Goal: Task Accomplishment & Management: Manage account settings

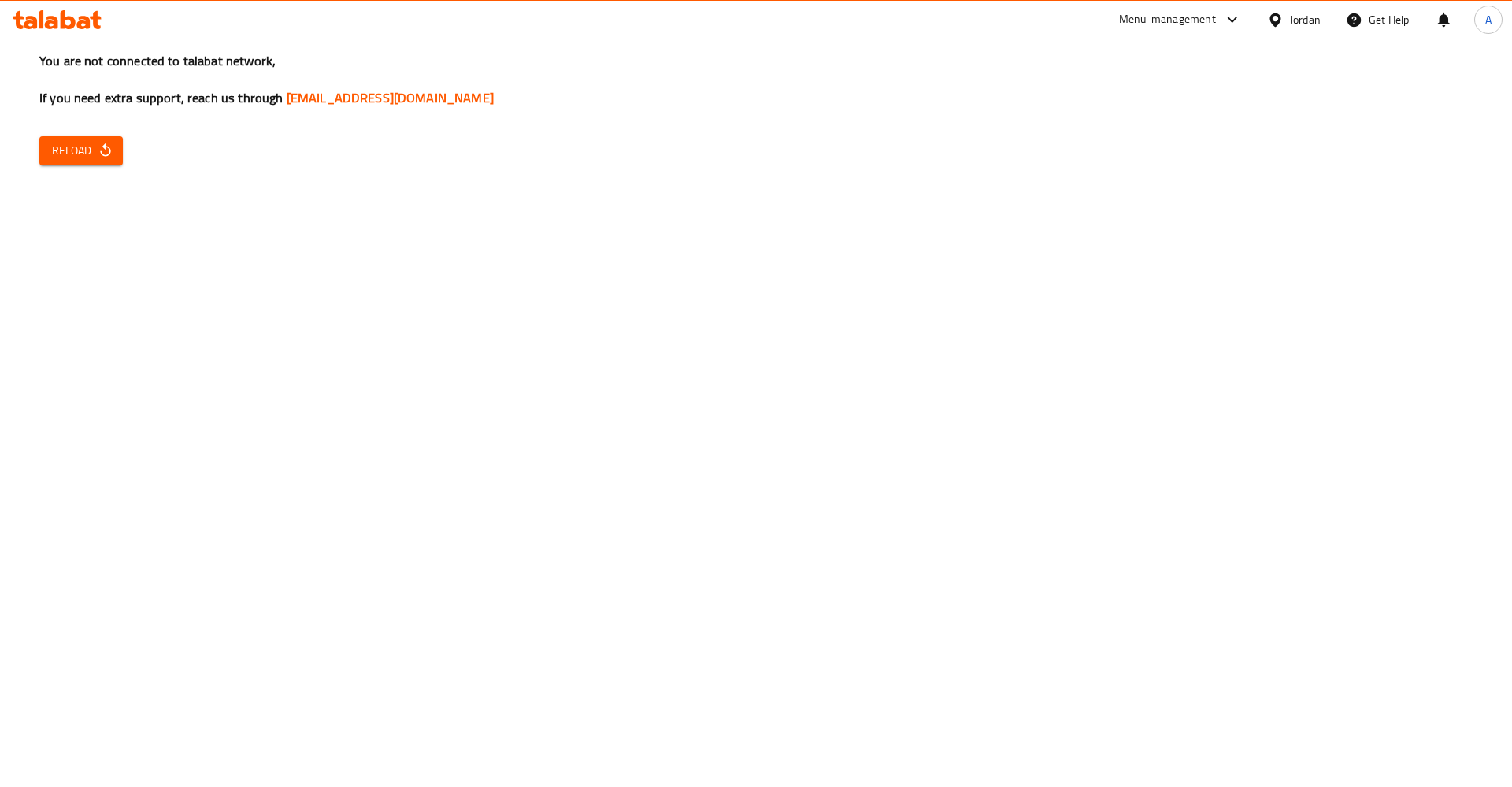
click at [108, 147] on icon "button" at bounding box center [105, 150] width 16 height 16
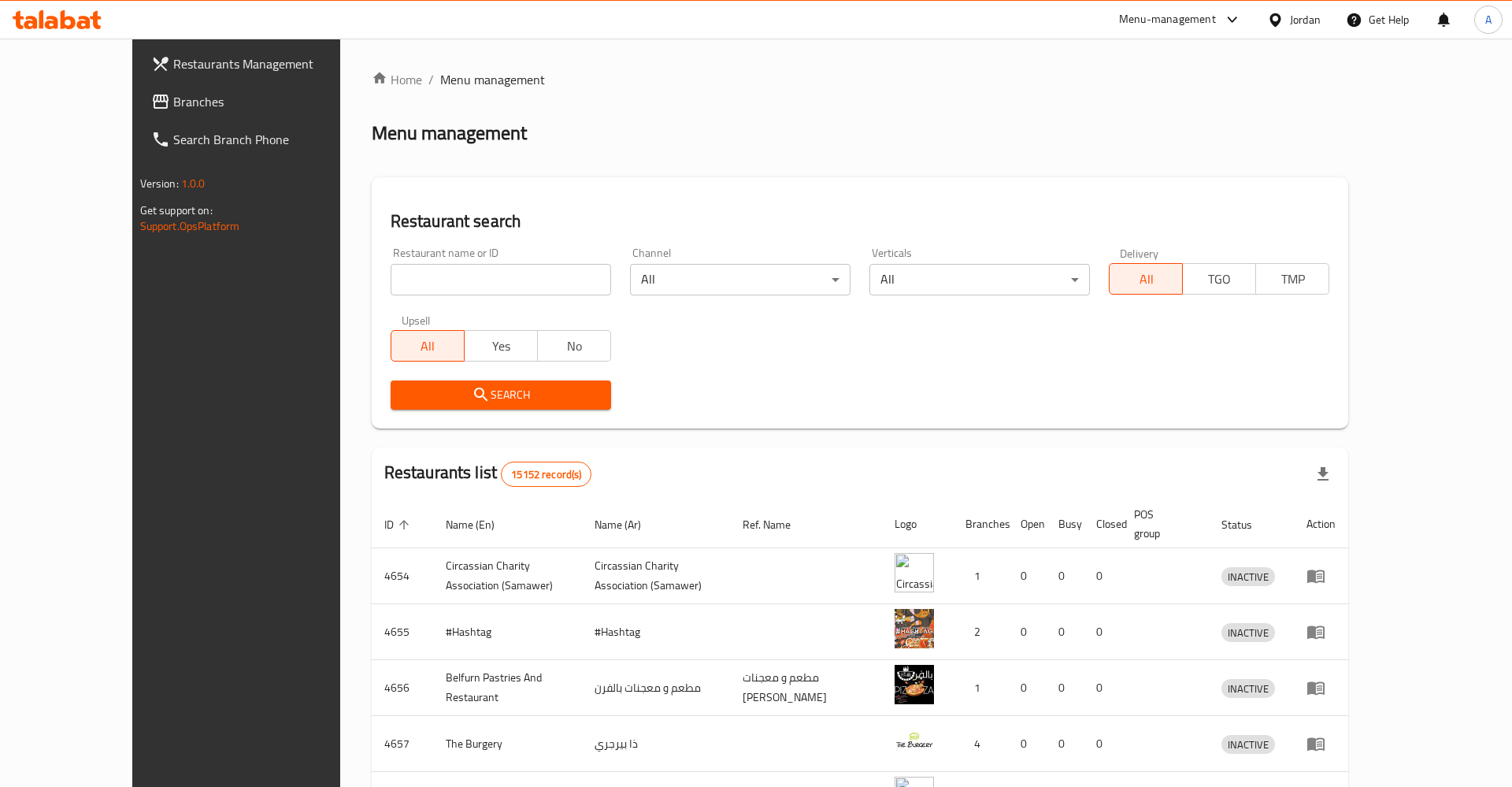
click at [437, 274] on input "search" at bounding box center [501, 280] width 221 height 32
click button "Search" at bounding box center [501, 394] width 221 height 29
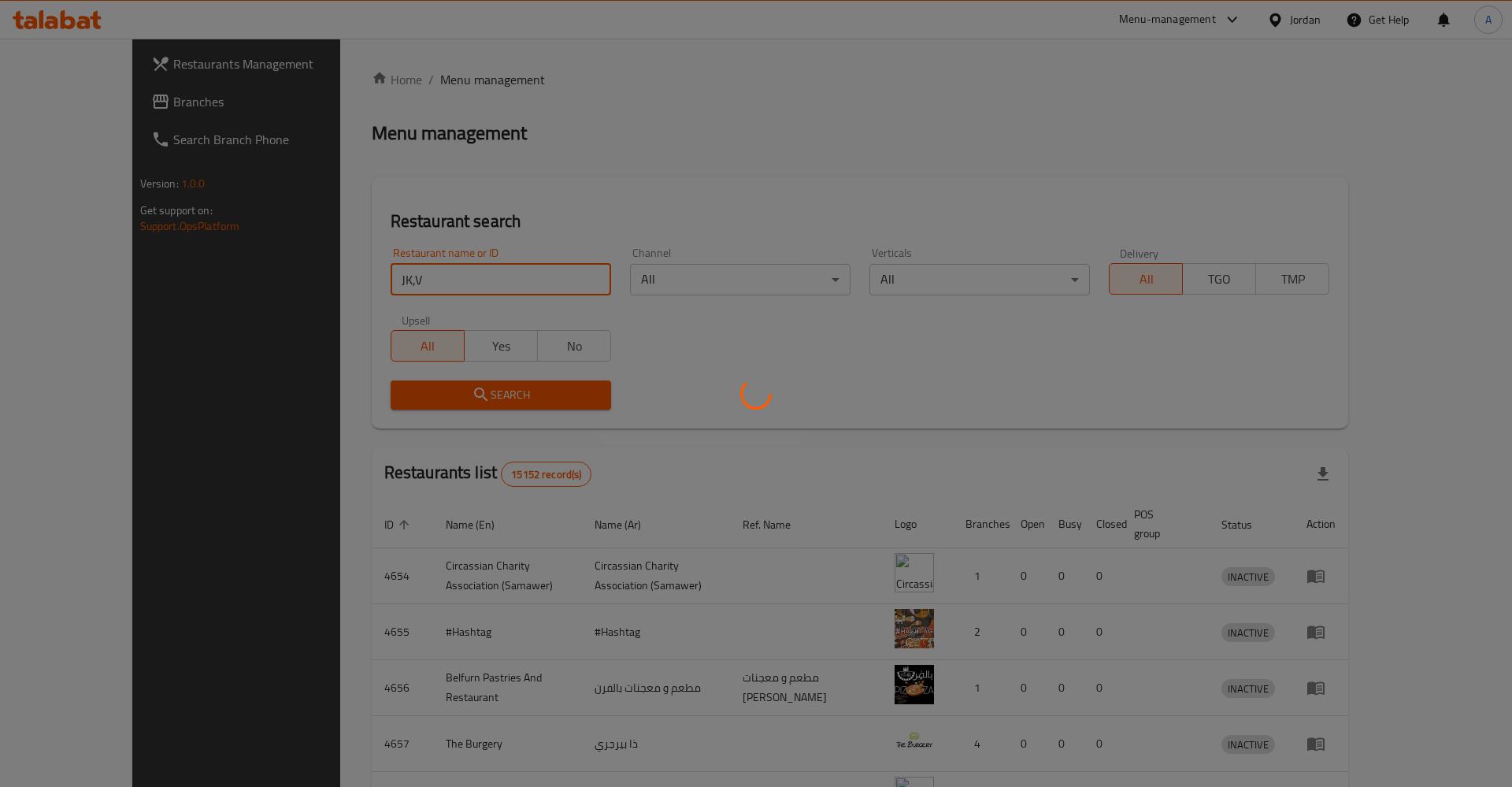
click button "Search" at bounding box center [501, 394] width 221 height 29
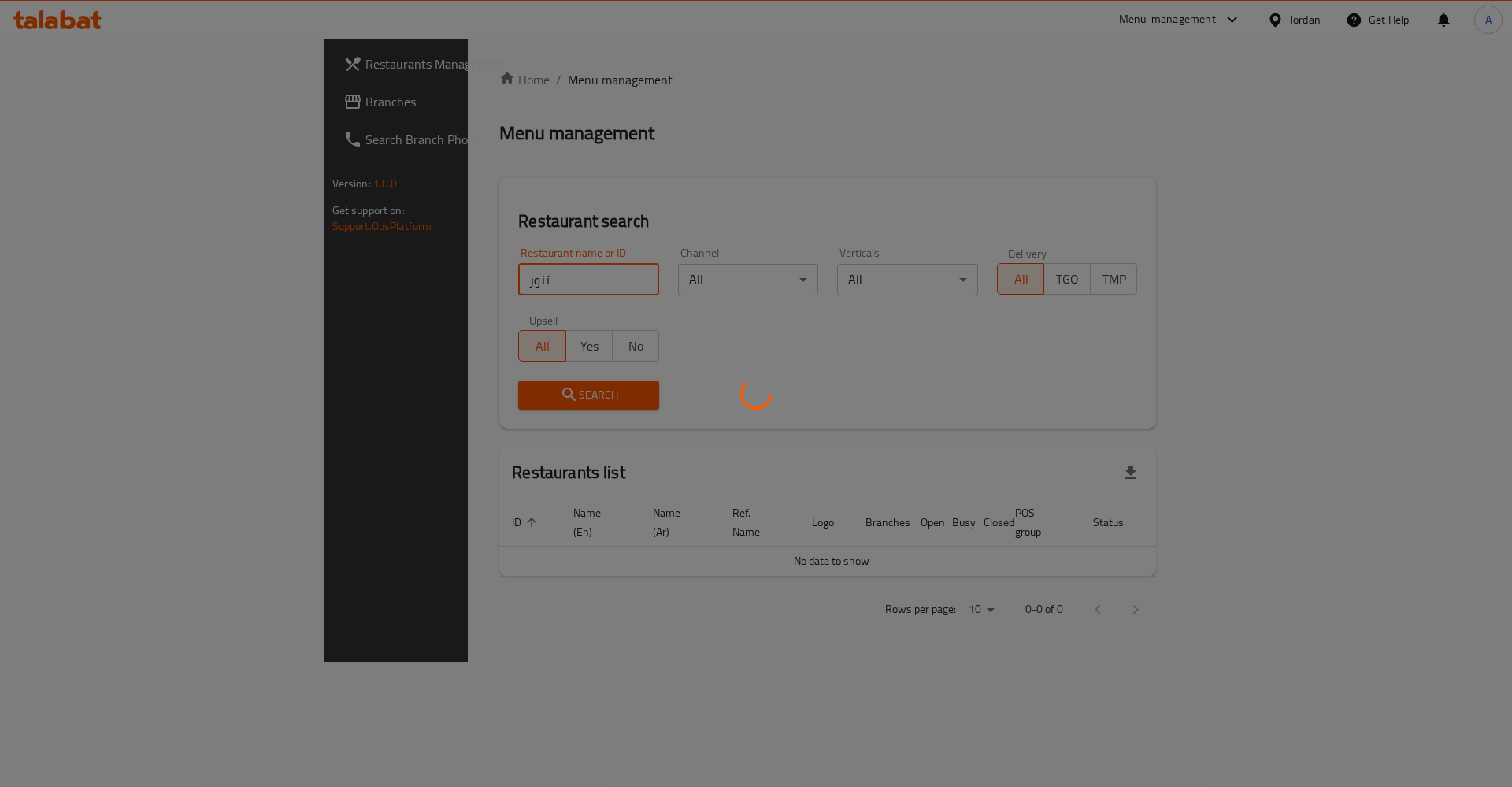
click button "Search" at bounding box center [588, 394] width 141 height 29
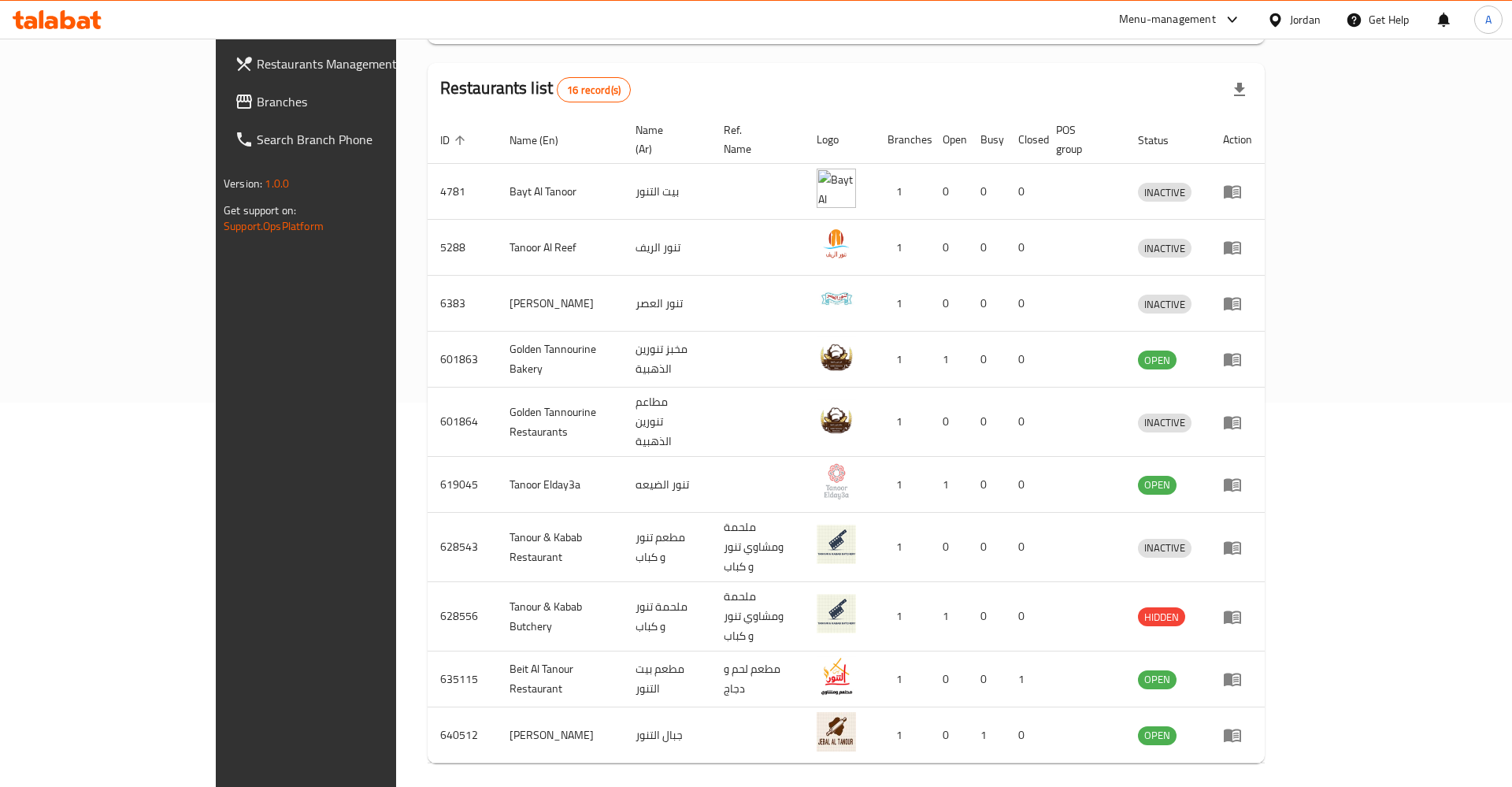
scroll to position [63, 0]
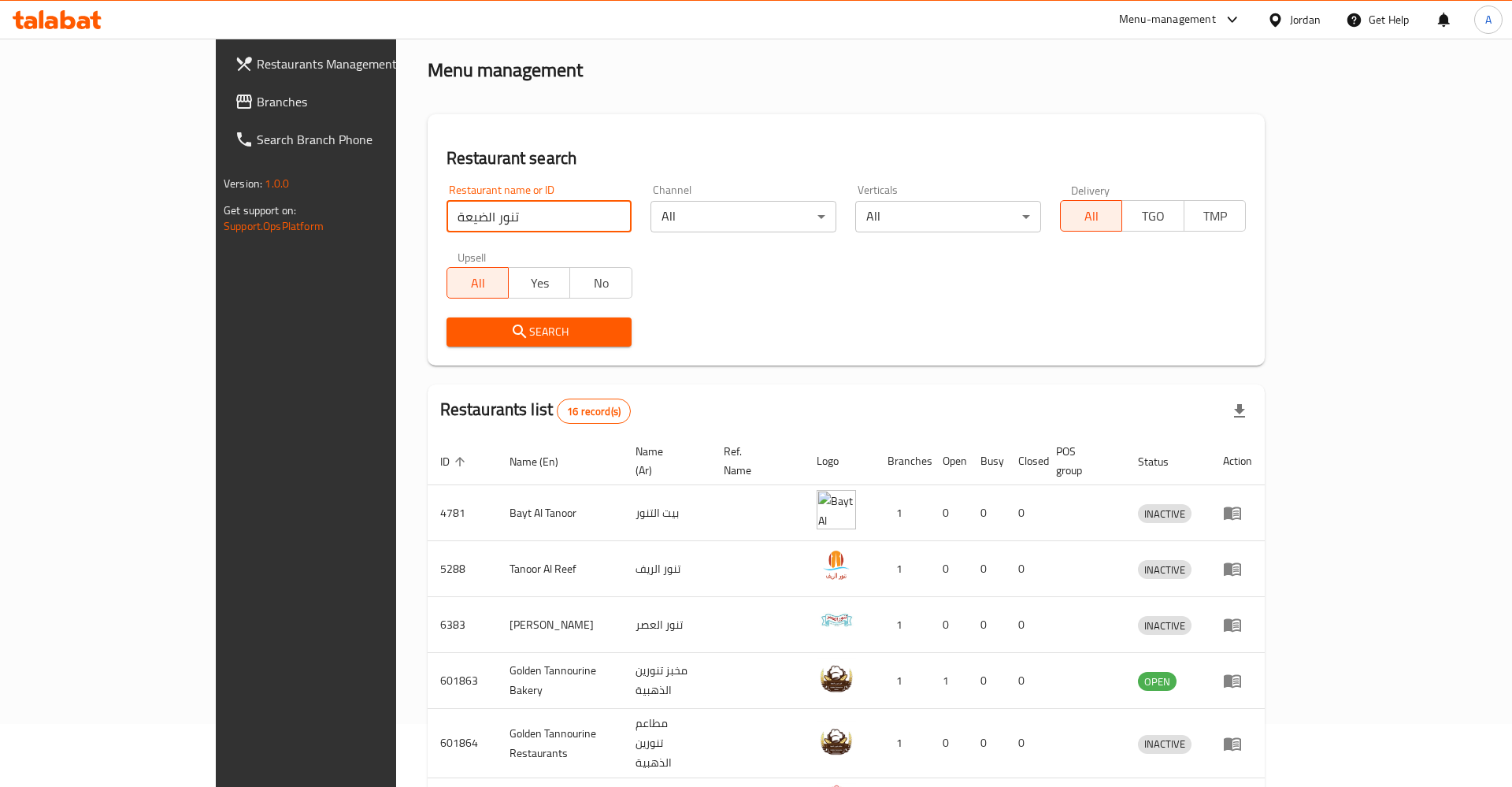
click button "Search" at bounding box center [539, 331] width 186 height 29
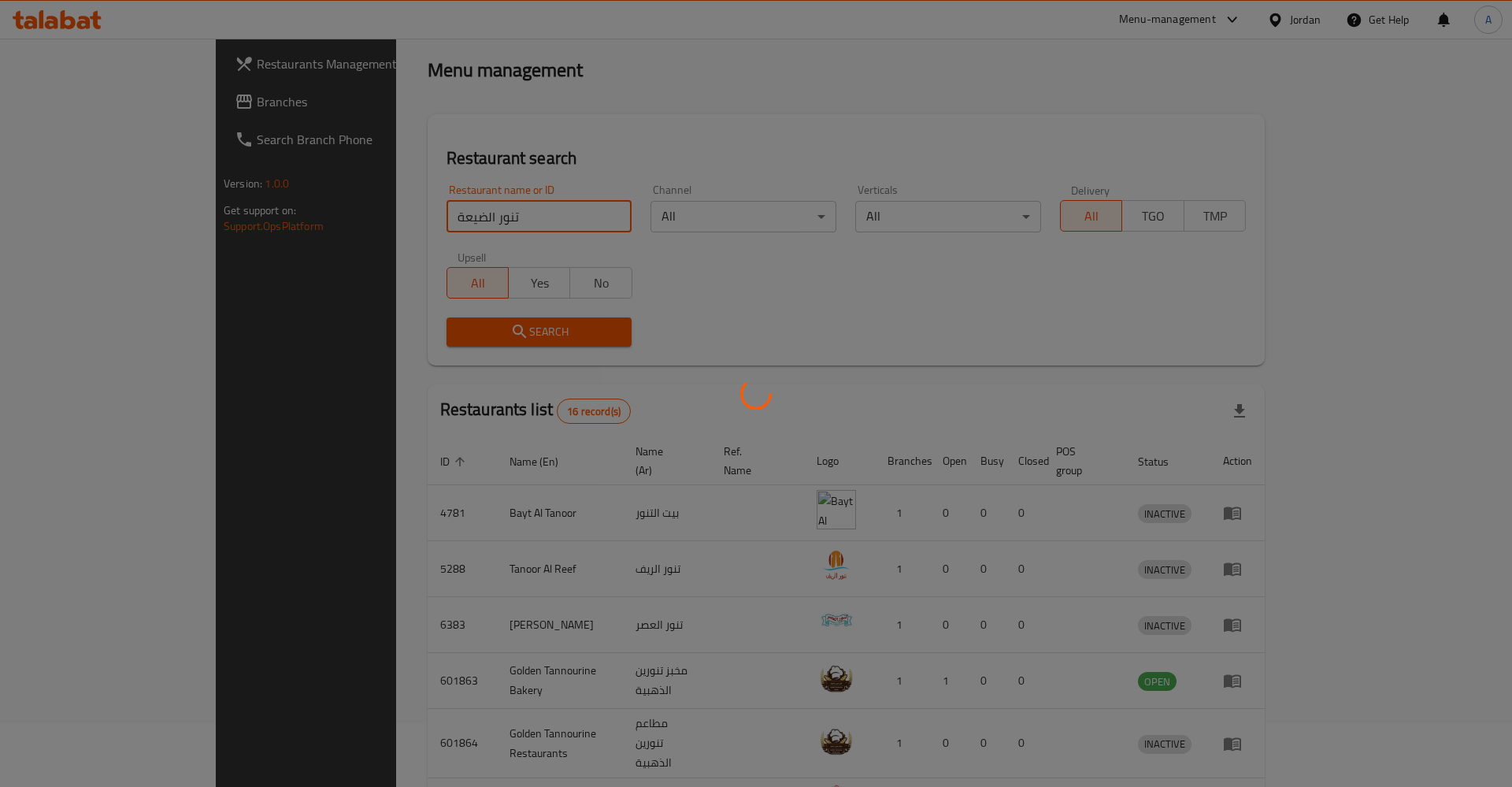
click button "Search" at bounding box center [539, 331] width 186 height 29
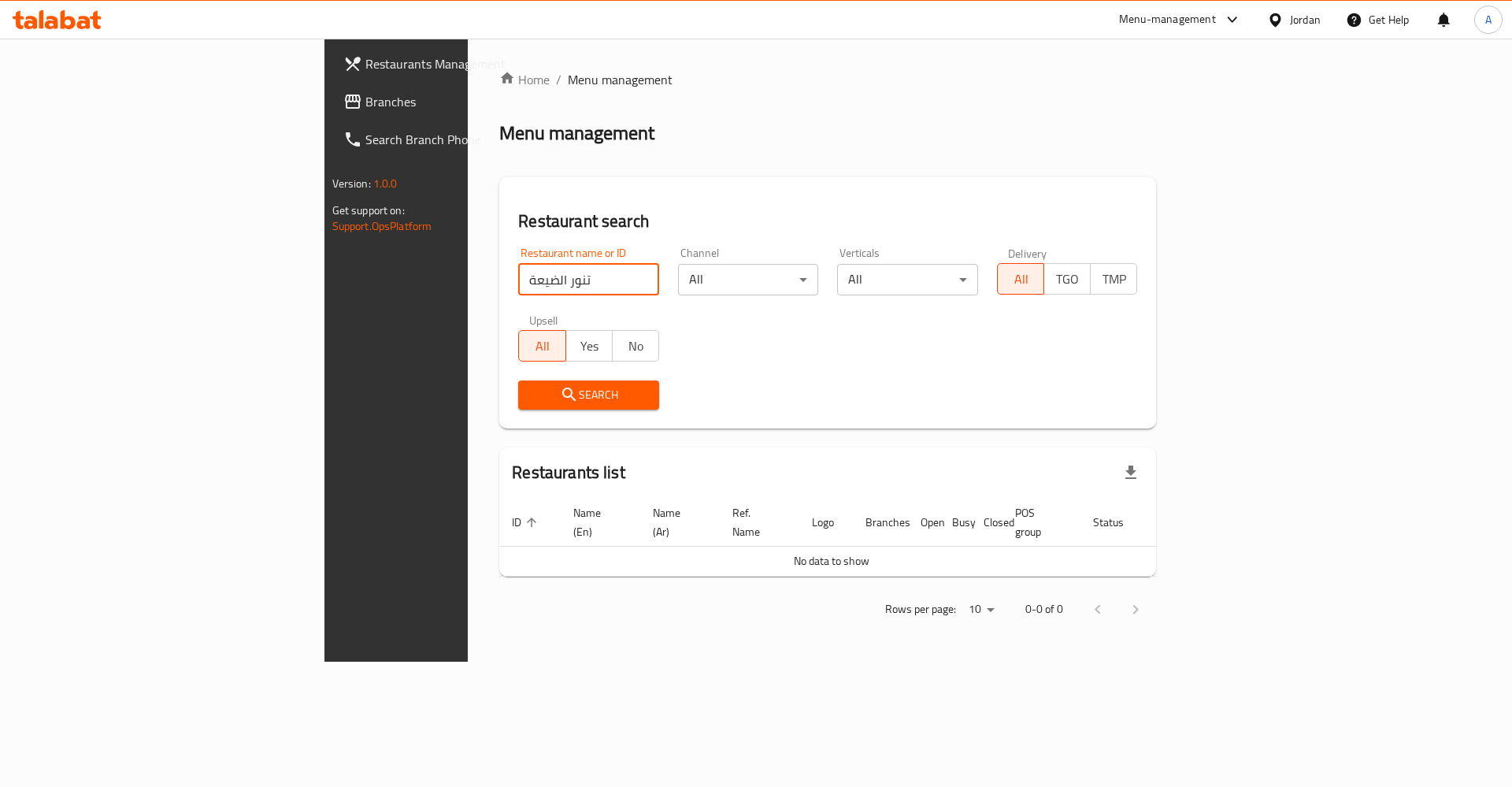
scroll to position [0, 0]
click button "Search" at bounding box center [588, 394] width 141 height 29
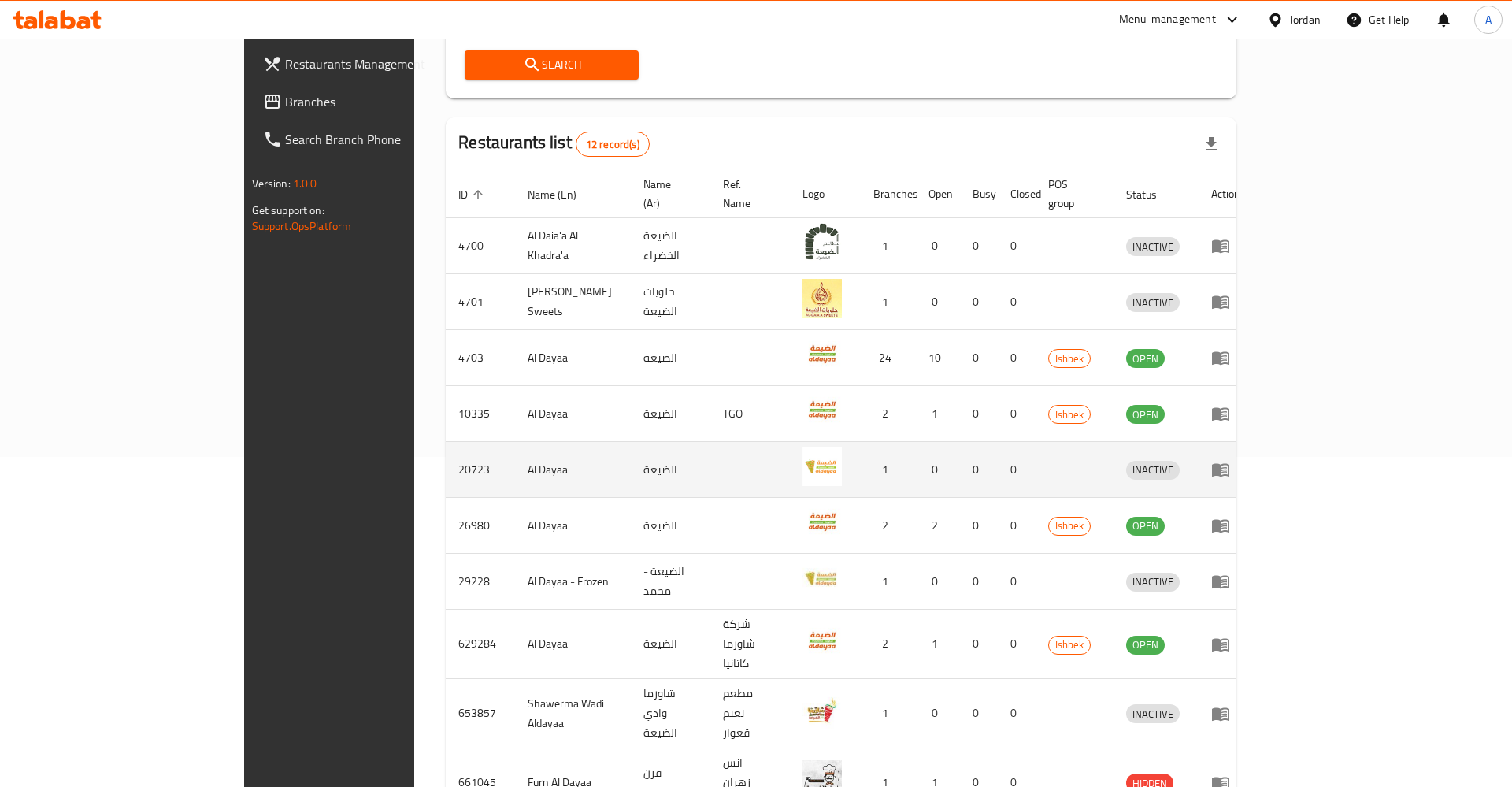
scroll to position [384, 0]
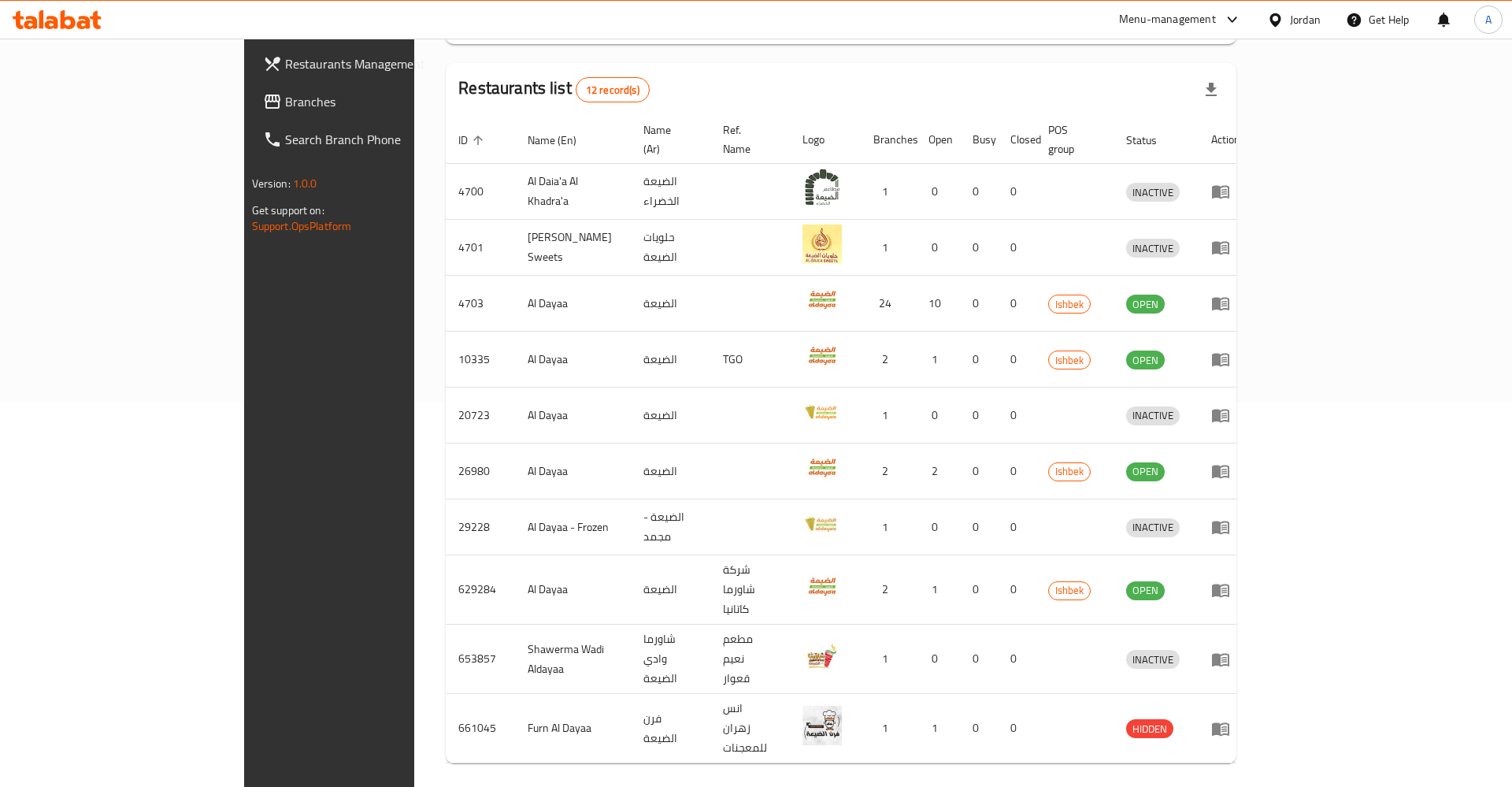
click at [1235, 778] on button "Next page" at bounding box center [1217, 797] width 38 height 38
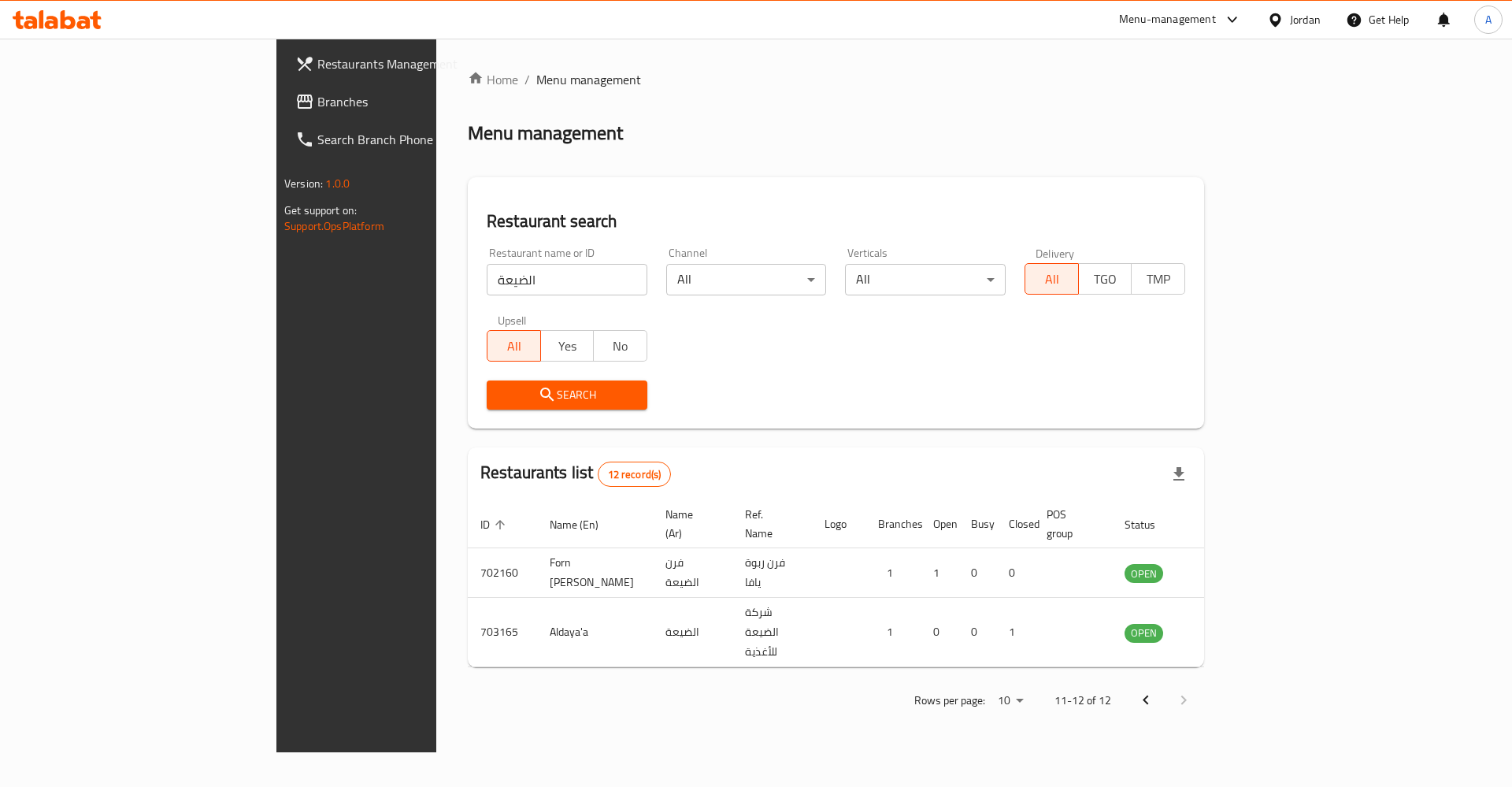
scroll to position [0, 0]
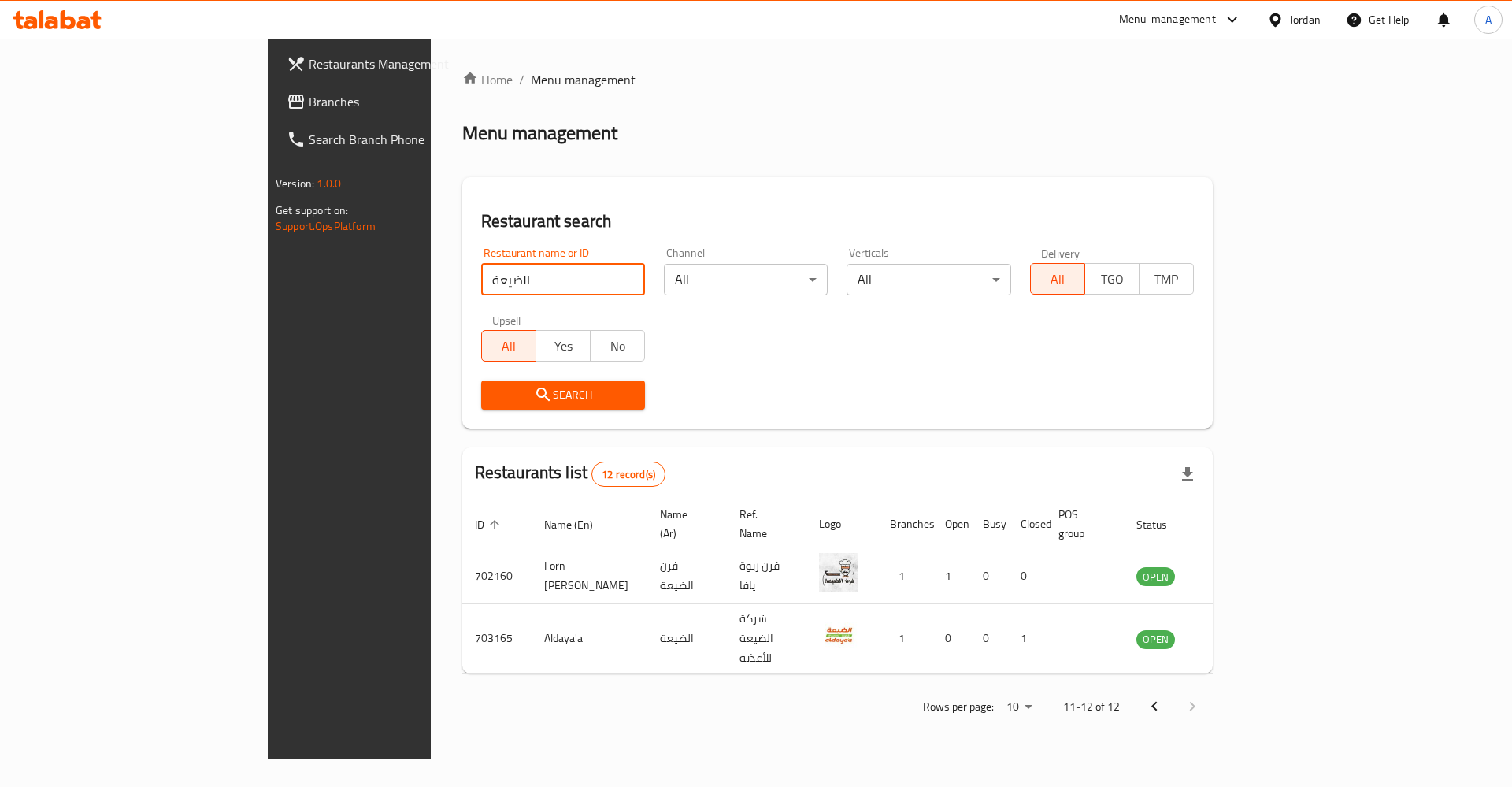
click at [509, 286] on input "الضيعة" at bounding box center [563, 280] width 163 height 32
type input "فشىخخق"
click button "Search" at bounding box center [563, 394] width 163 height 29
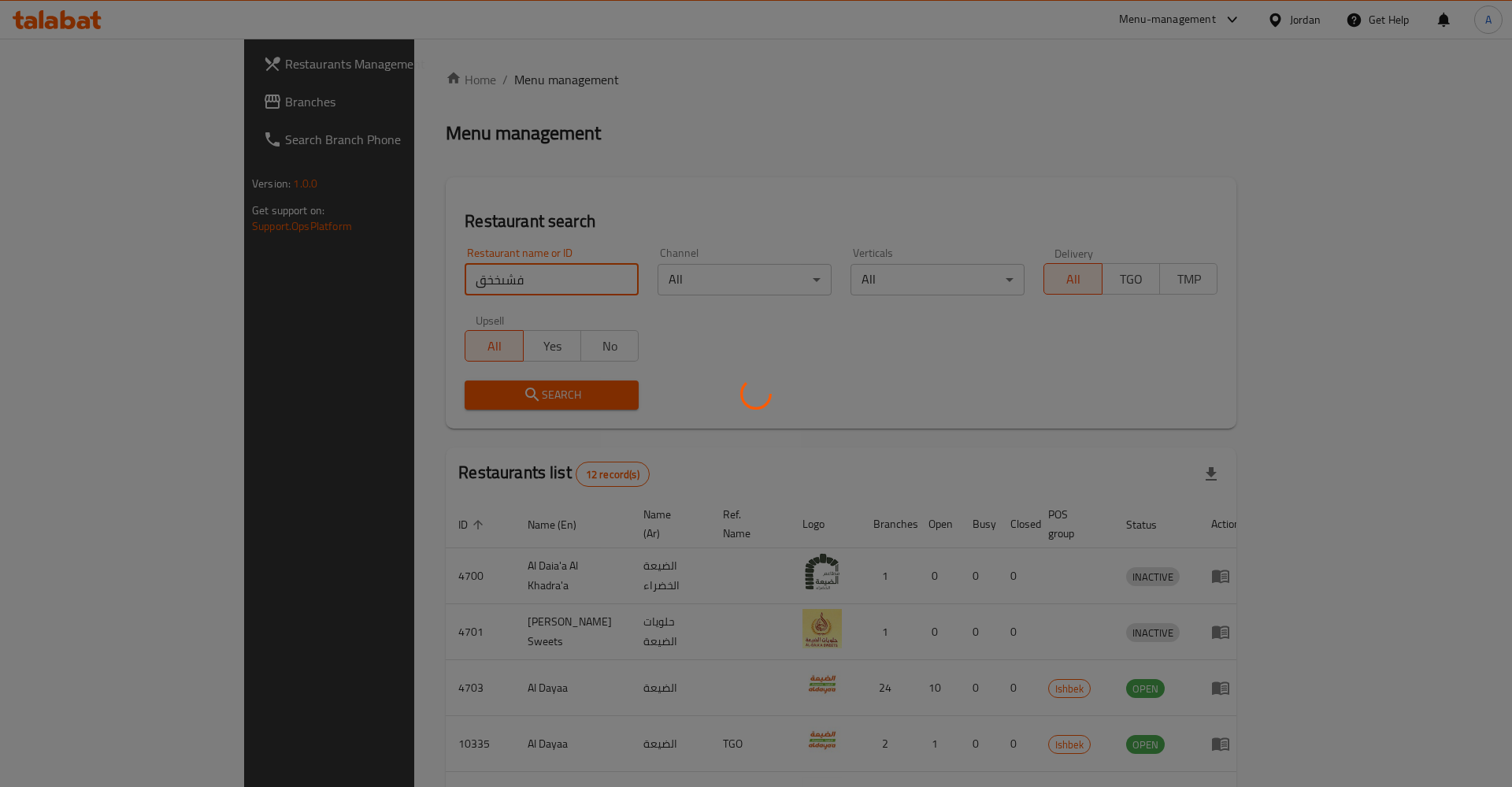
click button "Search" at bounding box center [552, 394] width 174 height 29
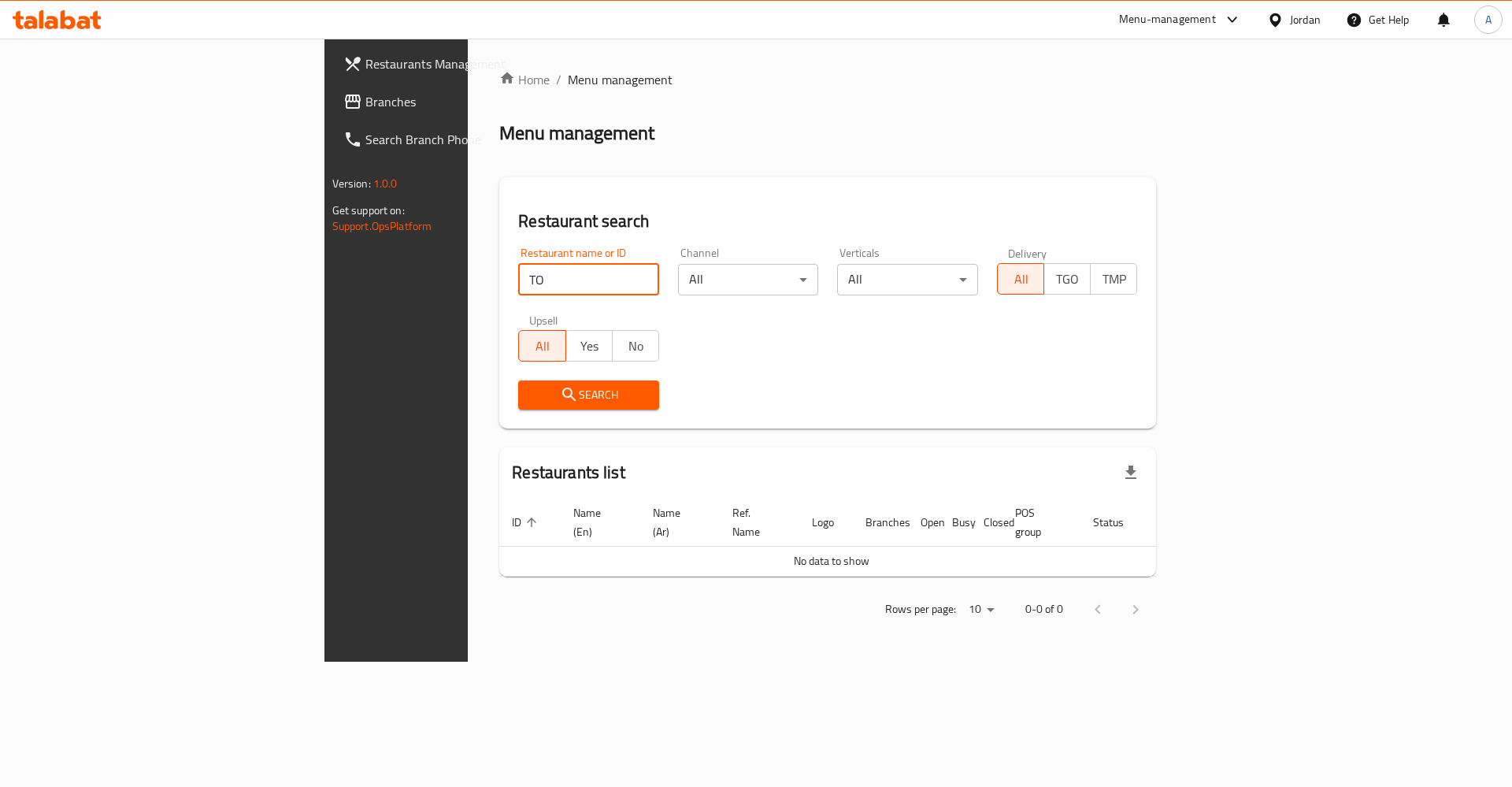
type input "T"
type input "tanoor"
click button "Search" at bounding box center [588, 394] width 141 height 29
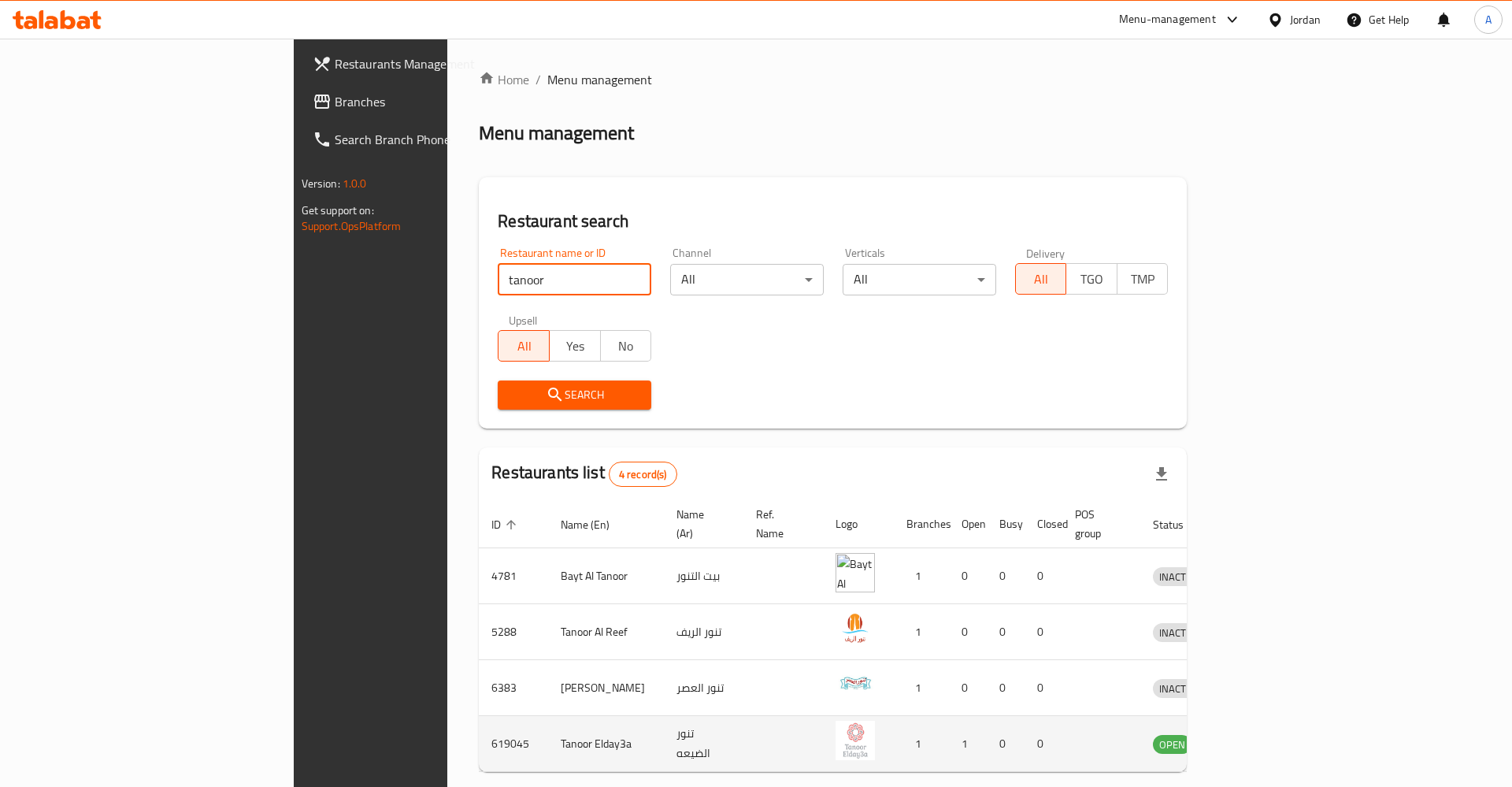
scroll to position [51, 0]
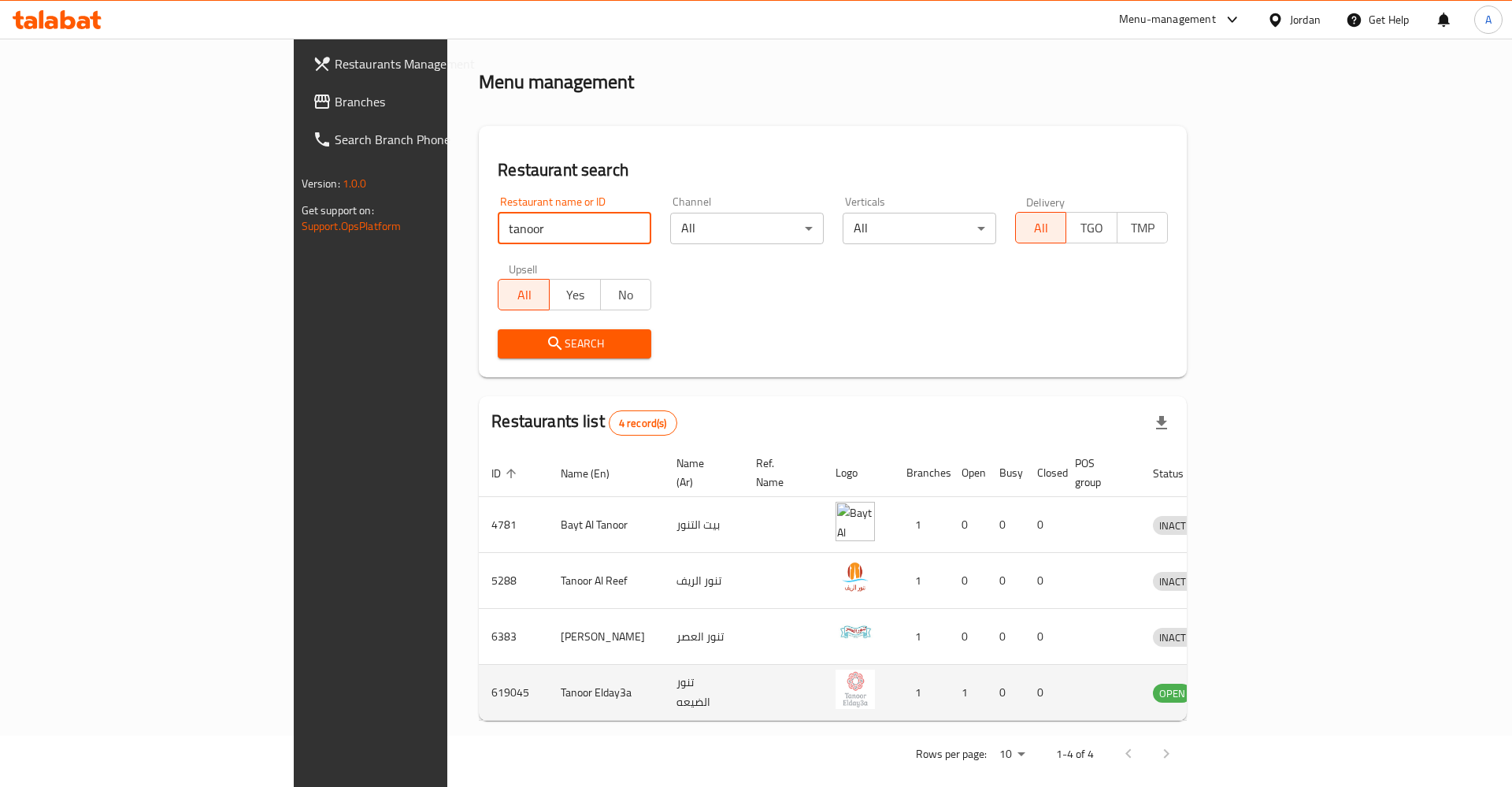
click at [1257, 683] on icon "enhanced table" at bounding box center [1247, 692] width 19 height 19
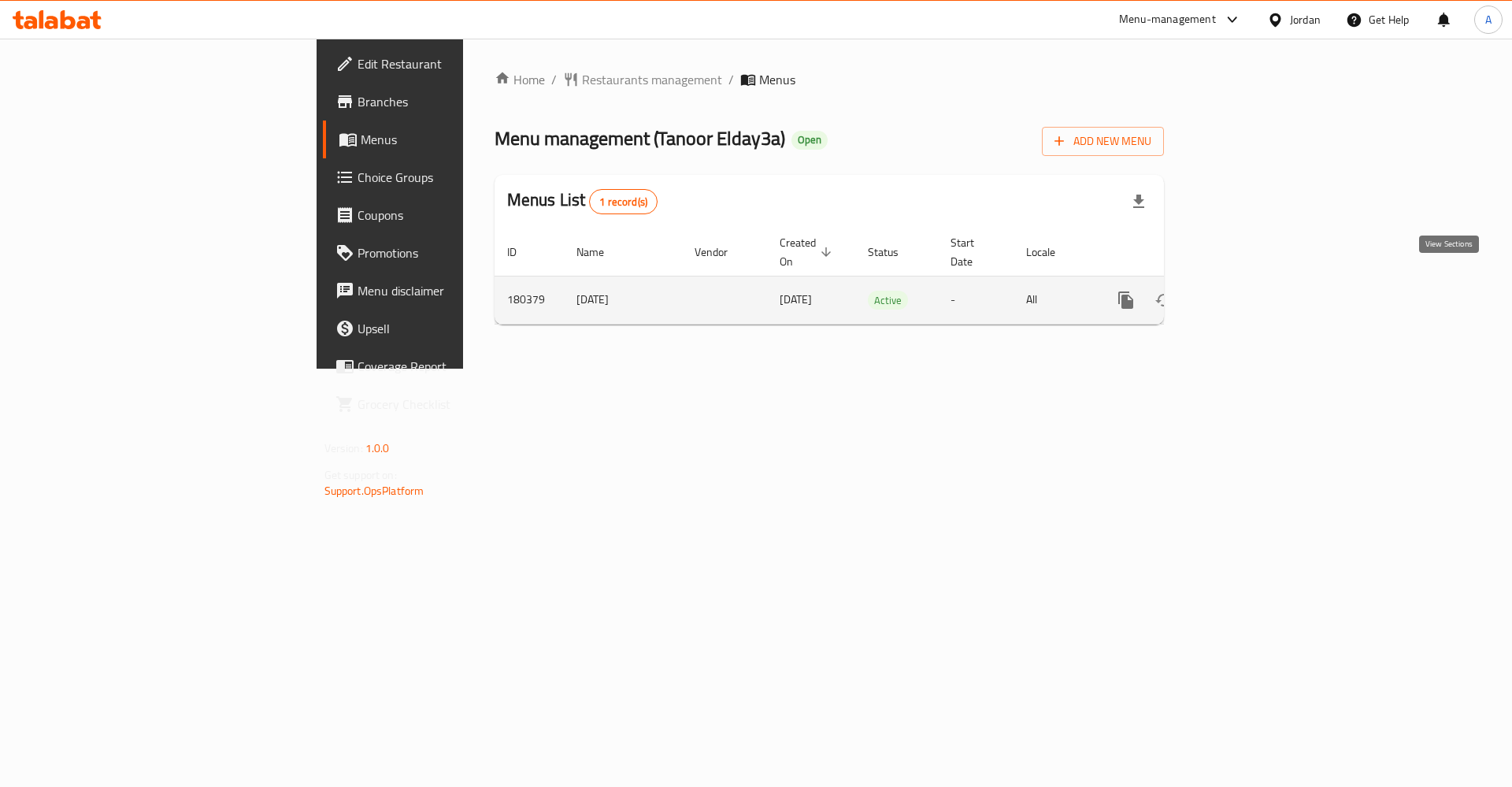
click at [1249, 291] on icon "enhanced table" at bounding box center [1239, 300] width 19 height 19
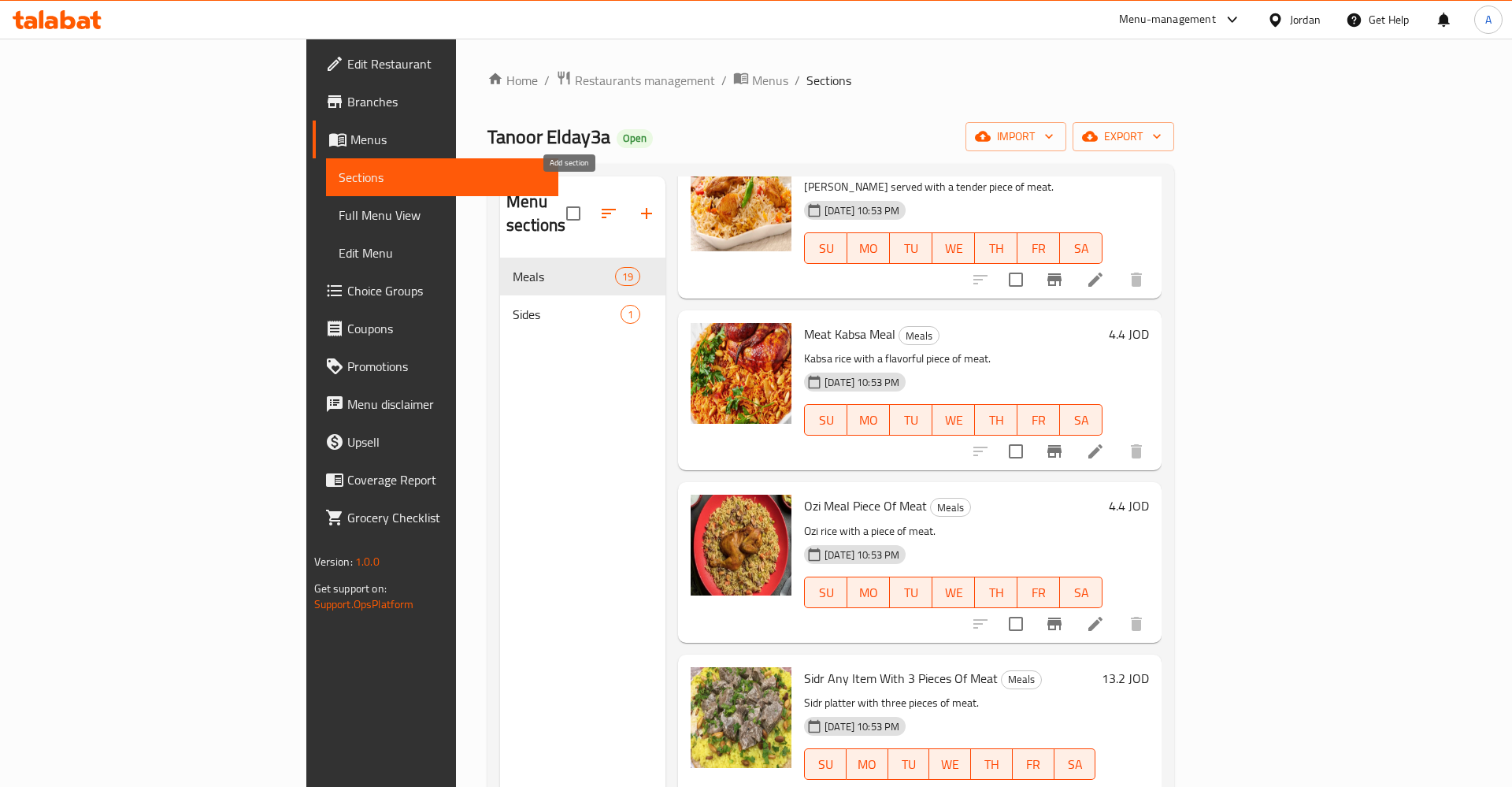
click at [637, 204] on icon "button" at bounding box center [646, 213] width 19 height 19
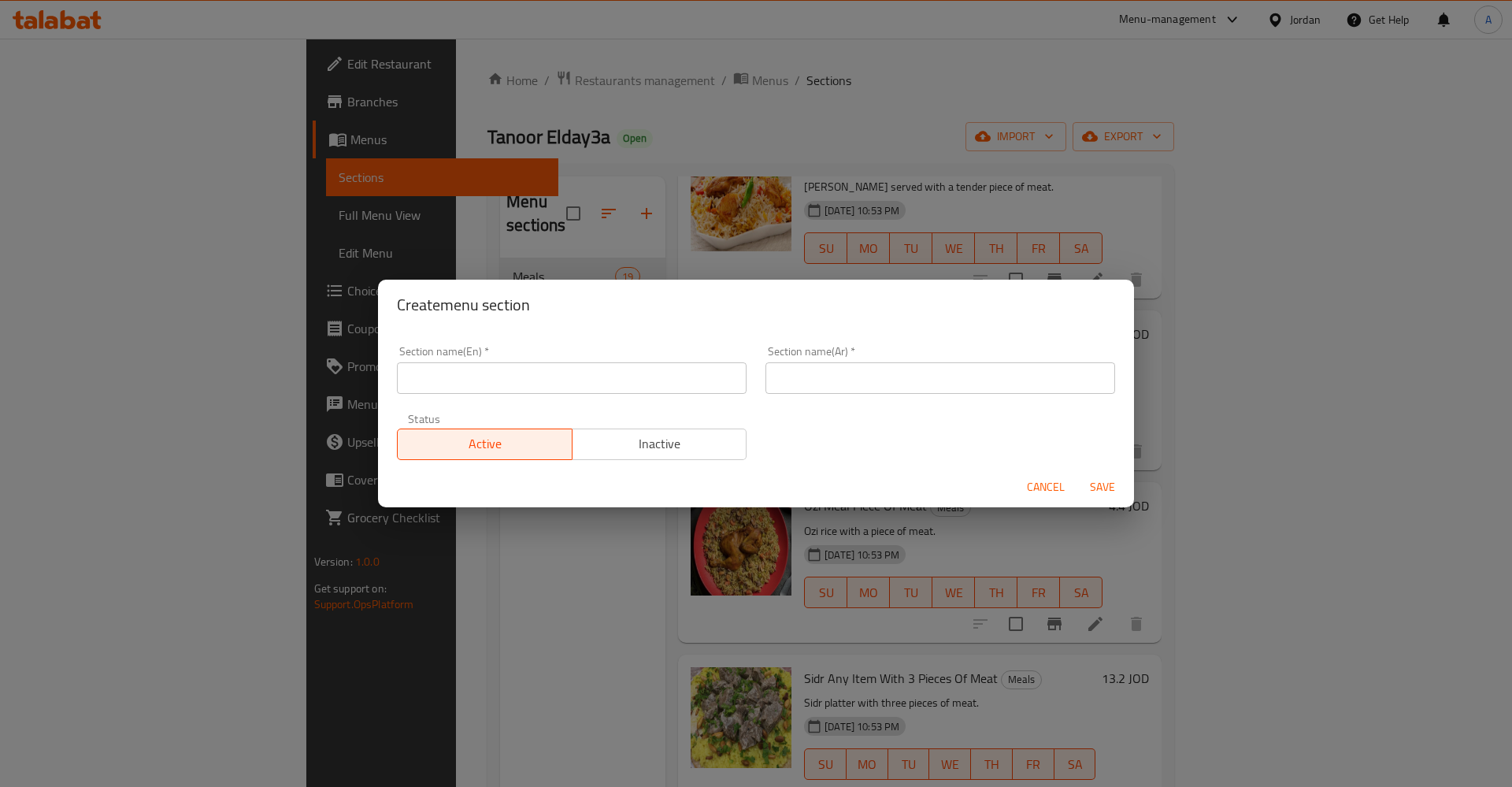
click at [549, 371] on input "text" at bounding box center [571, 379] width 349 height 32
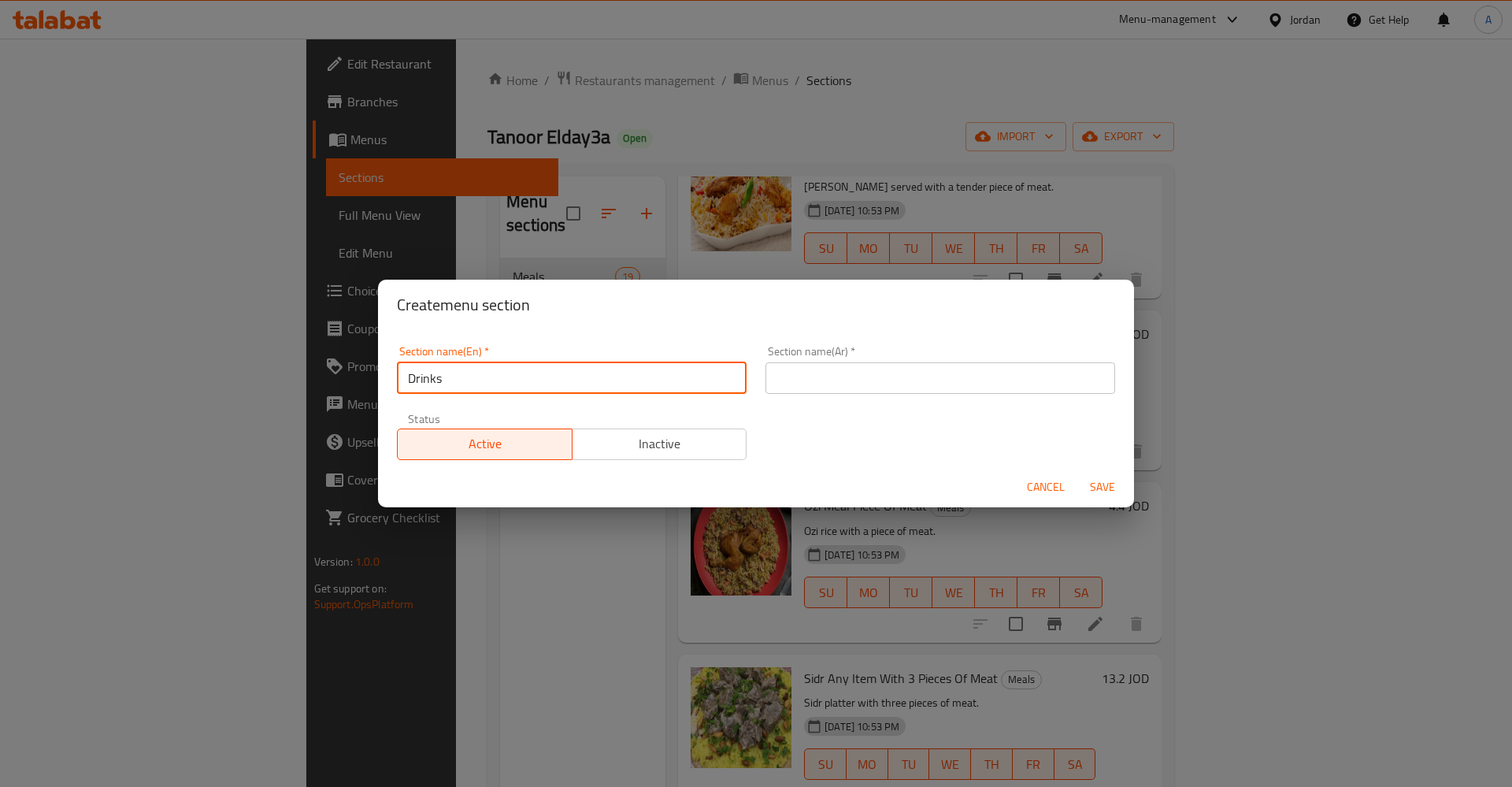
type input "Drinks"
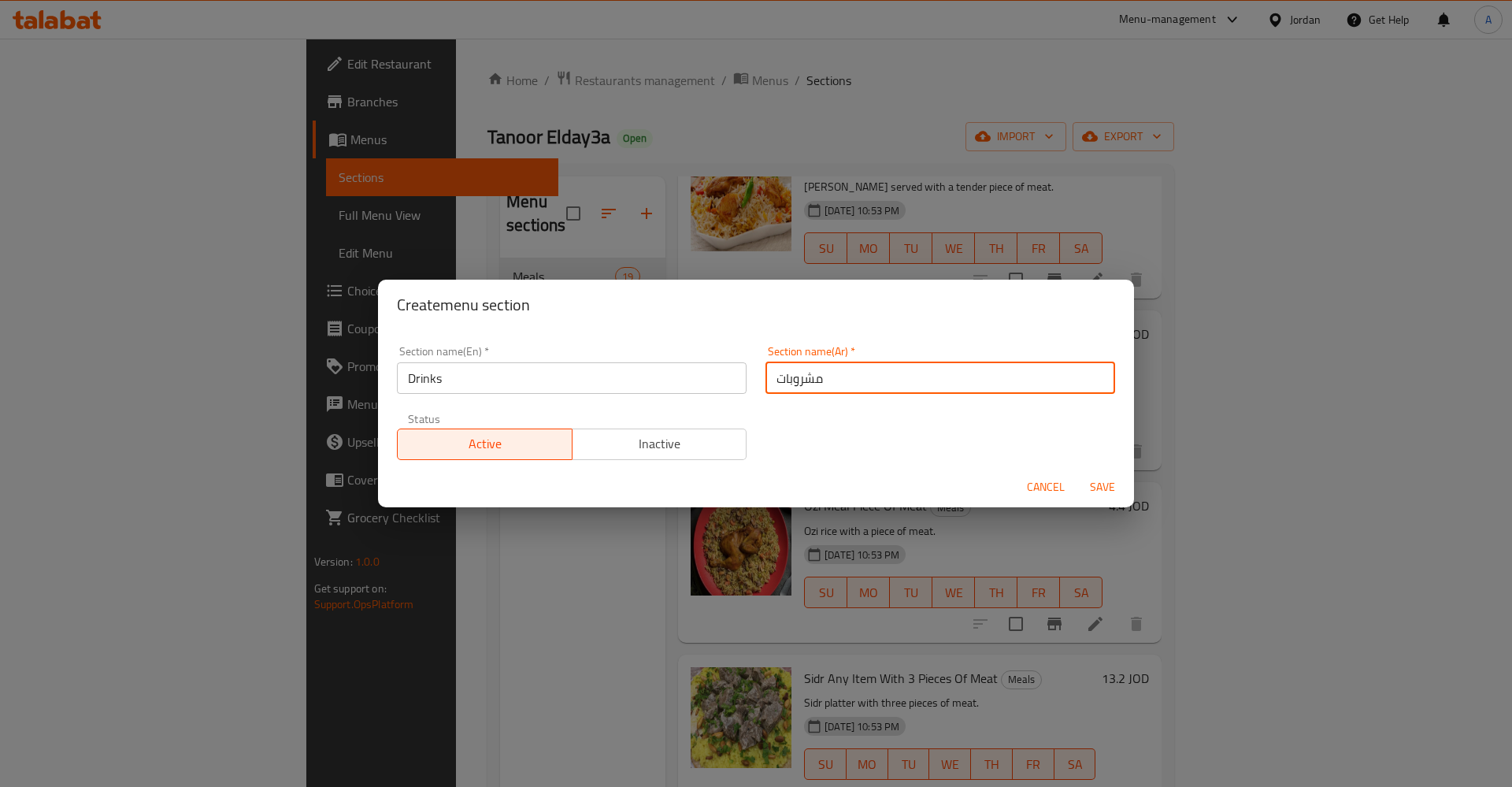
type input "مشروبات"
type button "0"
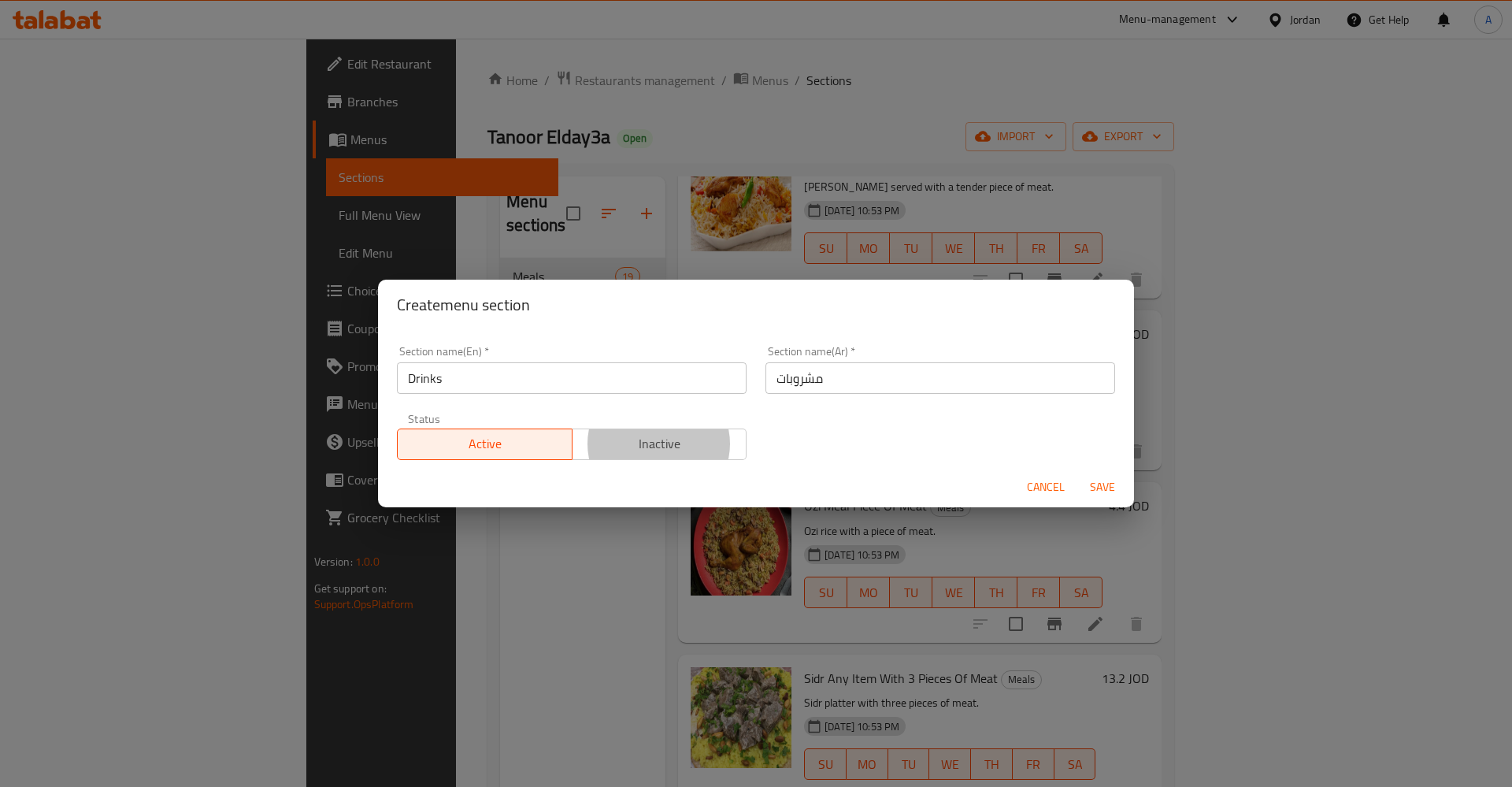
type button "1"
click at [1118, 486] on span "Save" at bounding box center [1103, 487] width 38 height 20
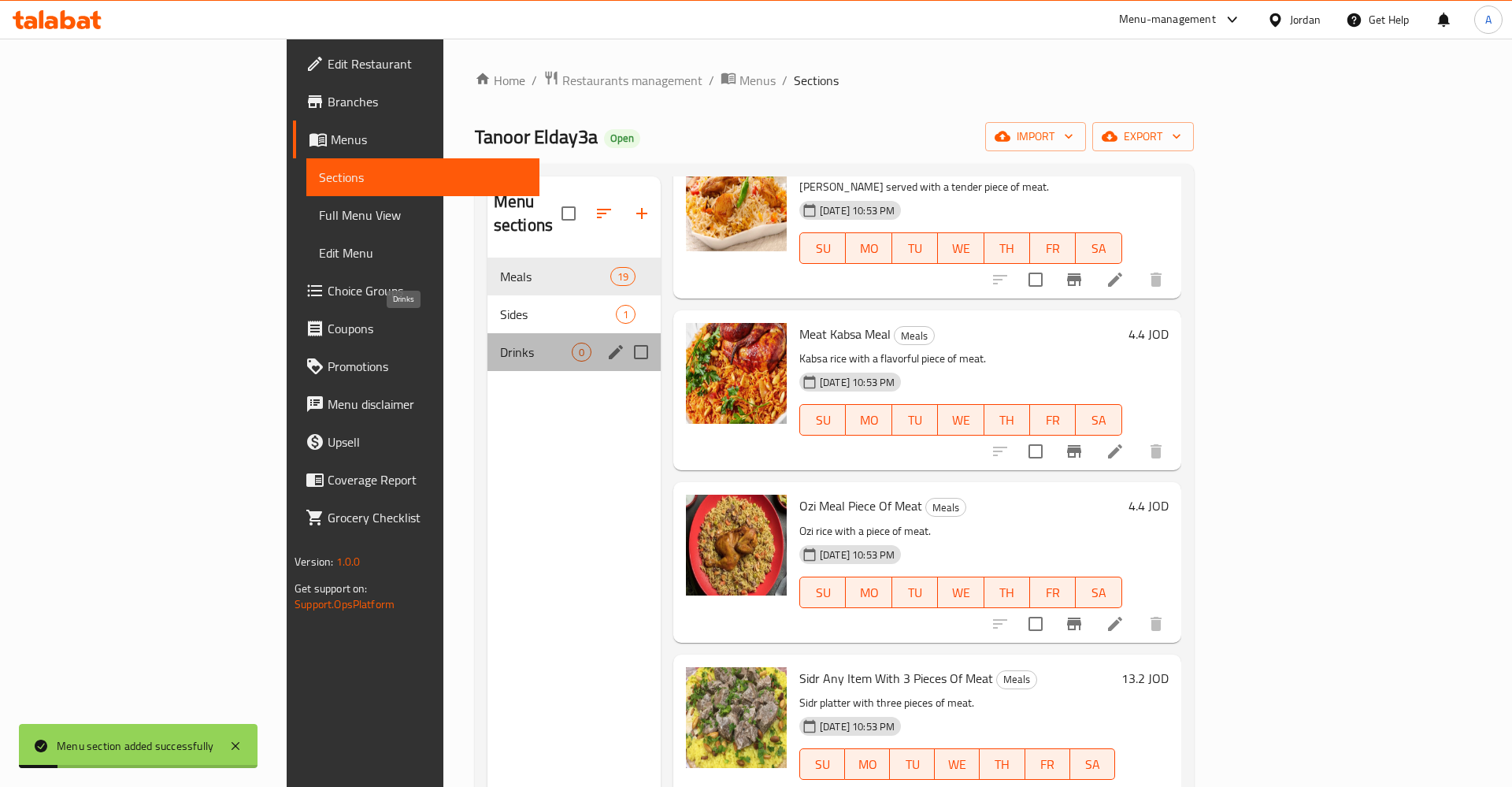
click at [500, 343] on span "Drinks" at bounding box center [536, 352] width 71 height 19
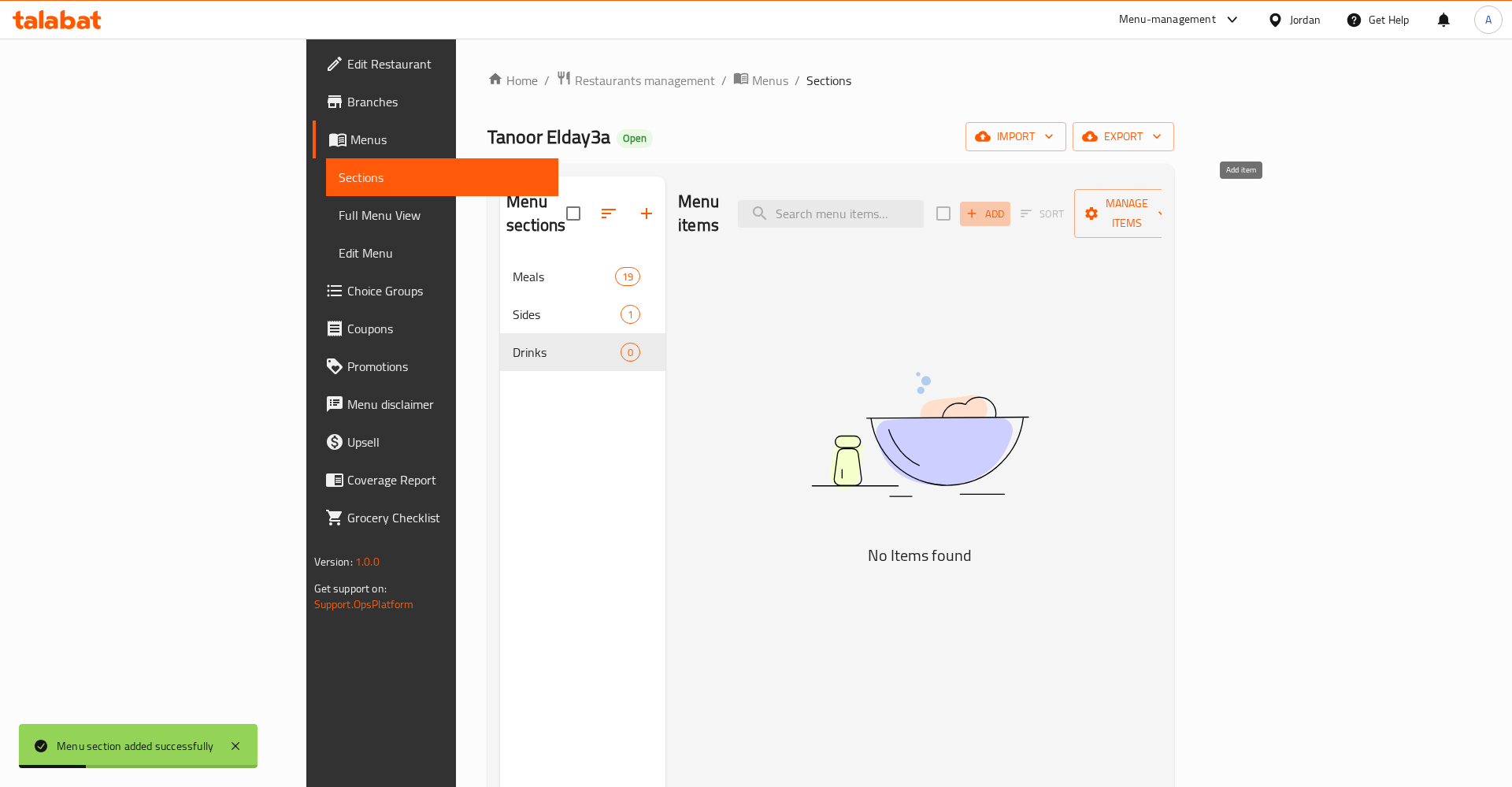
click at [979, 207] on icon "button" at bounding box center [972, 213] width 14 height 14
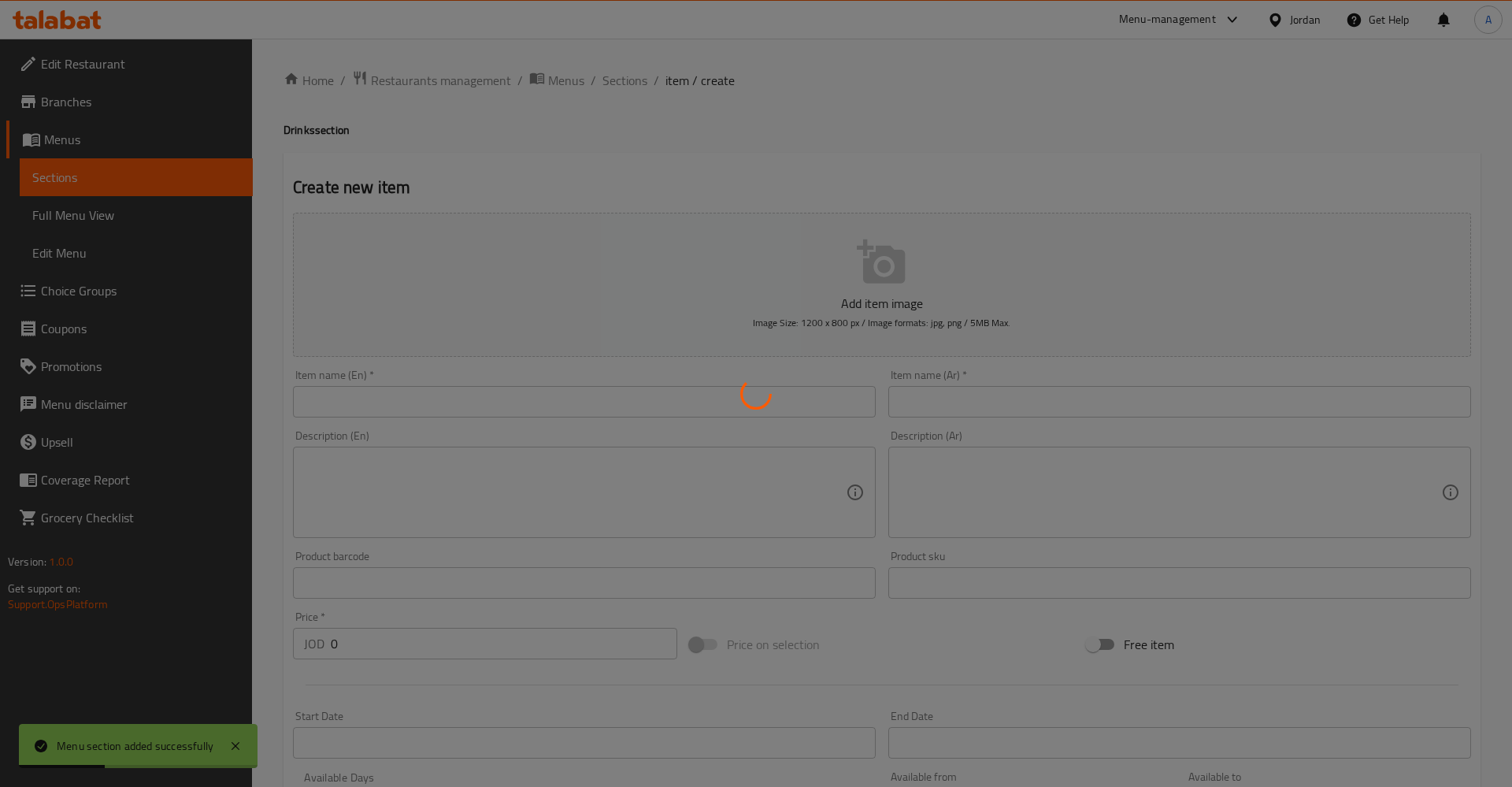
click at [498, 402] on div at bounding box center [756, 394] width 1512 height 787
click at [448, 395] on div at bounding box center [756, 394] width 1512 height 787
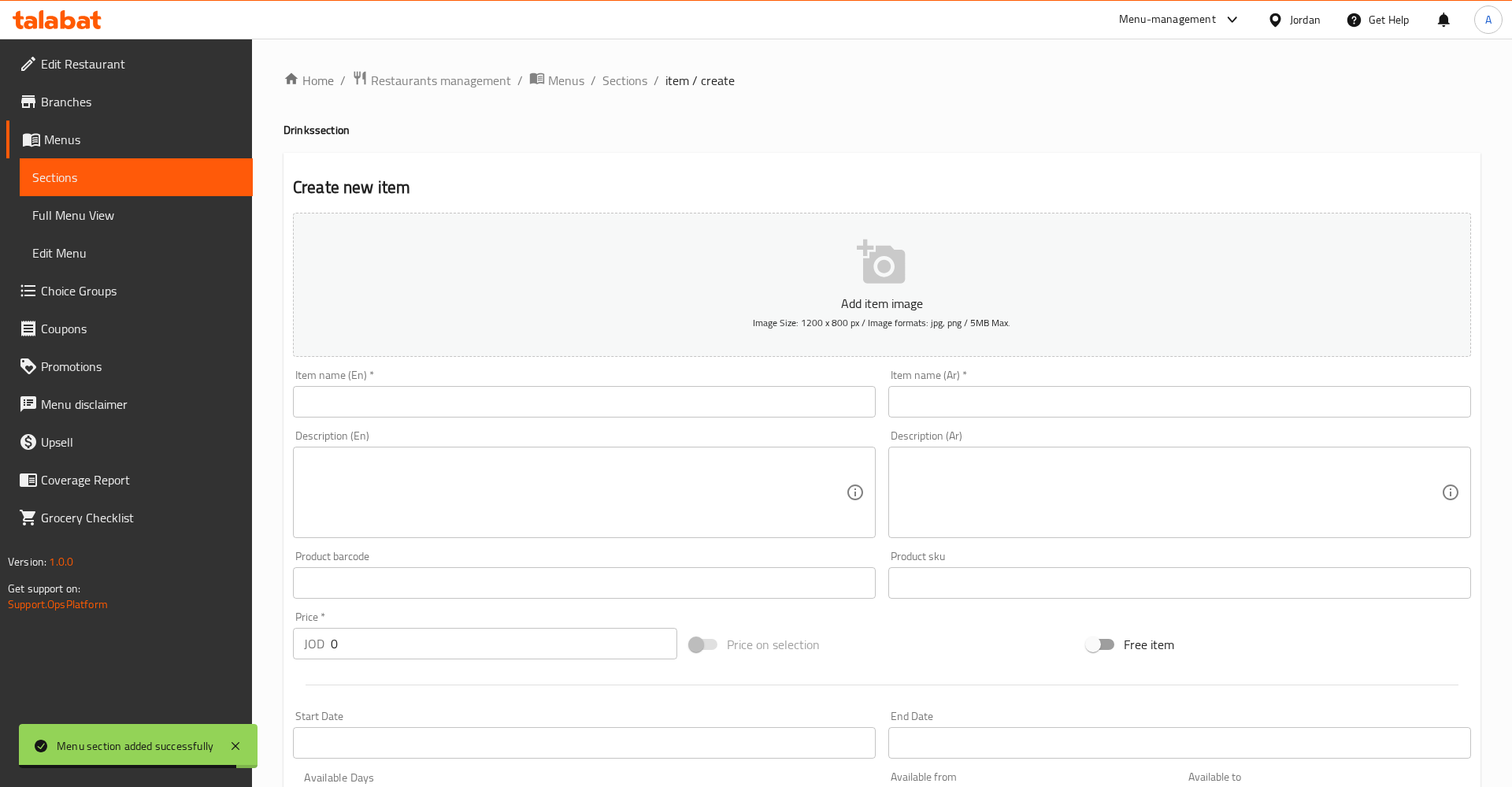
click at [402, 400] on input "text" at bounding box center [584, 402] width 583 height 32
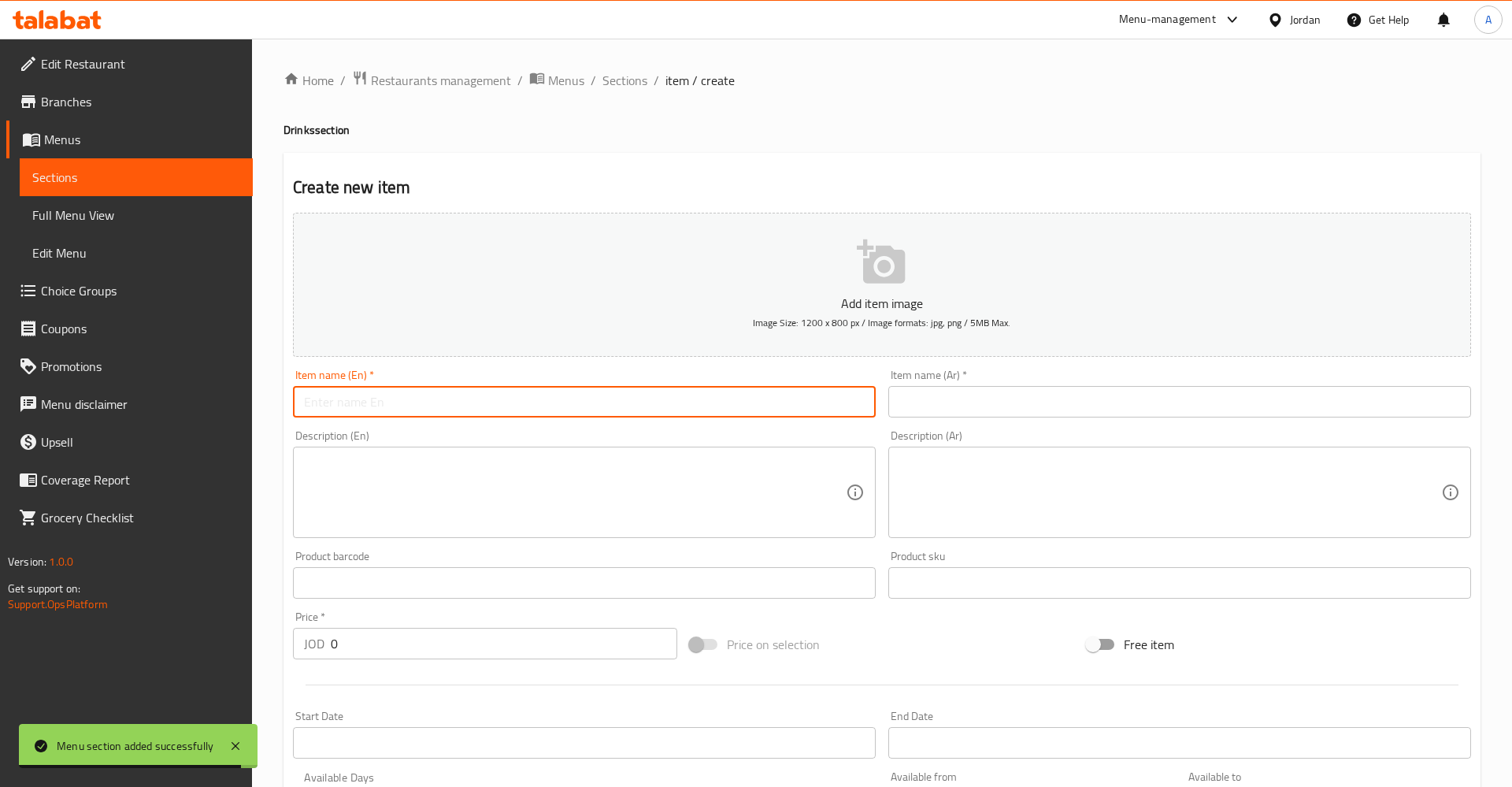
paste input "Matrix cola 250ml"
type input "Matrix cola 250ml"
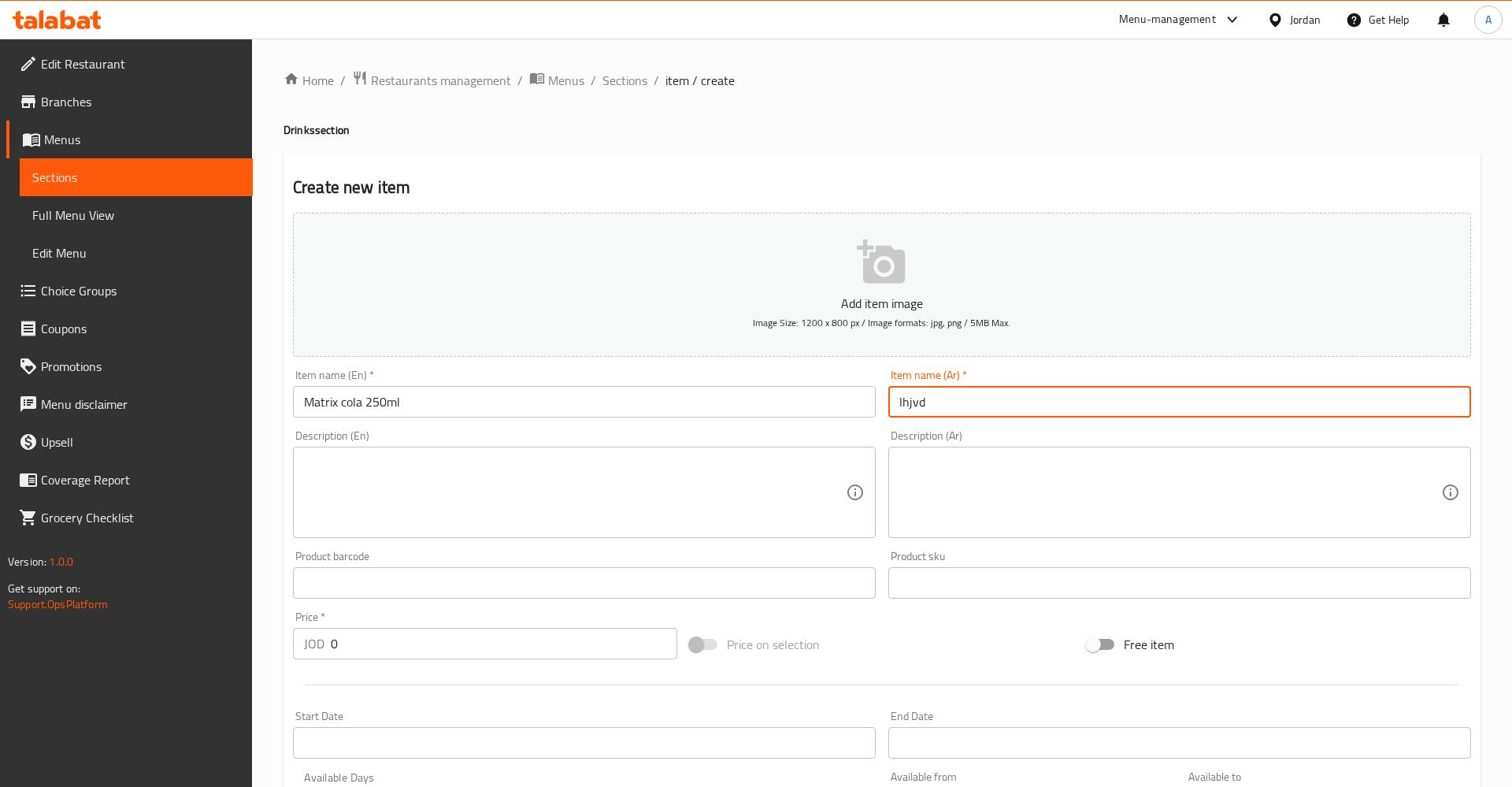
type input "lhjv"
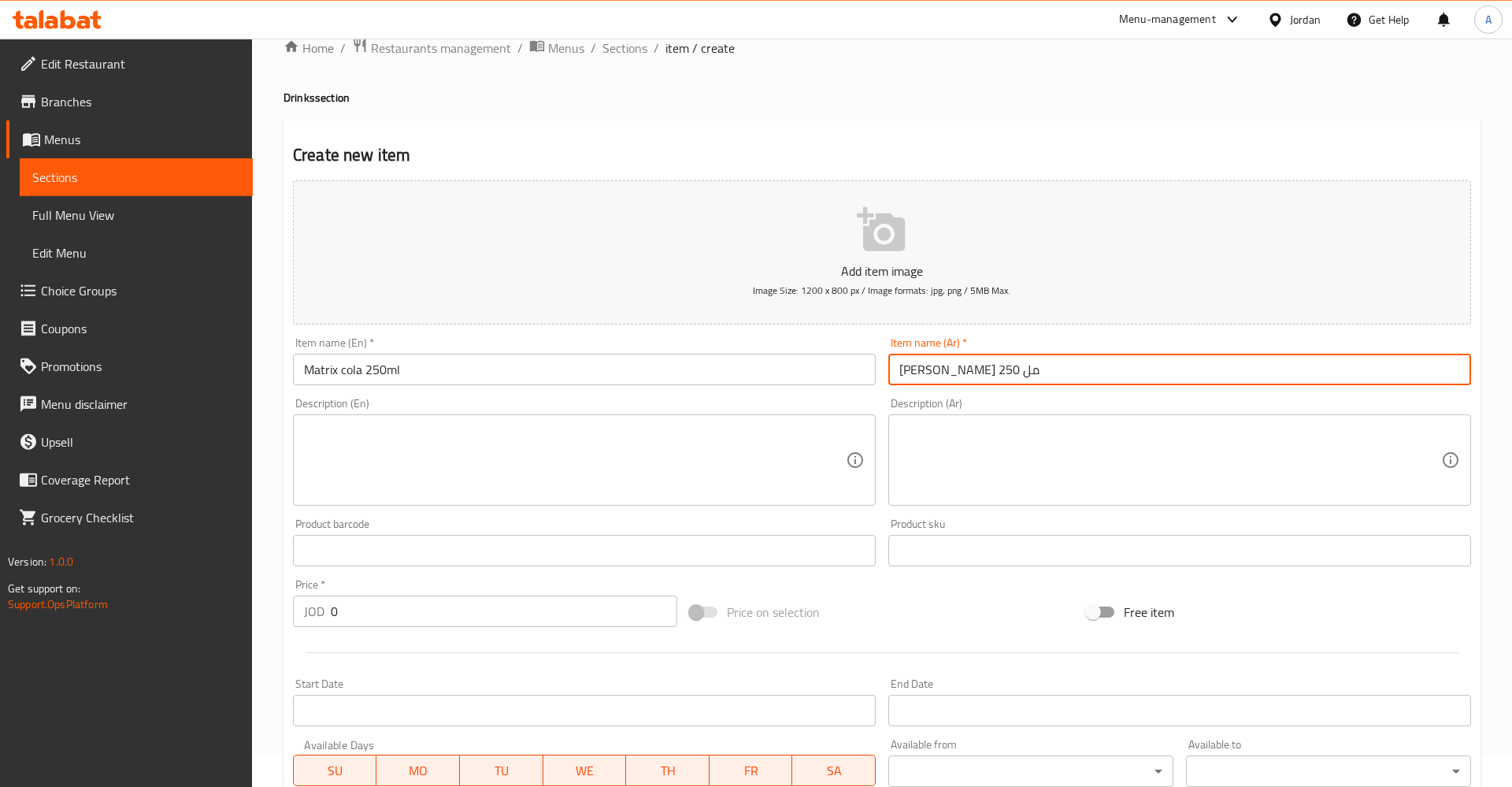
scroll to position [81, 0]
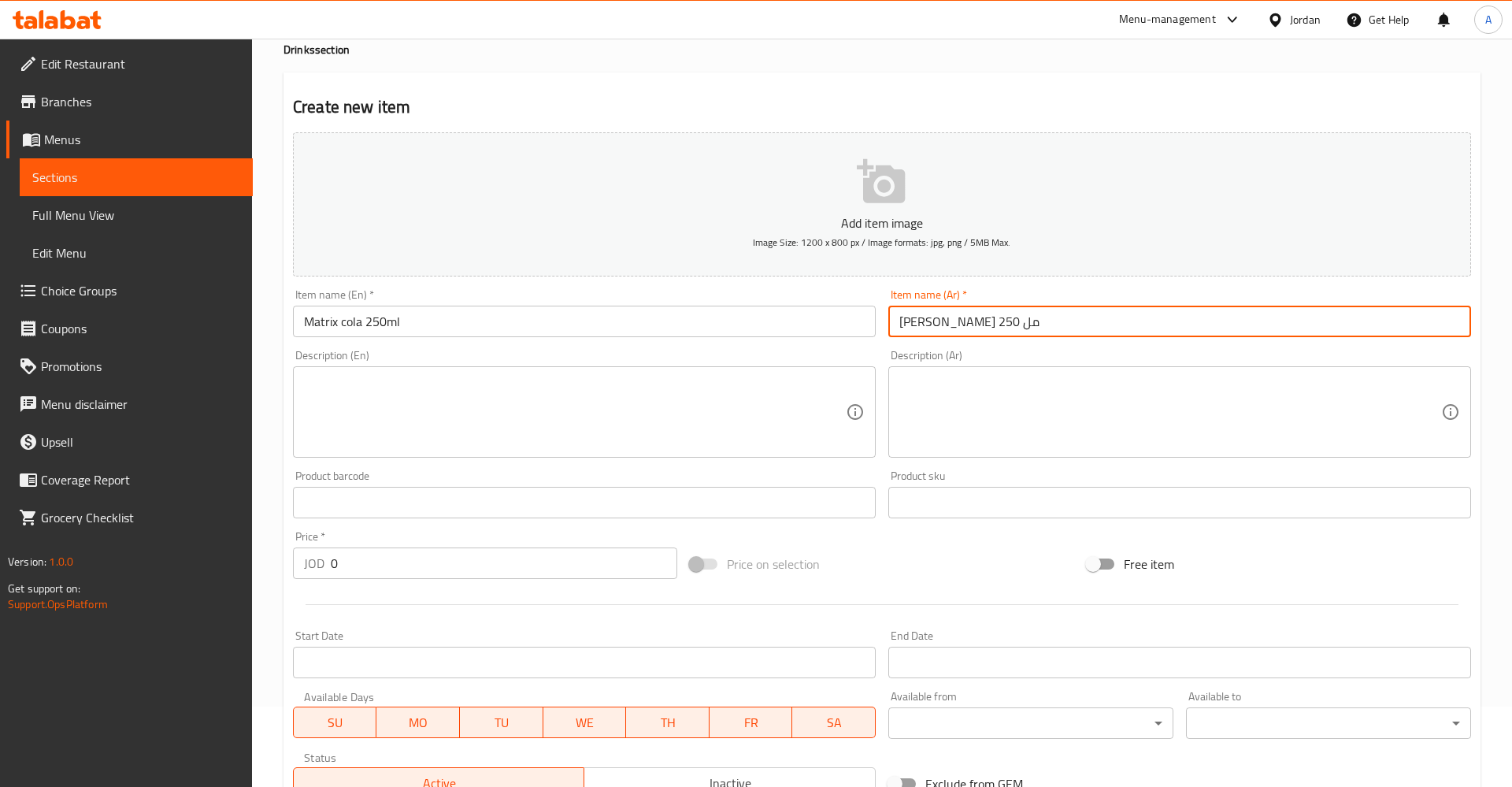
type input "[PERSON_NAME] 250 مل"
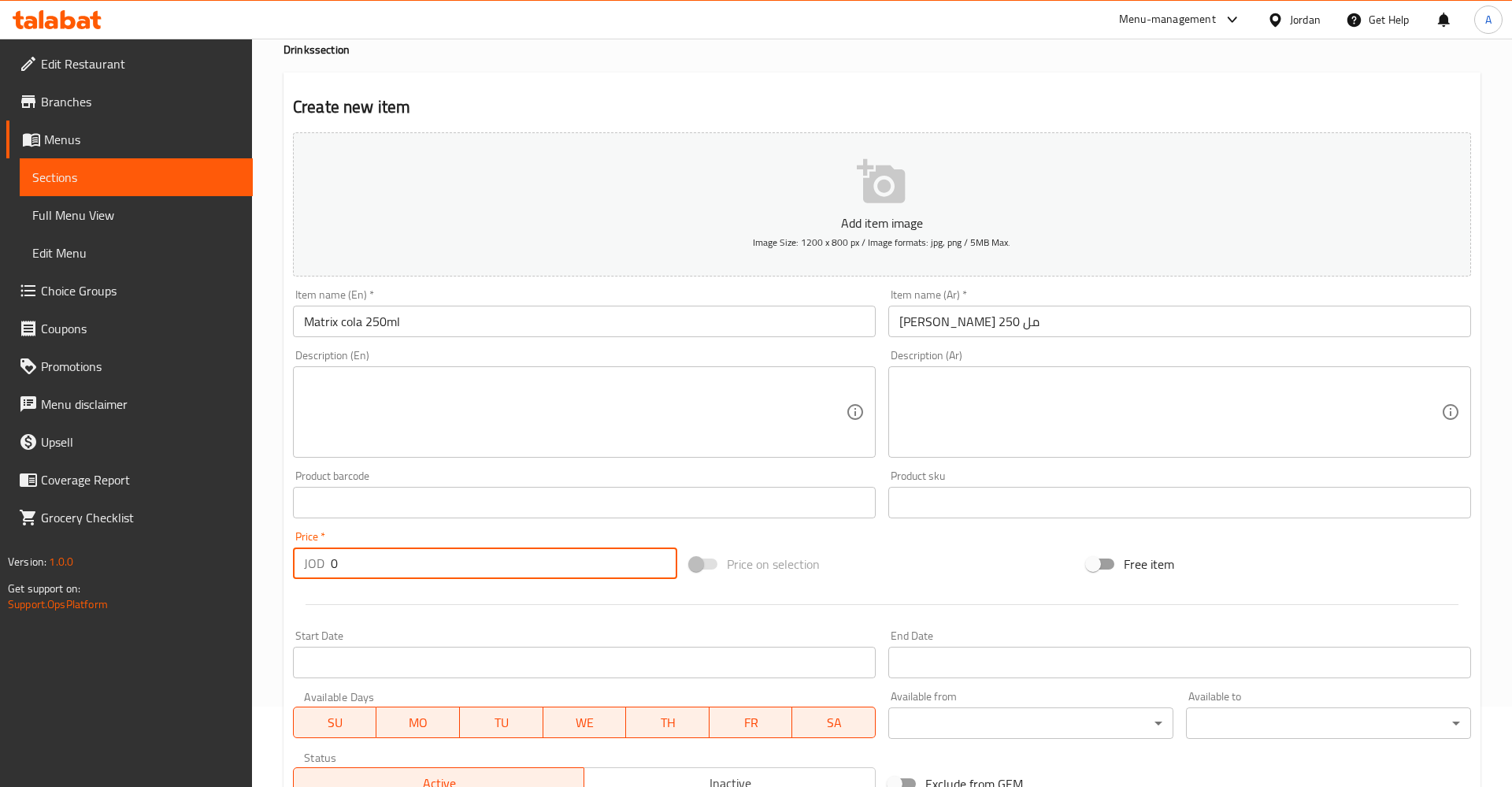
drag, startPoint x: 358, startPoint y: 563, endPoint x: 280, endPoint y: 562, distance: 78.0
click at [331, 562] on input "0" at bounding box center [505, 564] width 347 height 32
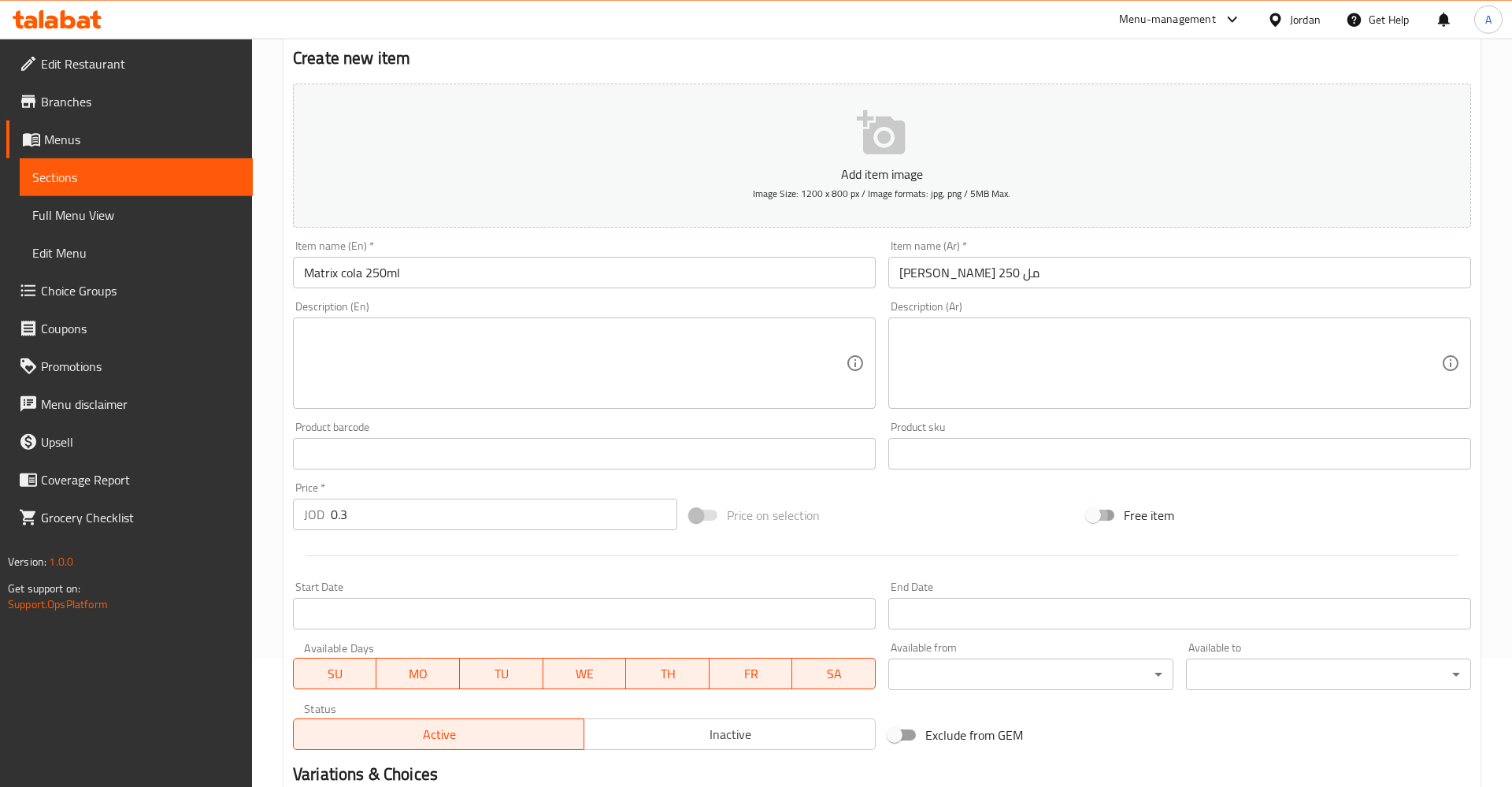
scroll to position [161, 0]
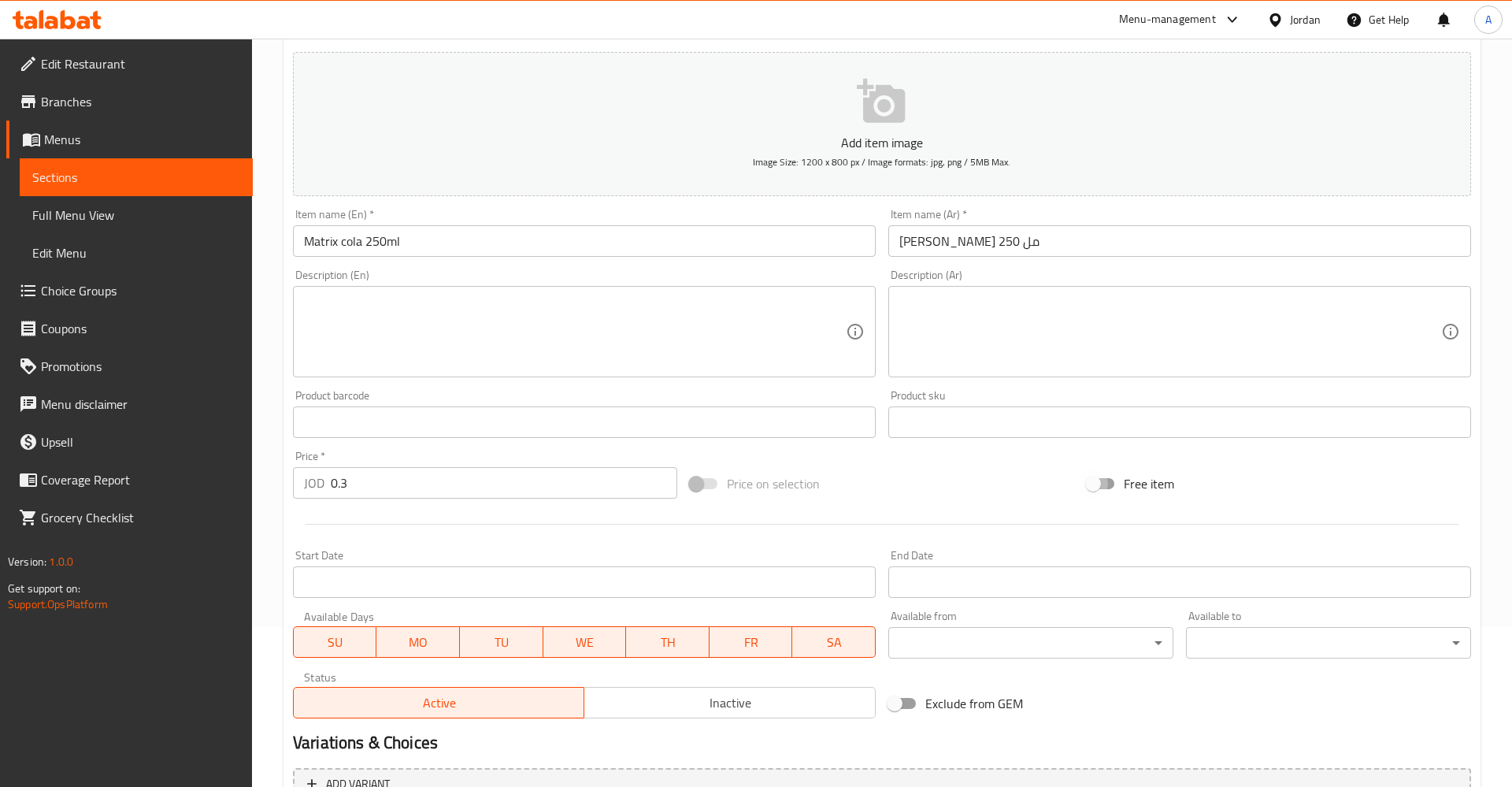
click at [471, 489] on input "0.3" at bounding box center [505, 483] width 347 height 32
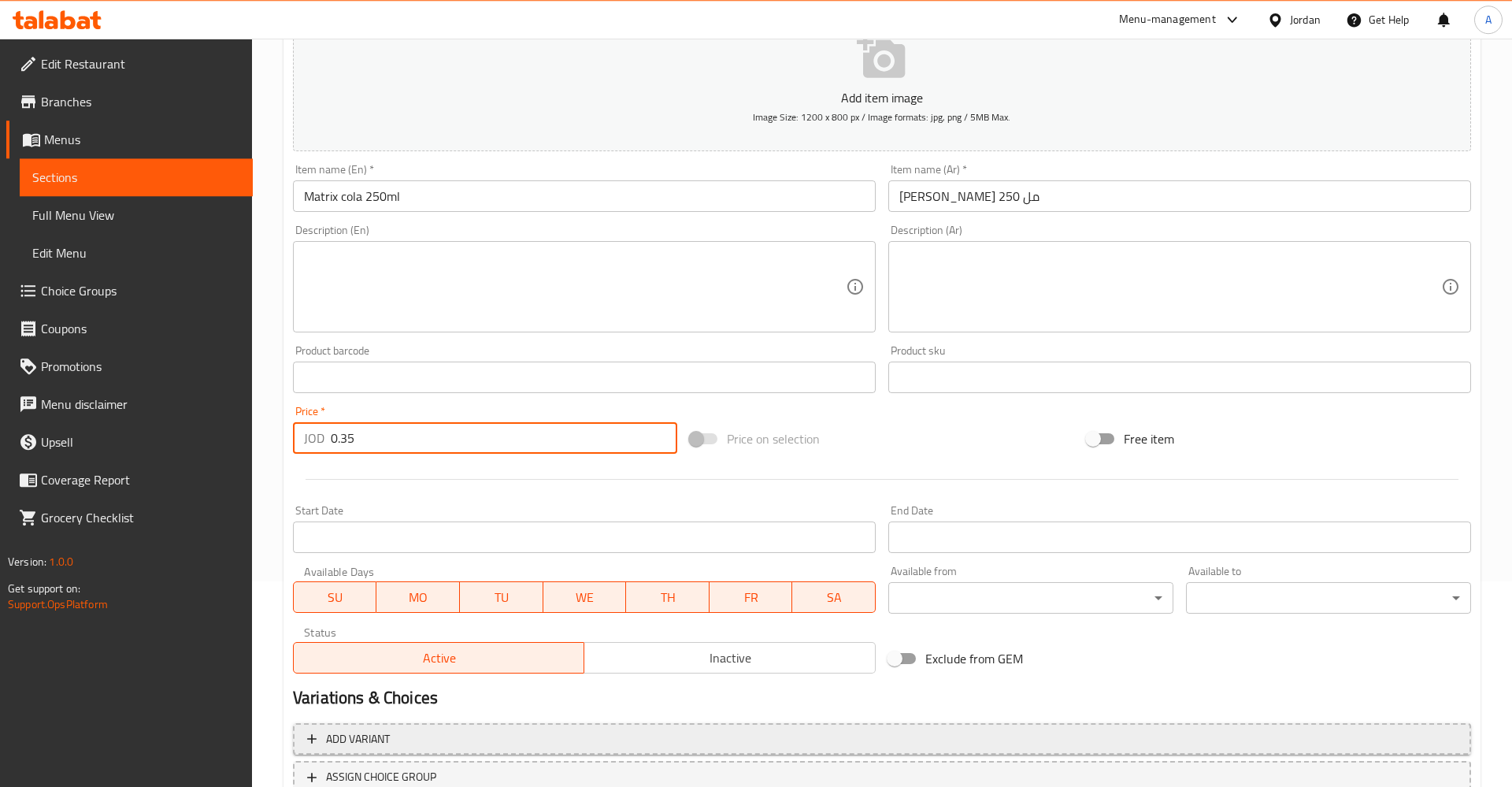
scroll to position [321, 0]
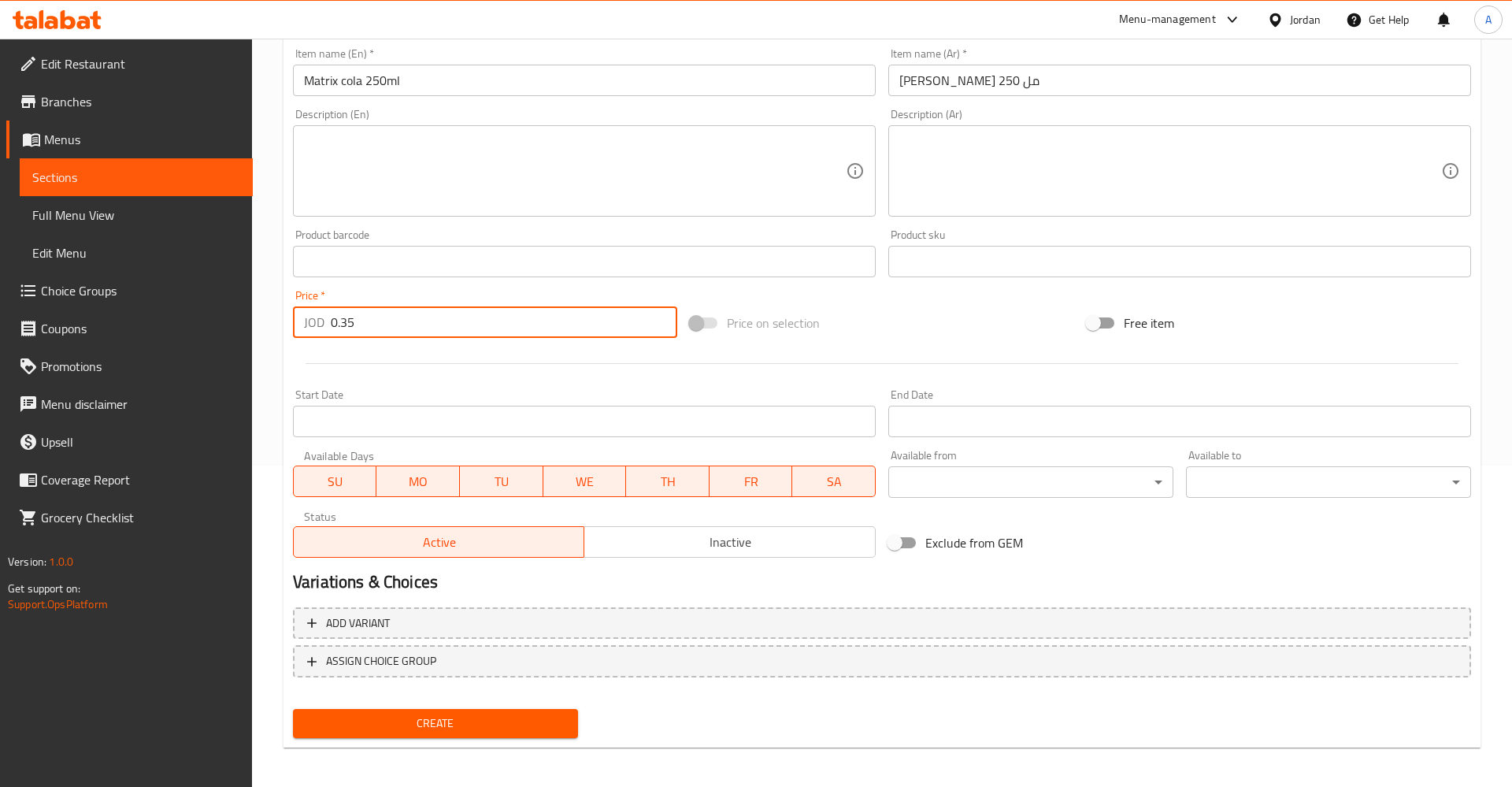
type input "0.35"
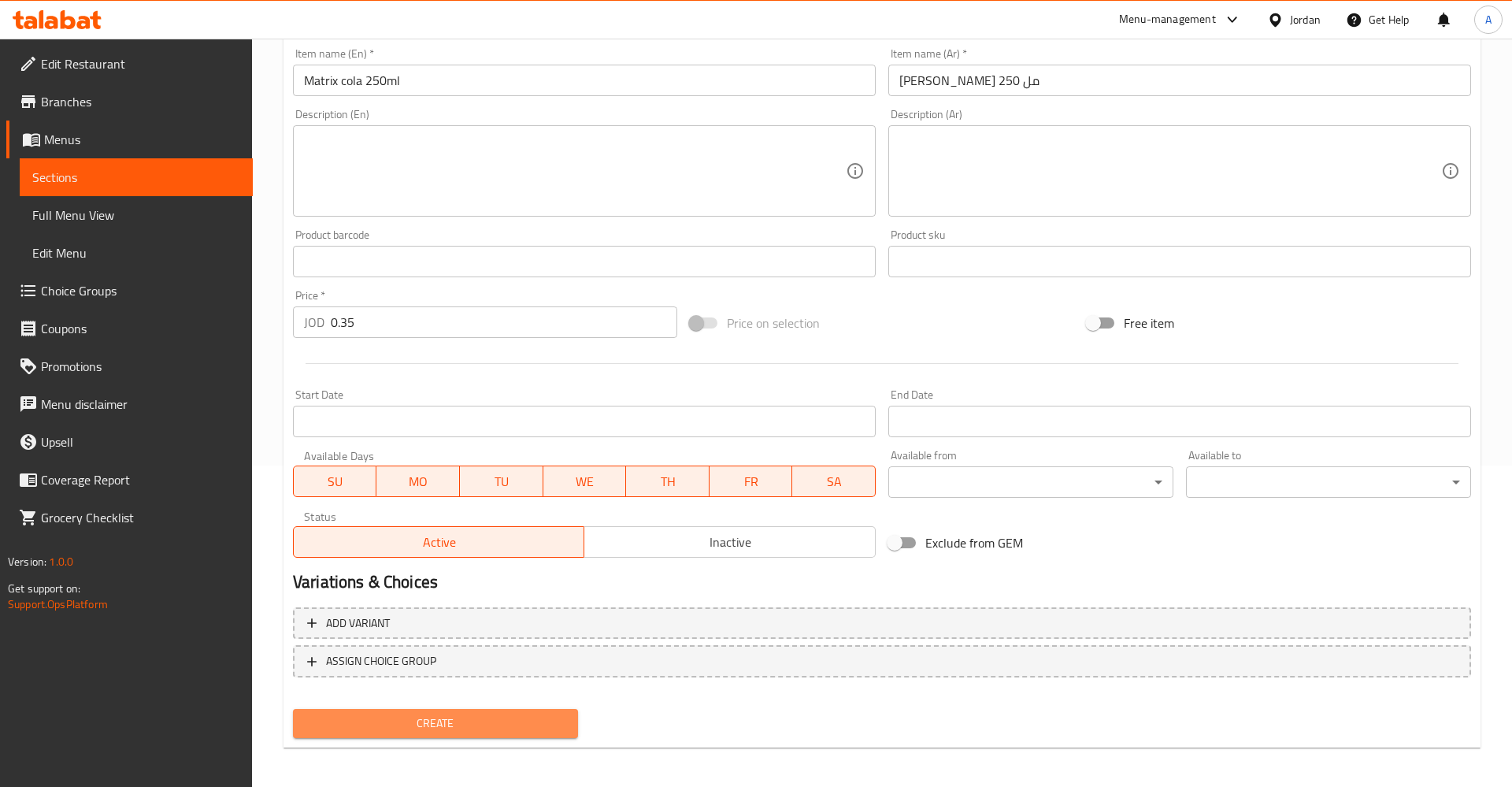
click at [402, 720] on span "Create" at bounding box center [435, 724] width 260 height 20
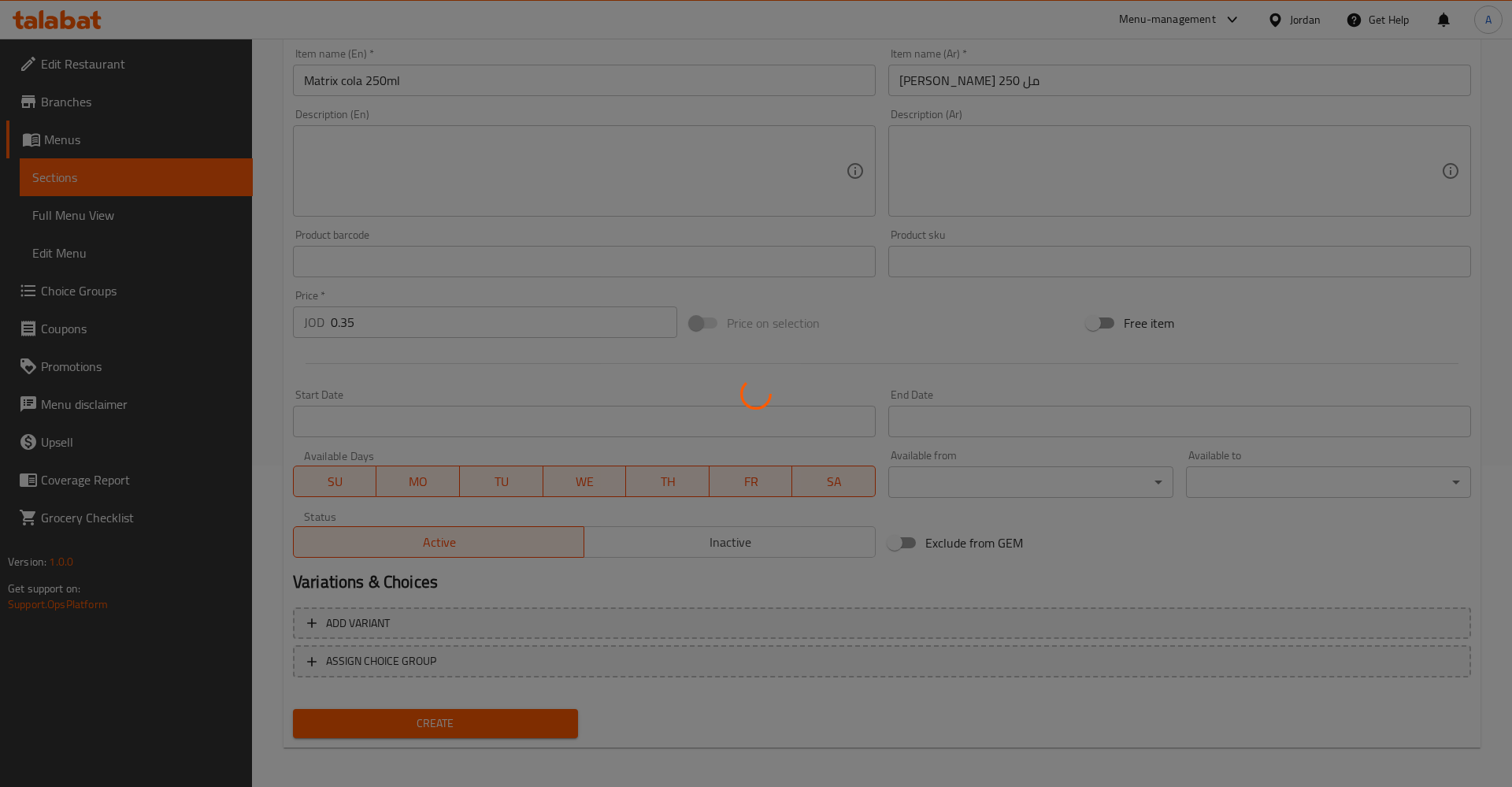
type input "0"
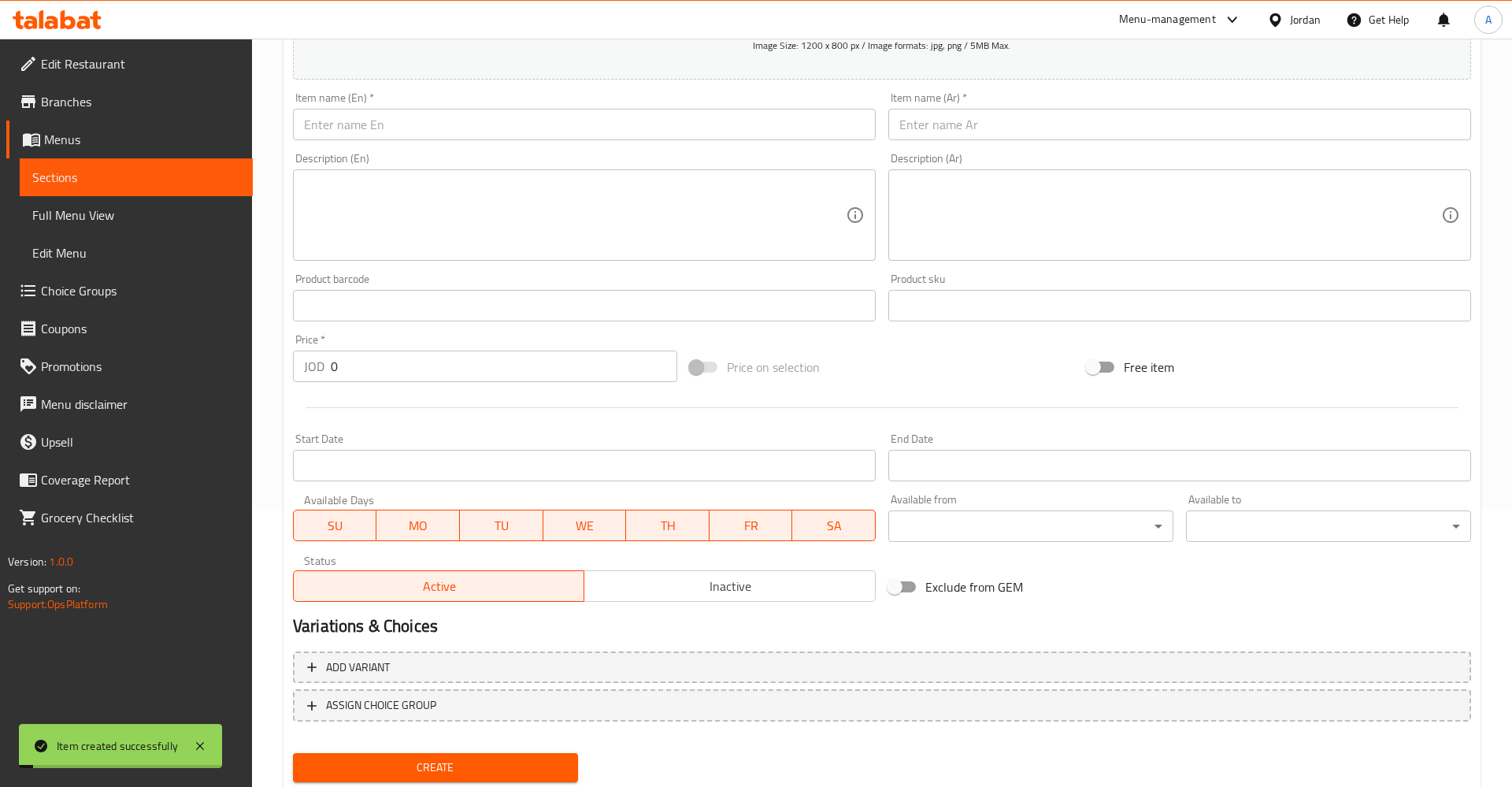
scroll to position [0, 0]
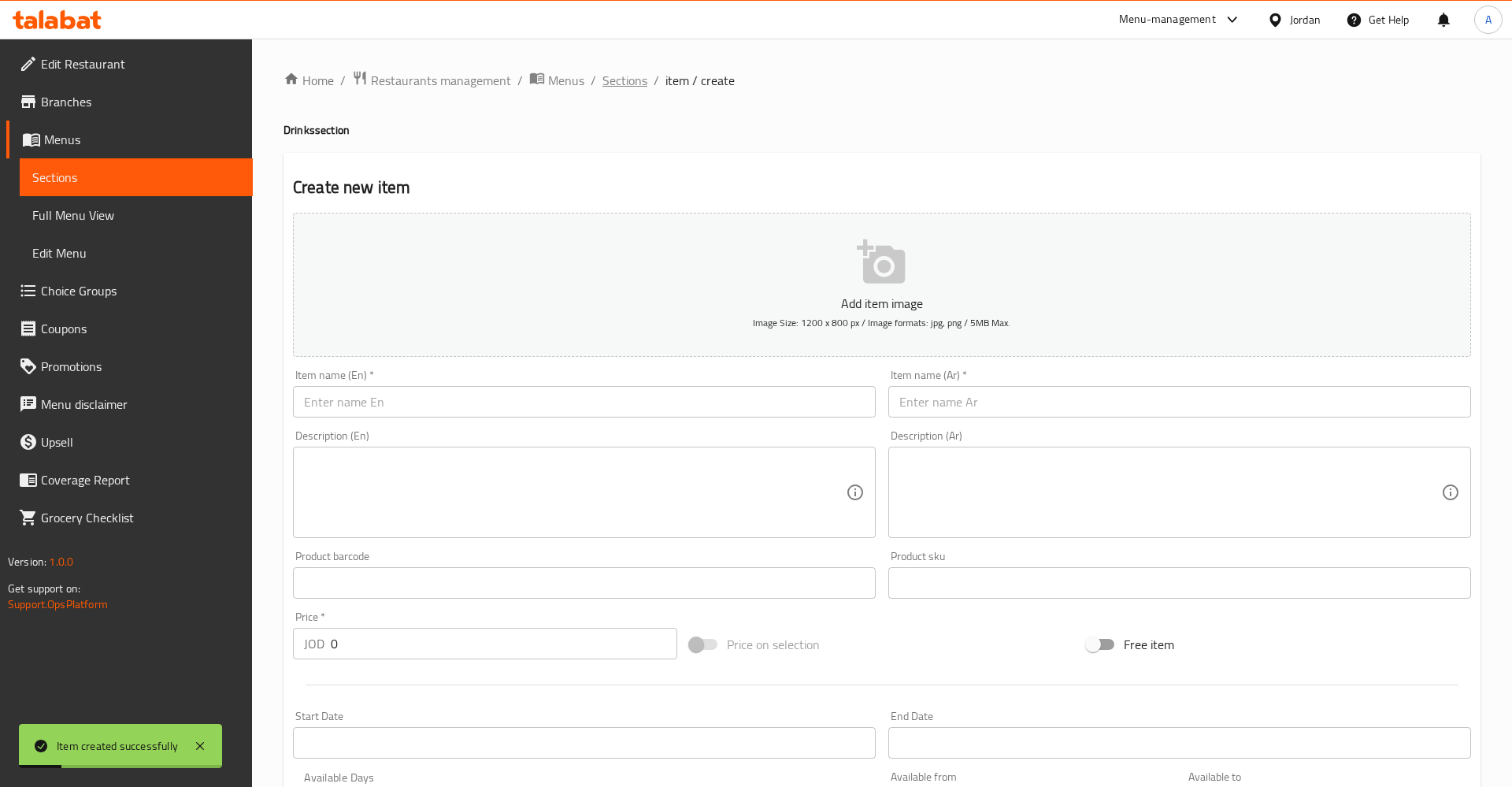
click at [620, 90] on span "Sections" at bounding box center [625, 80] width 45 height 19
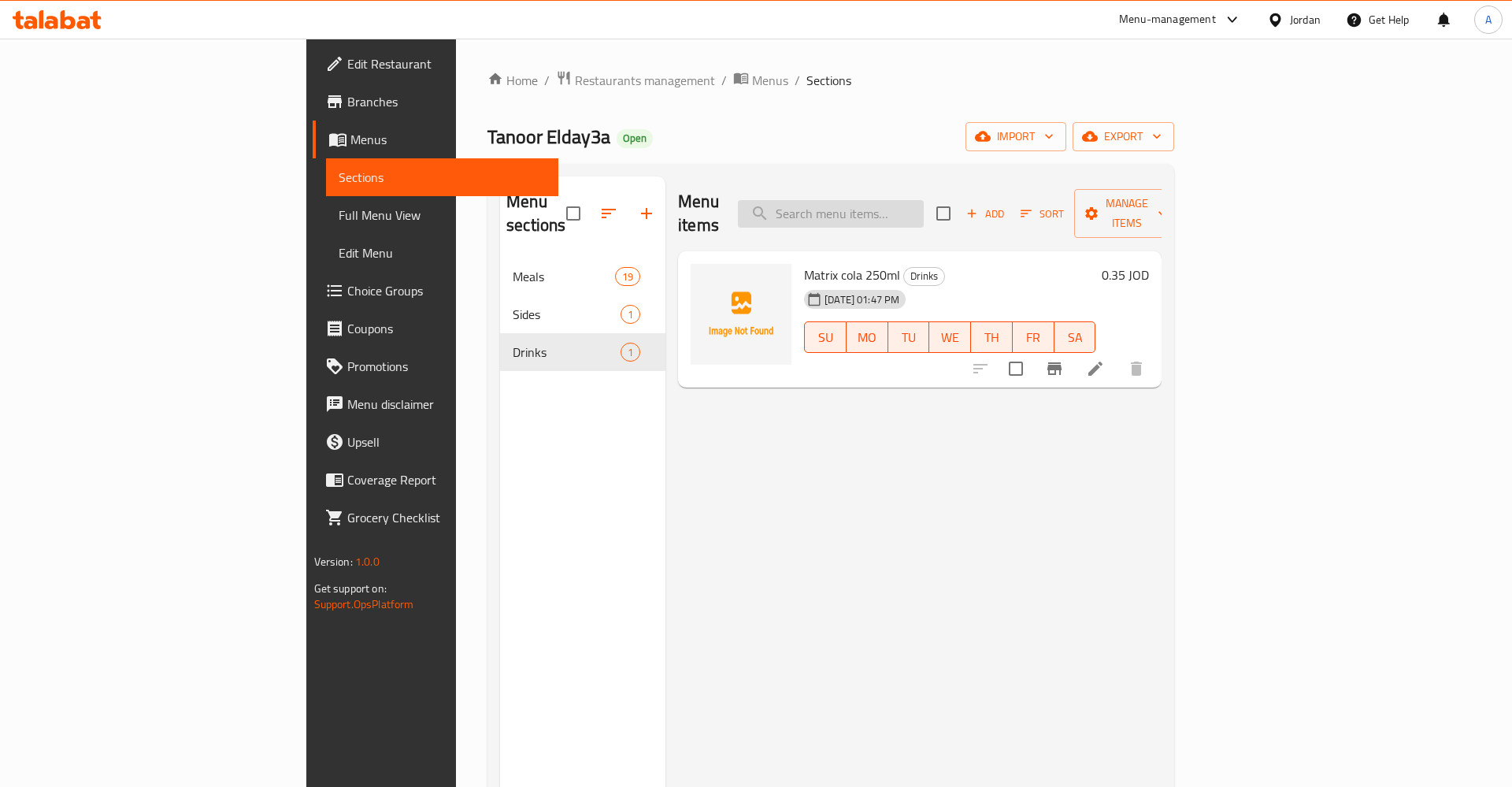
click at [924, 201] on input "search" at bounding box center [831, 213] width 186 height 27
click at [1007, 205] on span "Add" at bounding box center [985, 214] width 42 height 18
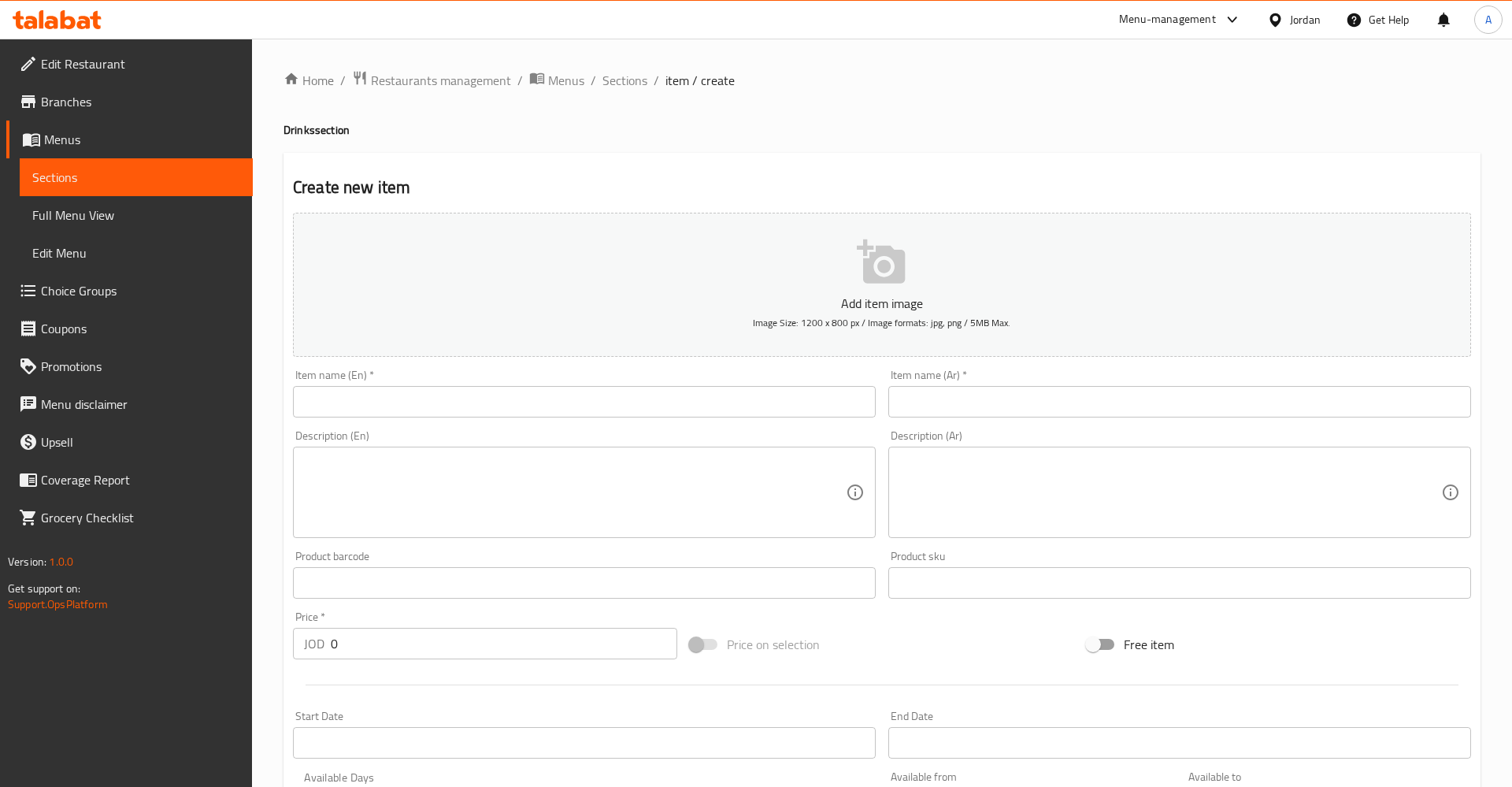
click at [363, 398] on input "text" at bounding box center [584, 402] width 583 height 32
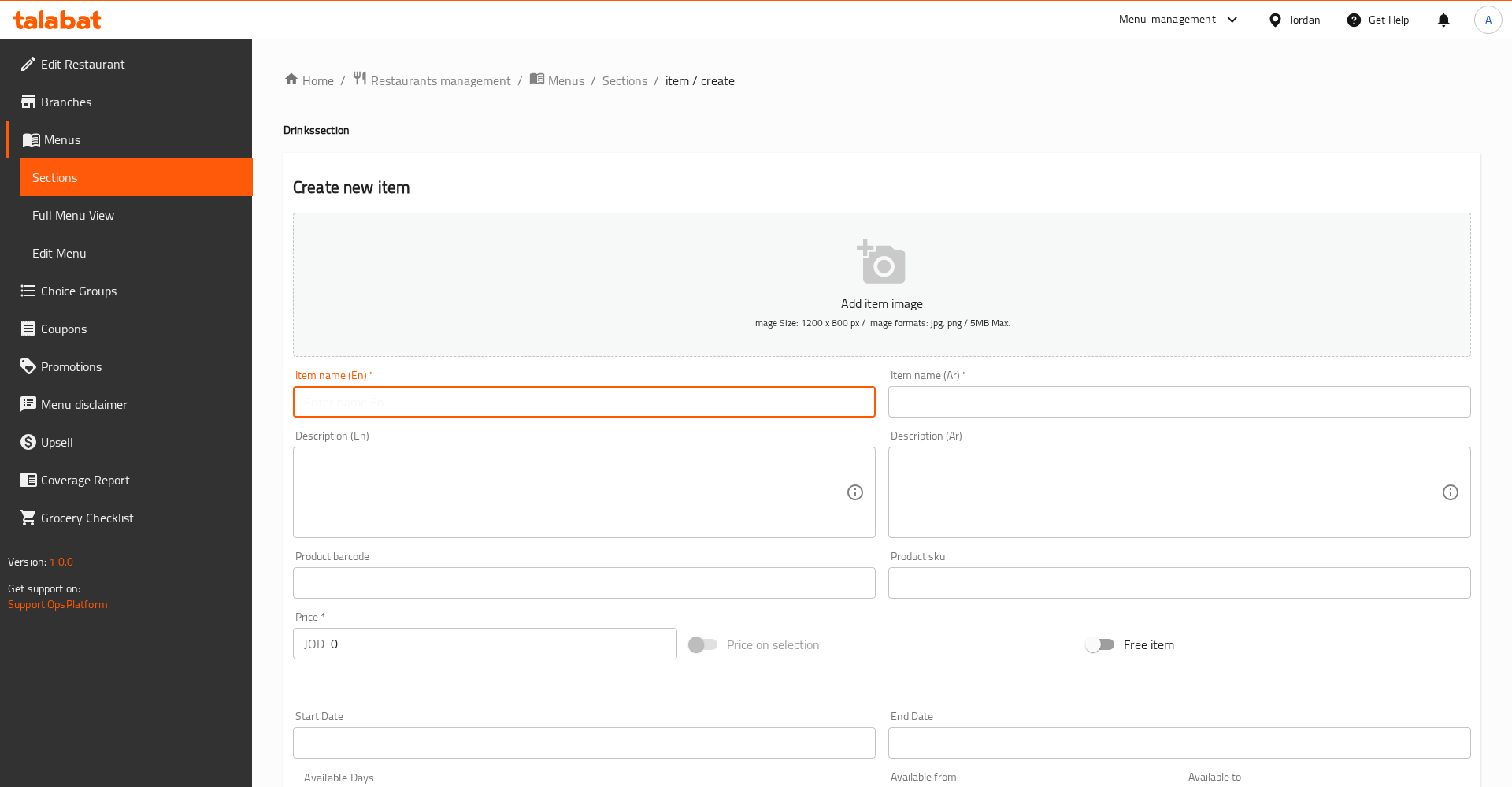
paste input "Matrix UP 250ml"
drag, startPoint x: 344, startPoint y: 403, endPoint x: 348, endPoint y: 413, distance: 10.8
click at [344, 405] on input "Matrix UP 250ml" at bounding box center [584, 402] width 583 height 32
type input "Matrix Up 250ml"
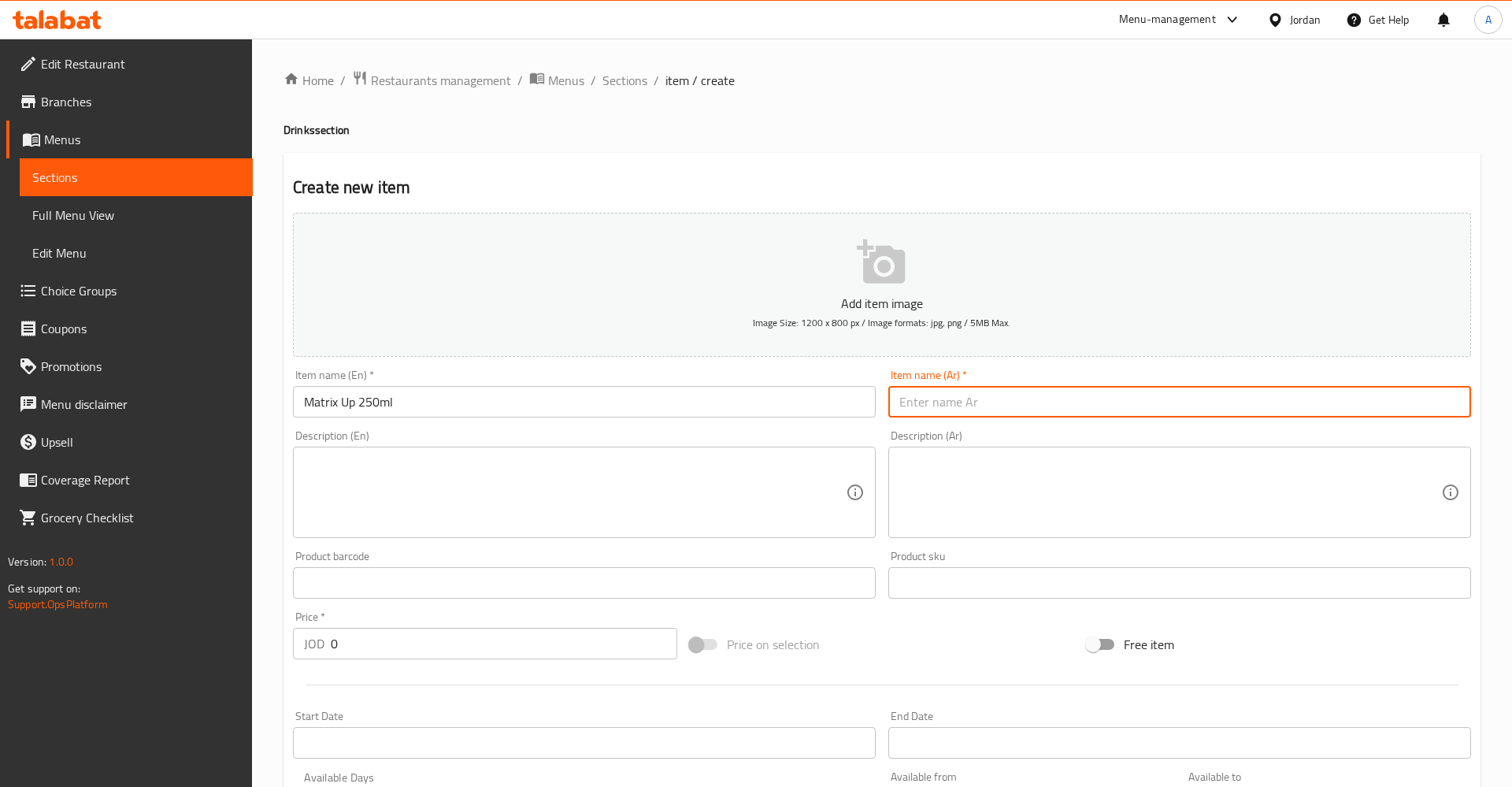
click at [940, 398] on input "text" at bounding box center [1179, 402] width 583 height 32
type input "ماتركس سفن 250 مل"
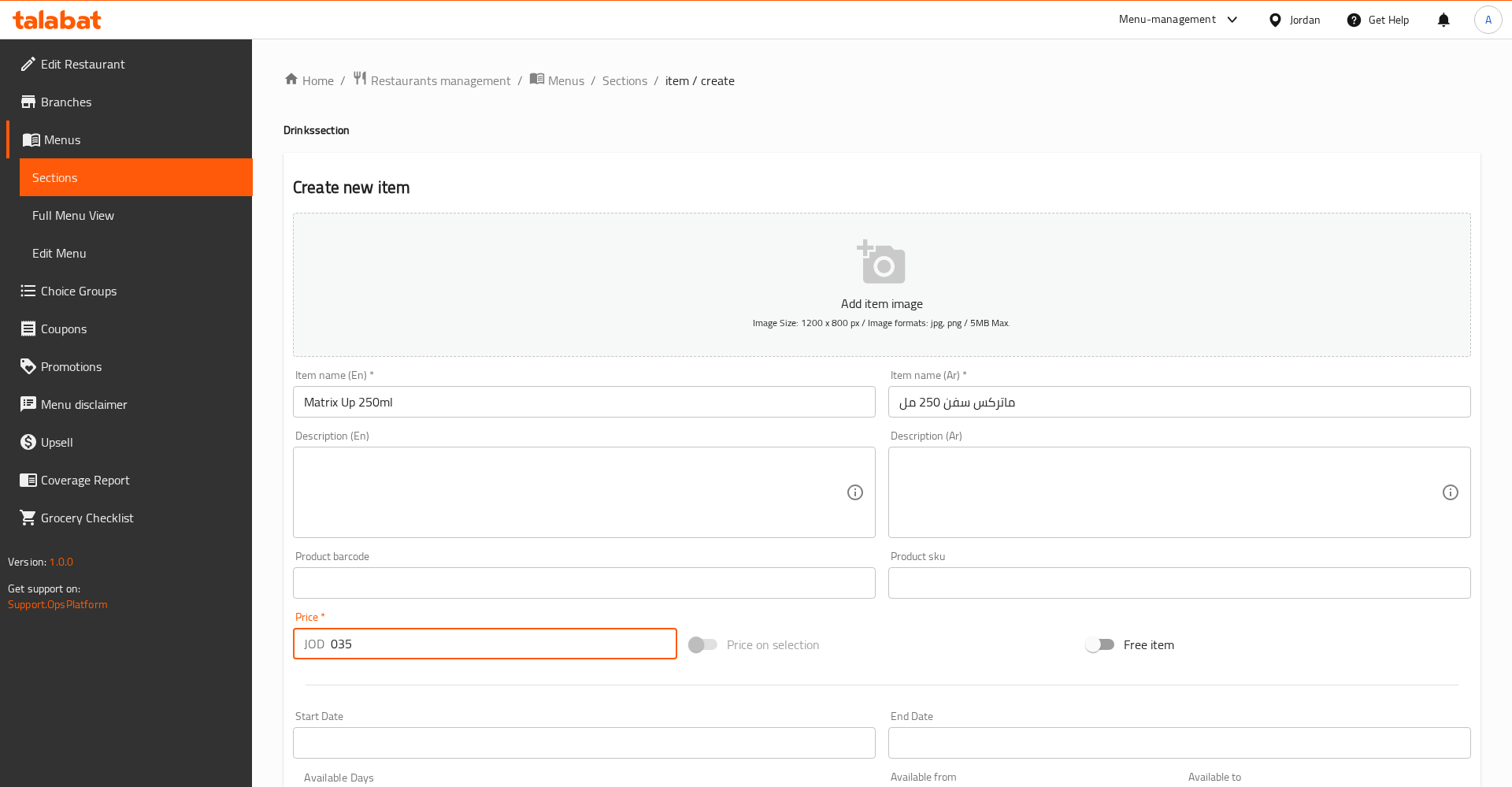
drag, startPoint x: 402, startPoint y: 648, endPoint x: 229, endPoint y: 638, distance: 173.3
click at [331, 645] on input "035" at bounding box center [505, 643] width 347 height 32
type input "0"
type input "0.35"
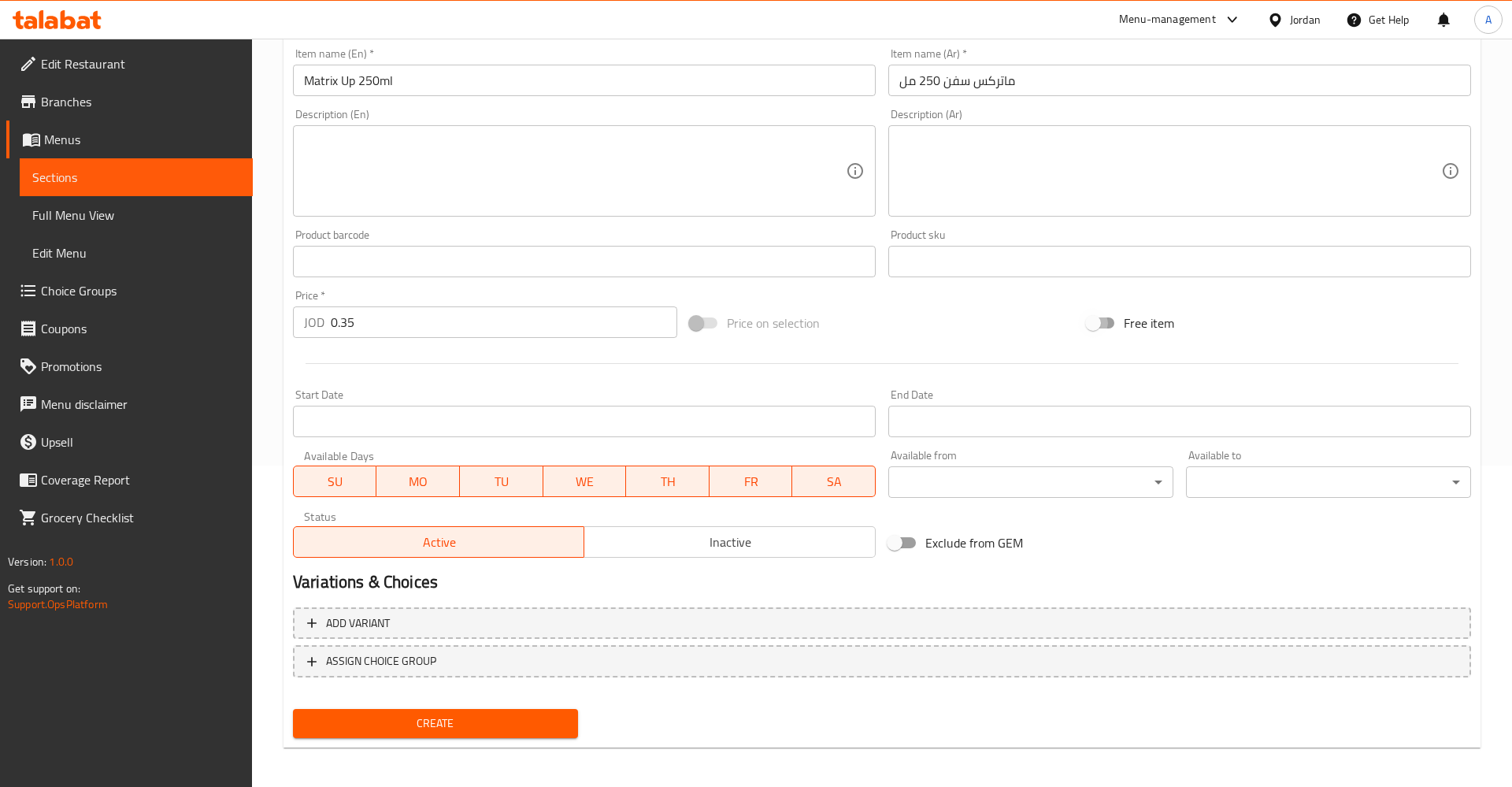
click at [456, 702] on div "Add variant ASSIGN CHOICE GROUP" at bounding box center [881, 652] width 1191 height 102
click at [466, 734] on button "Create" at bounding box center [436, 723] width 285 height 29
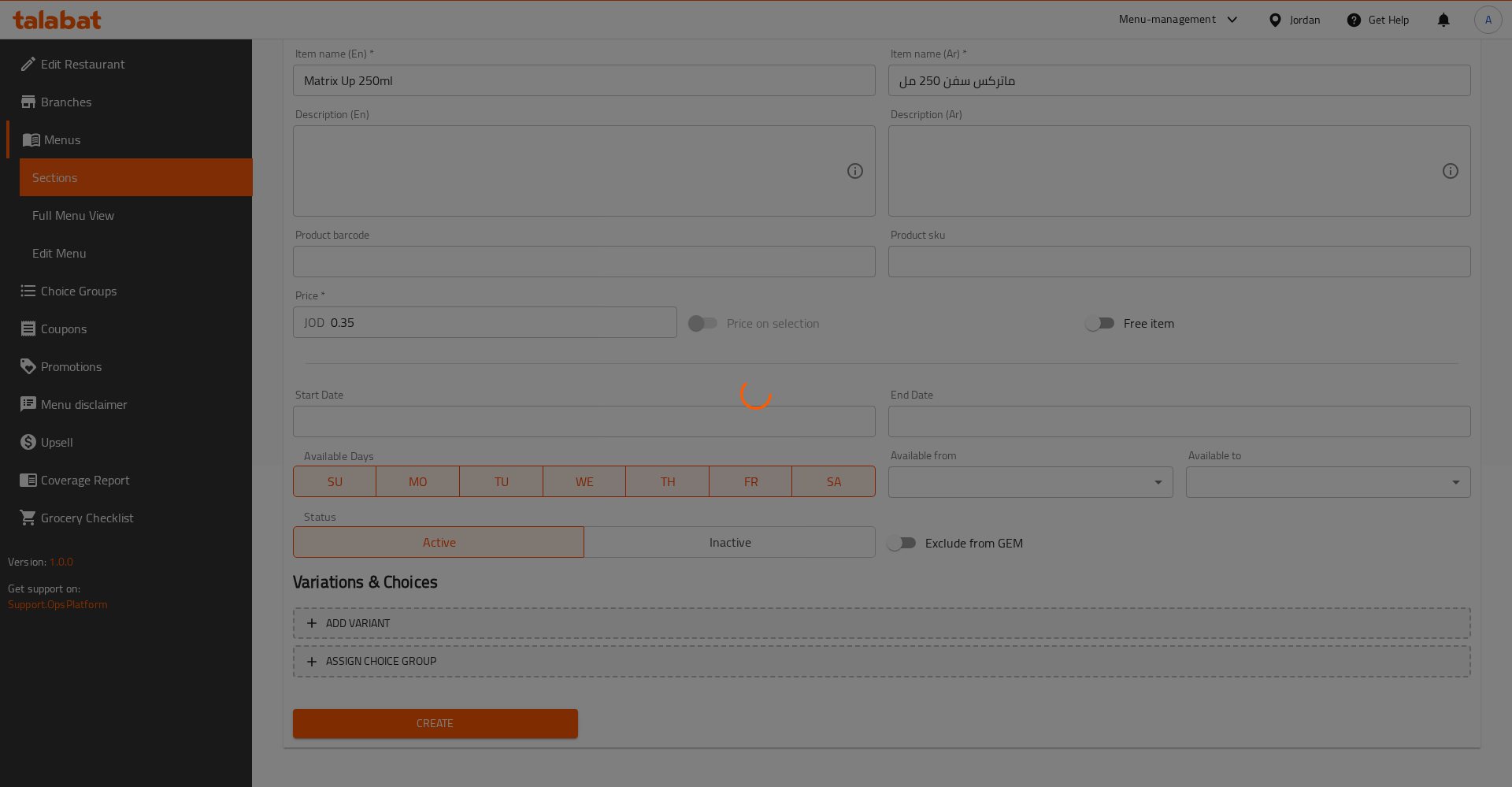
type input "0"
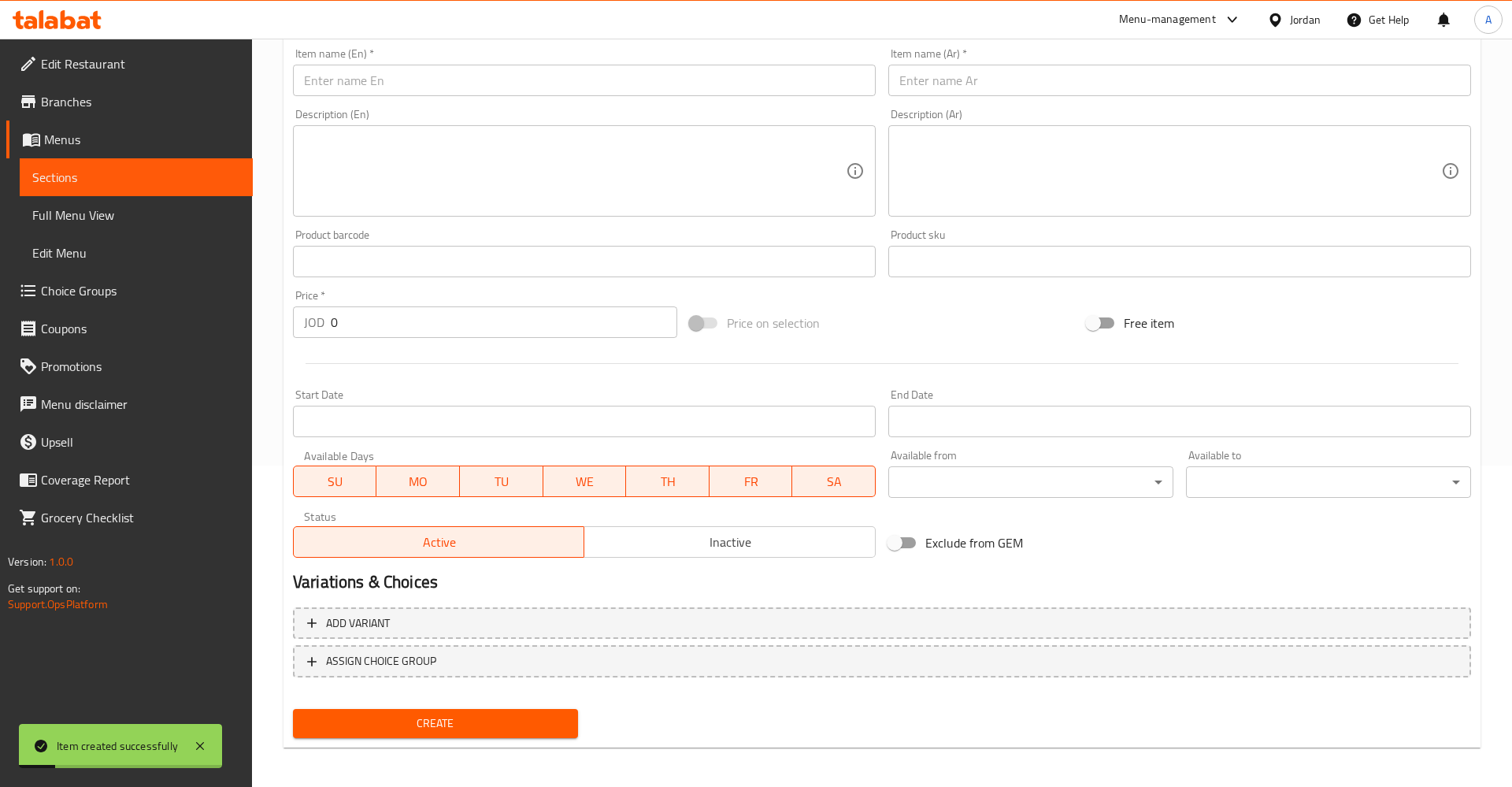
click at [58, 164] on link "Sections" at bounding box center [136, 178] width 233 height 38
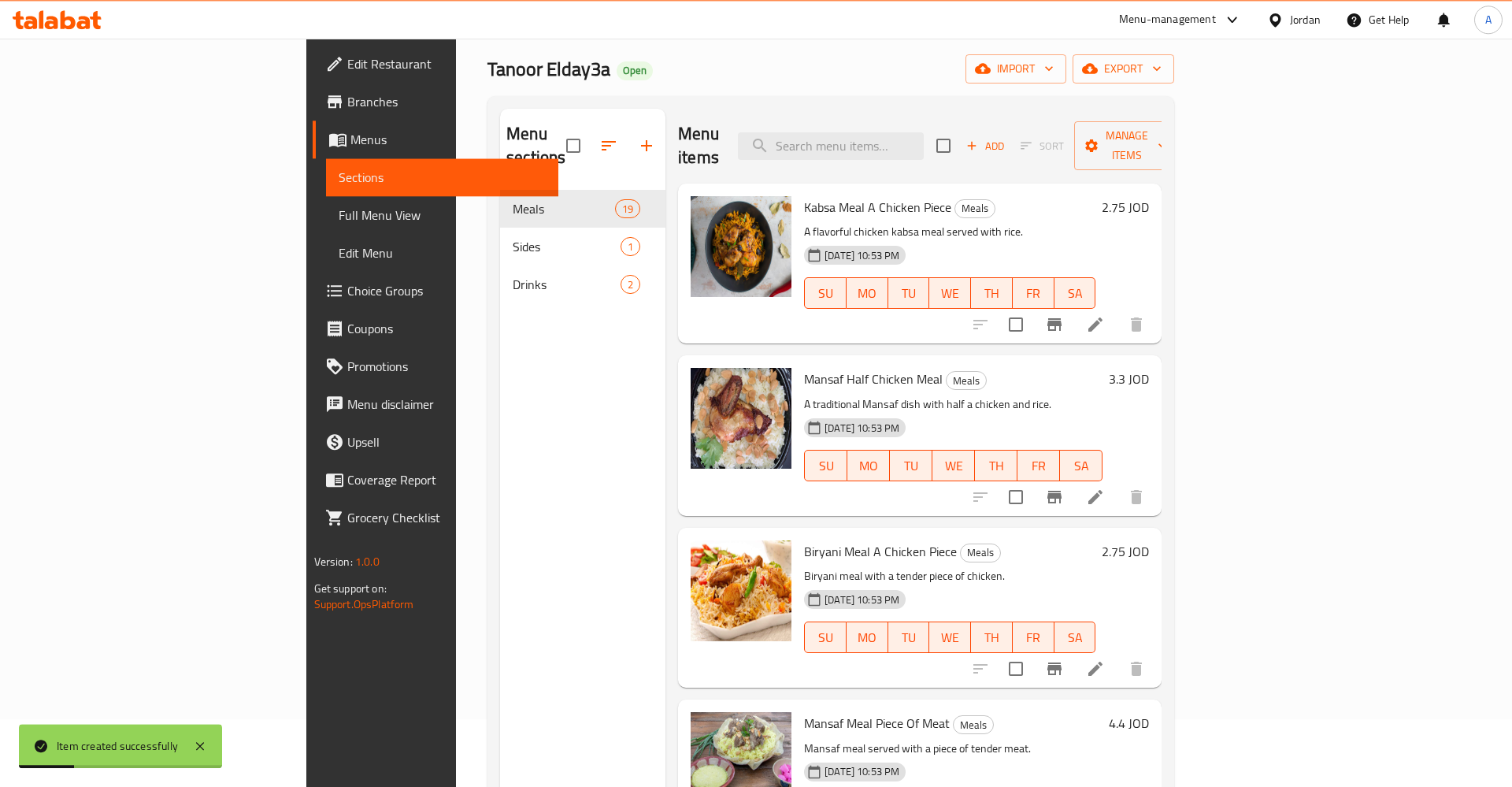
scroll to position [60, 0]
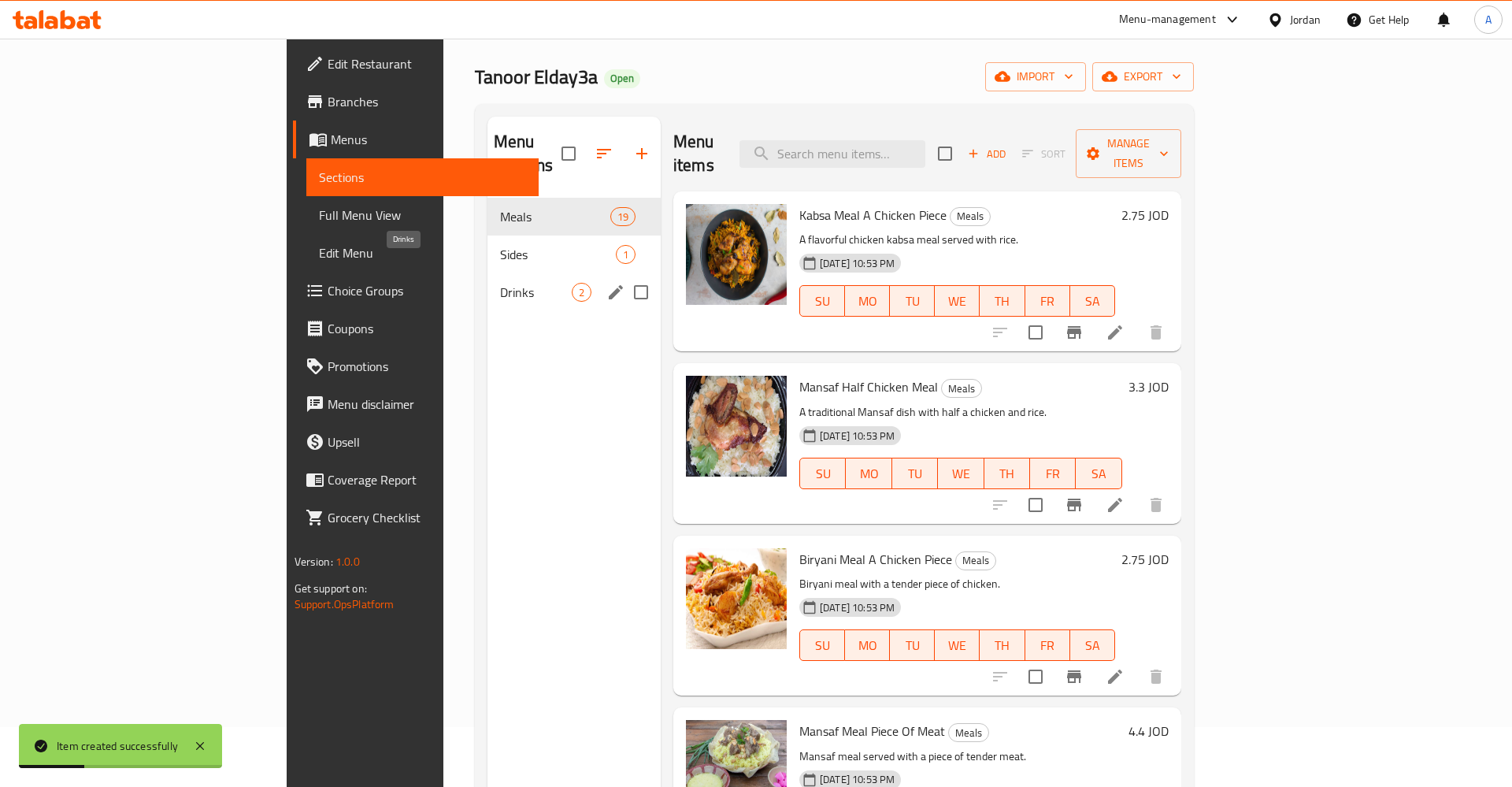
click at [500, 283] on span "Drinks" at bounding box center [536, 292] width 71 height 19
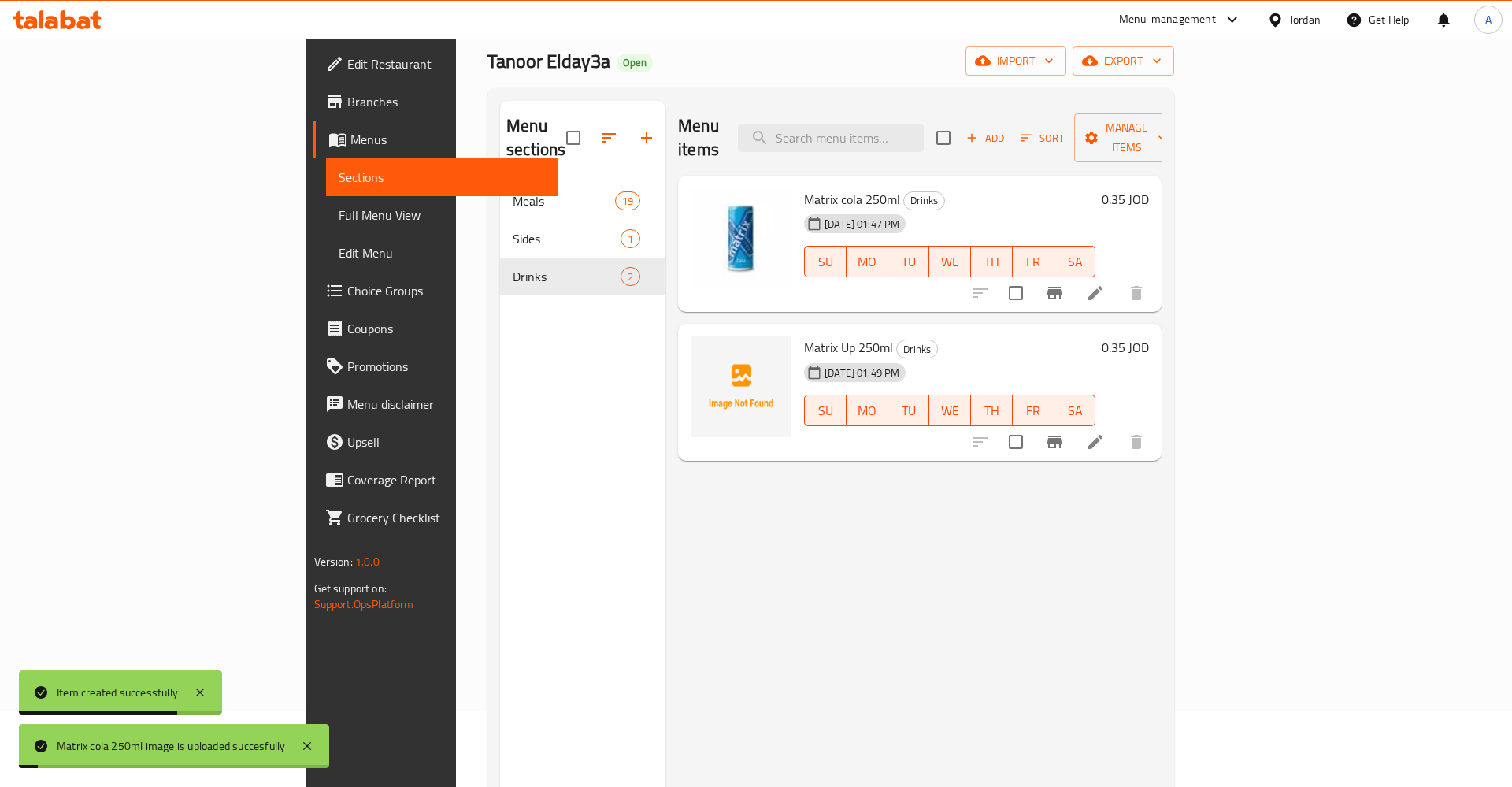
scroll to position [91, 0]
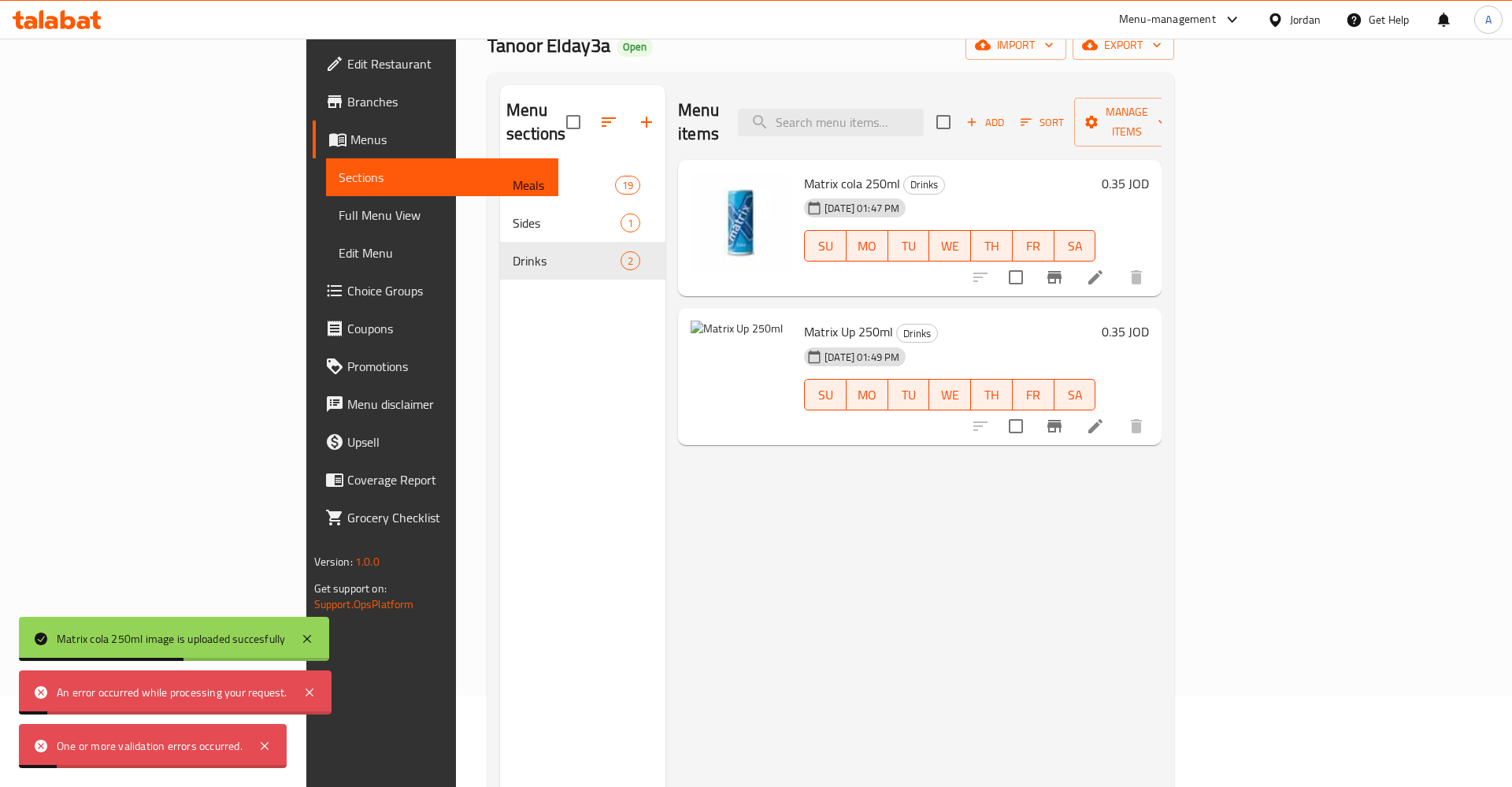
drag, startPoint x: 776, startPoint y: 533, endPoint x: 783, endPoint y: 529, distance: 8.1
click at [779, 533] on div "Menu items Add Sort Manage items Matrix cola 250ml Drinks [DATE] 01:47 PM SU MO…" at bounding box center [914, 478] width 496 height 787
click at [1007, 114] on span "Add" at bounding box center [985, 123] width 42 height 18
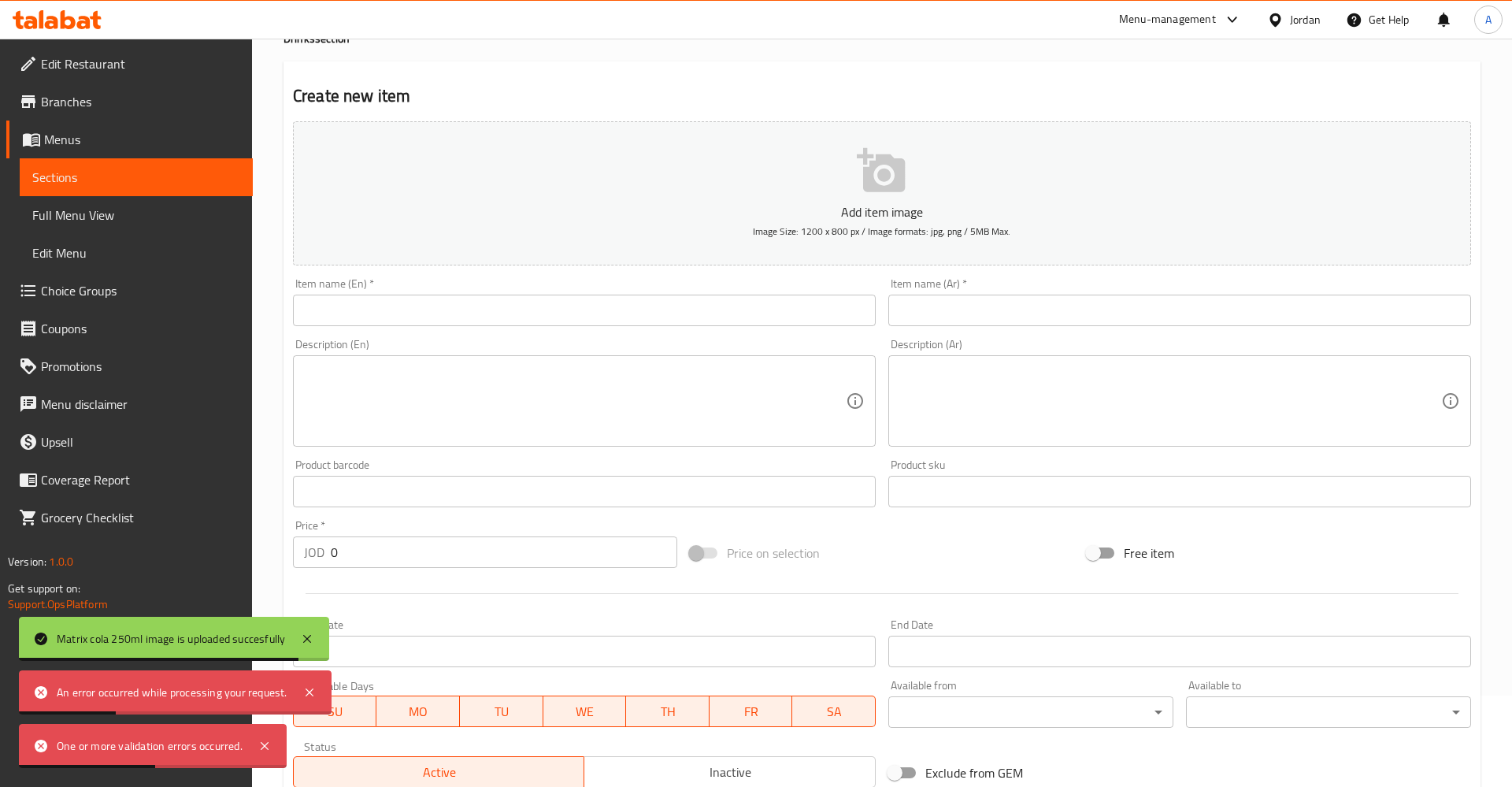
click at [459, 316] on input "text" at bounding box center [584, 310] width 583 height 32
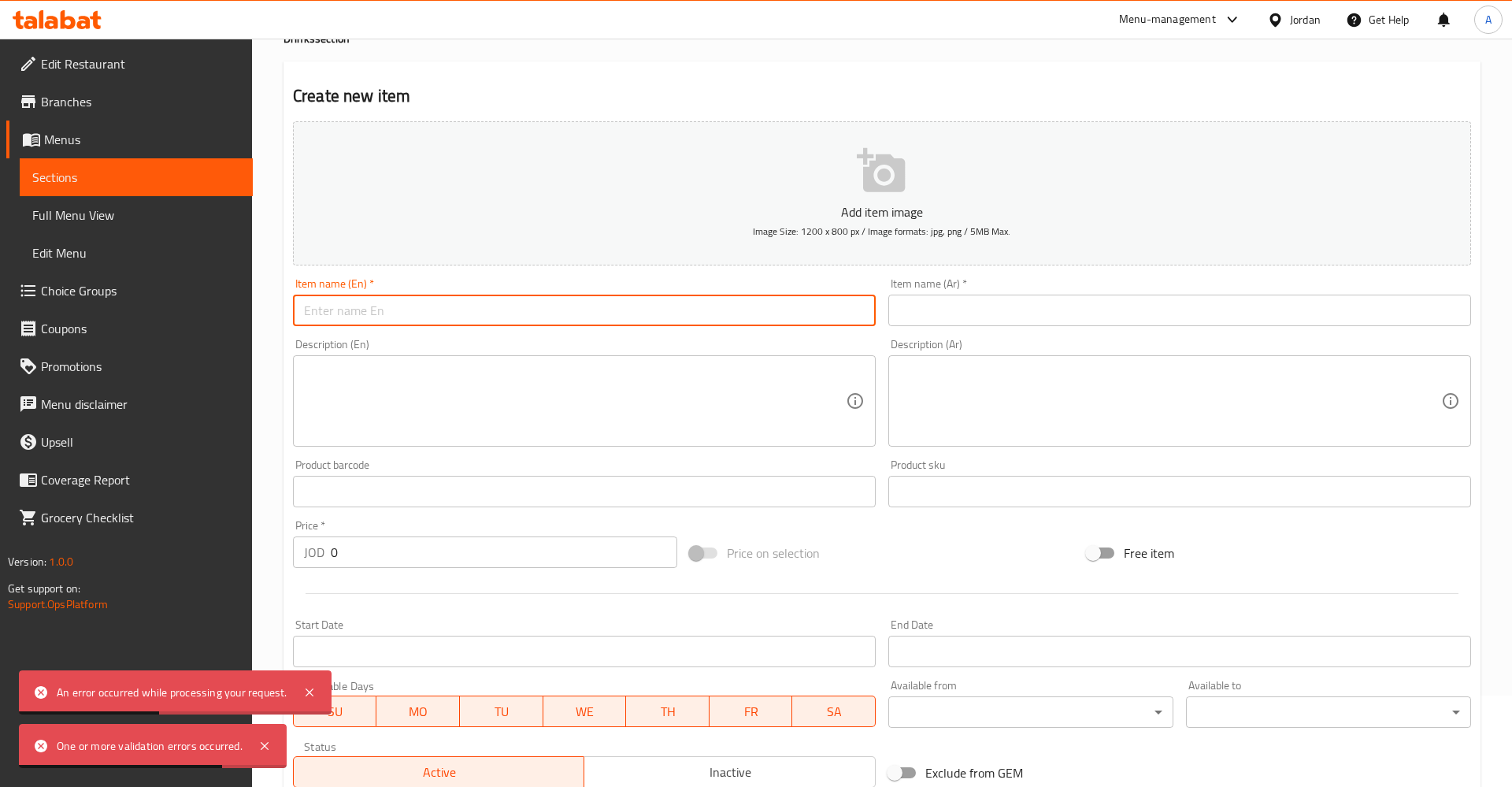
paste input "Matrix UP 250ml"
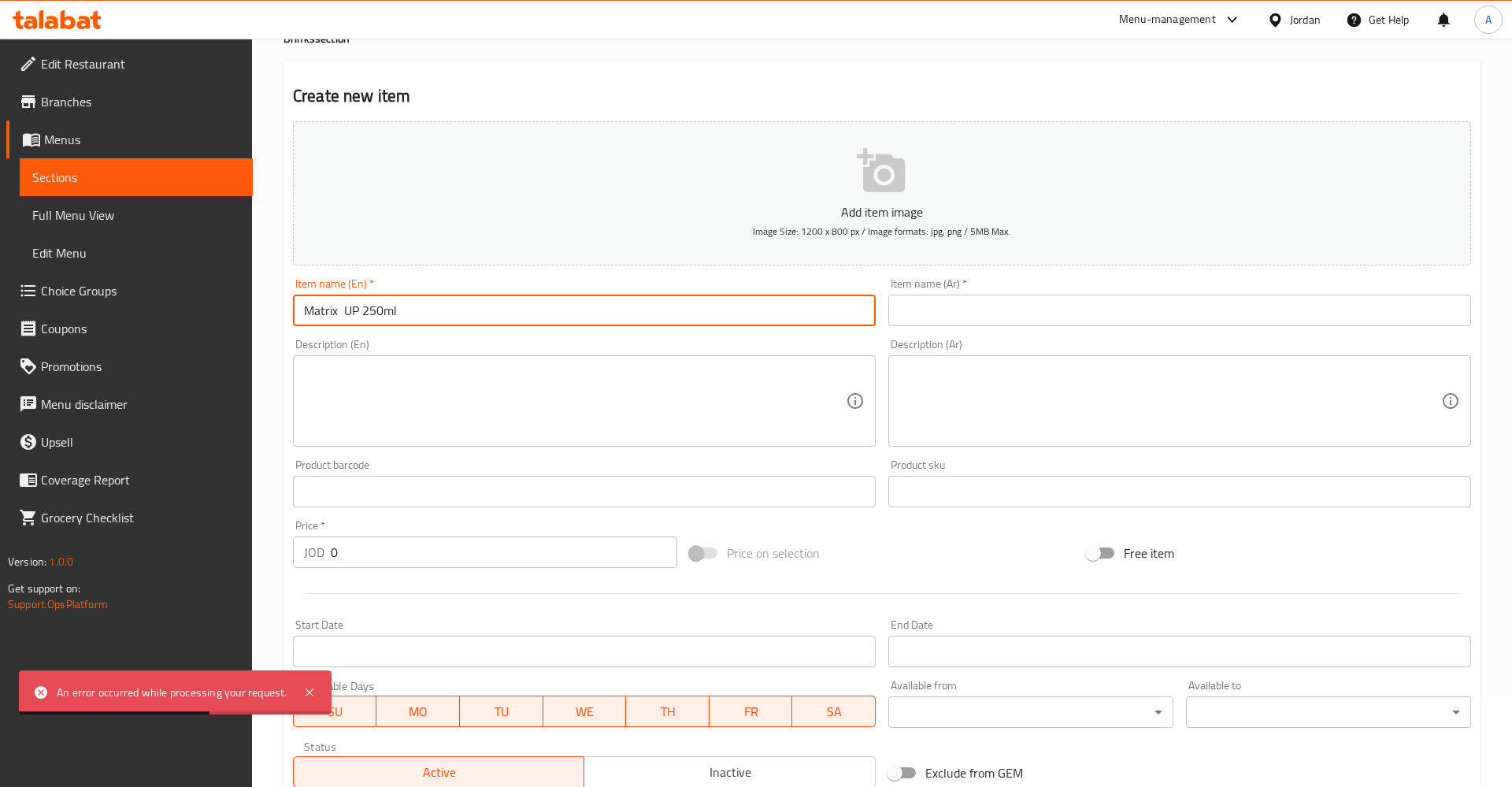
click at [359, 316] on input "Matrix UP 250ml" at bounding box center [584, 310] width 583 height 32
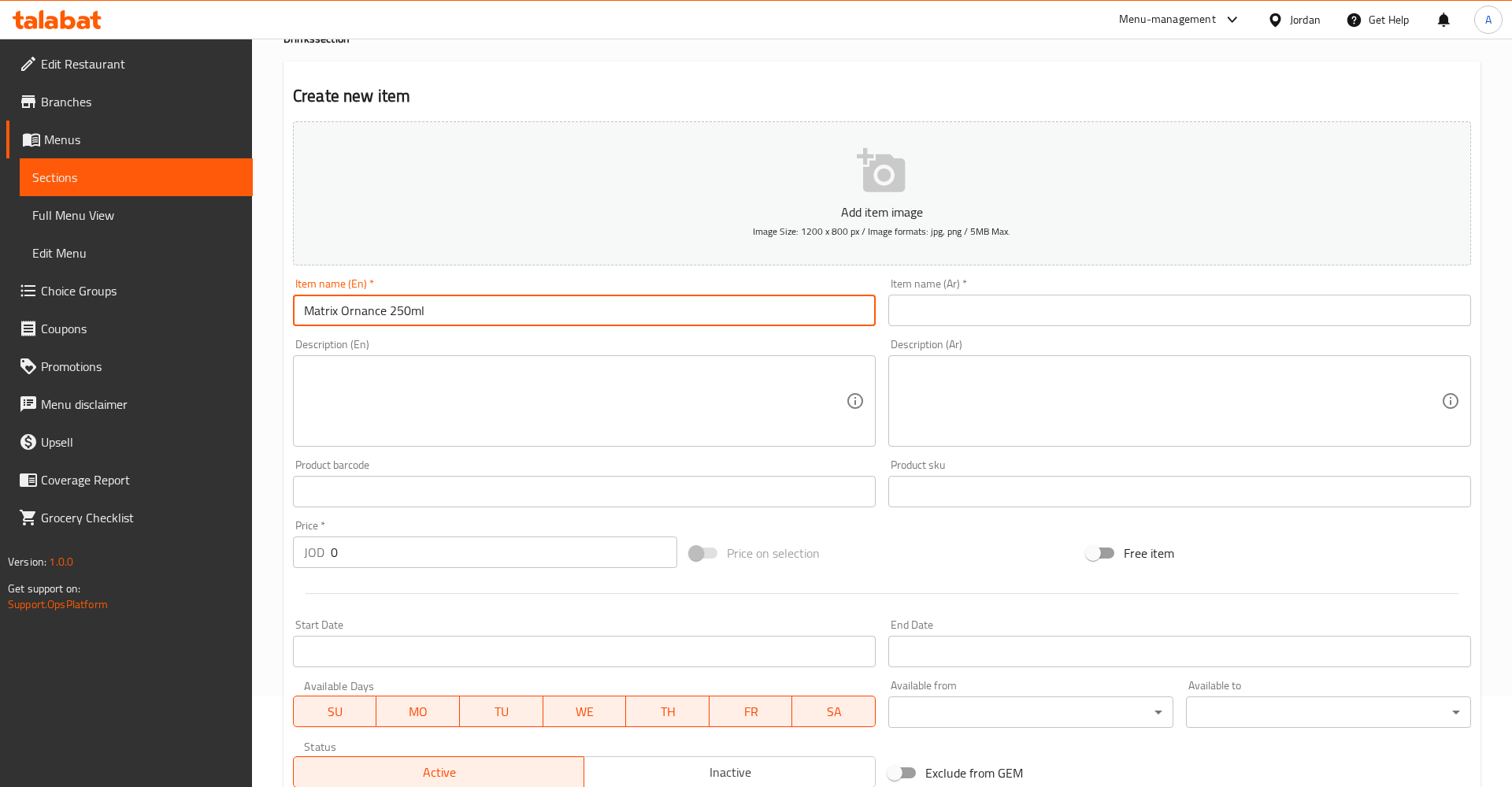
click at [357, 311] on input "Matrix Ornance 250ml" at bounding box center [584, 310] width 583 height 32
drag, startPoint x: 626, startPoint y: 317, endPoint x: 738, endPoint y: 316, distance: 112.0
click at [626, 316] on input "Matrix Orange 250ml" at bounding box center [584, 310] width 583 height 32
type input "Matrix Orange 250ml"
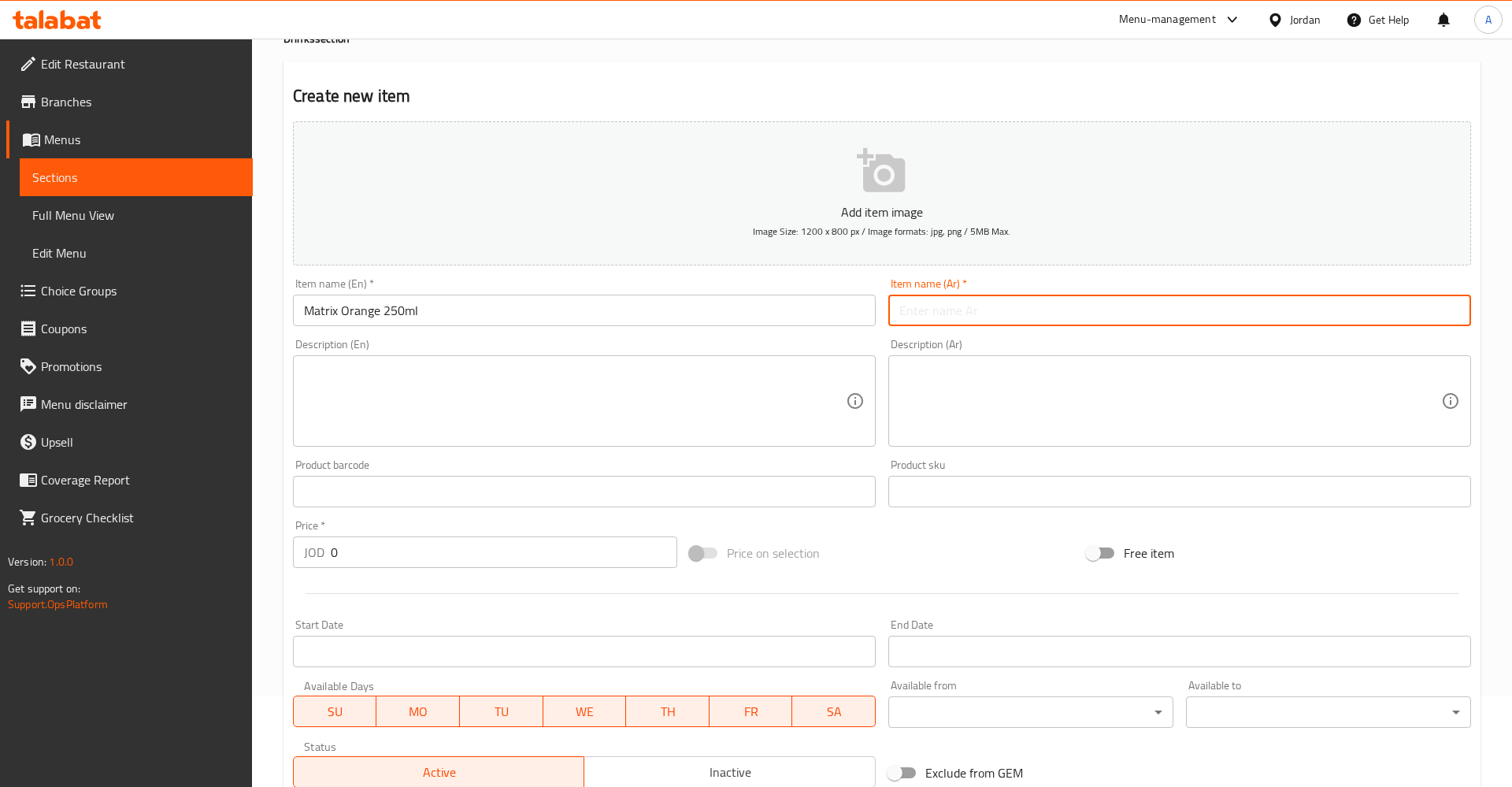
click at [952, 313] on input "text" at bounding box center [1179, 310] width 583 height 32
type input "l"
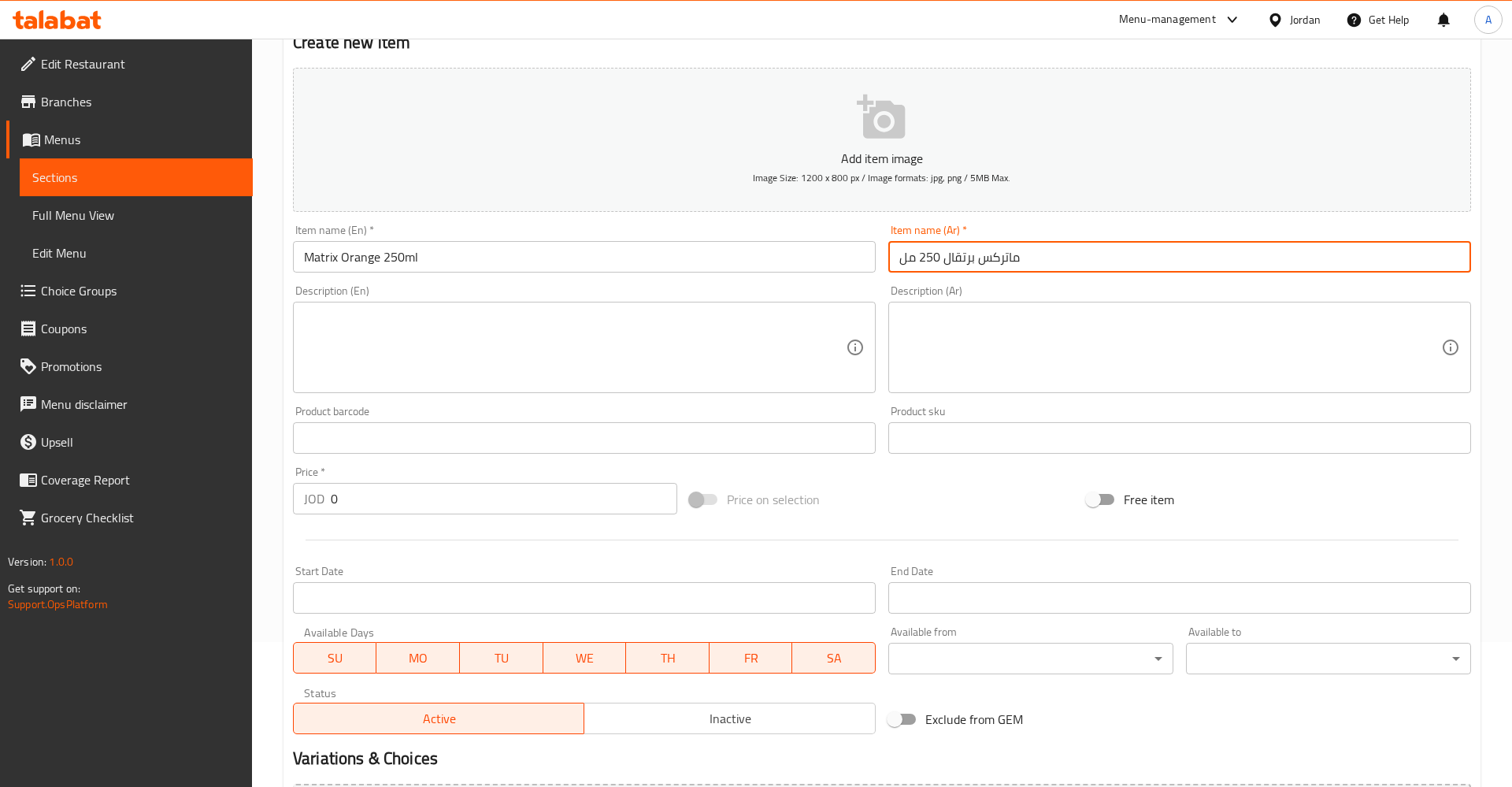
scroll to position [172, 0]
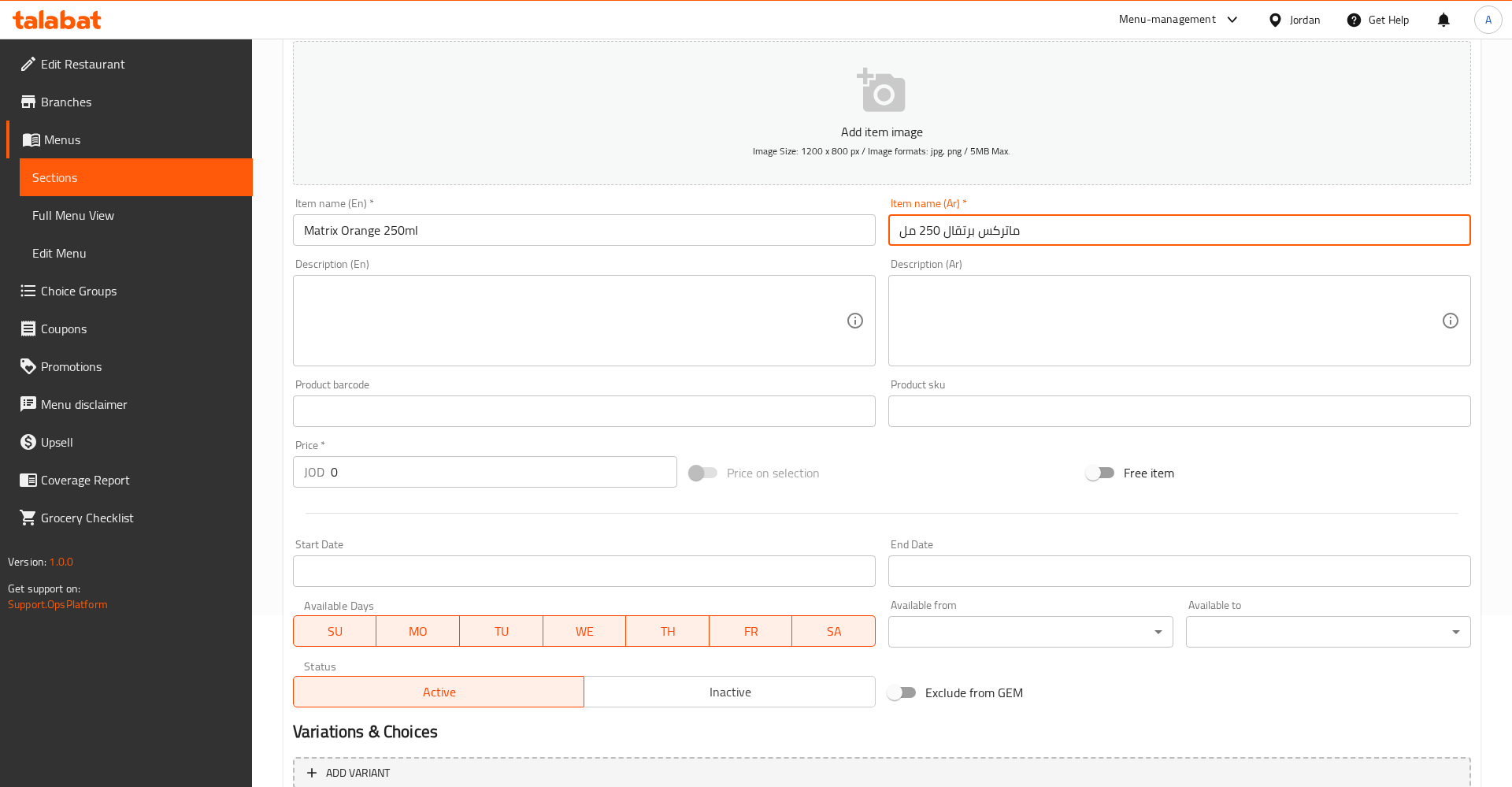
type input "ماتركس برتقال 250 مل"
click at [357, 472] on input "0" at bounding box center [505, 472] width 347 height 32
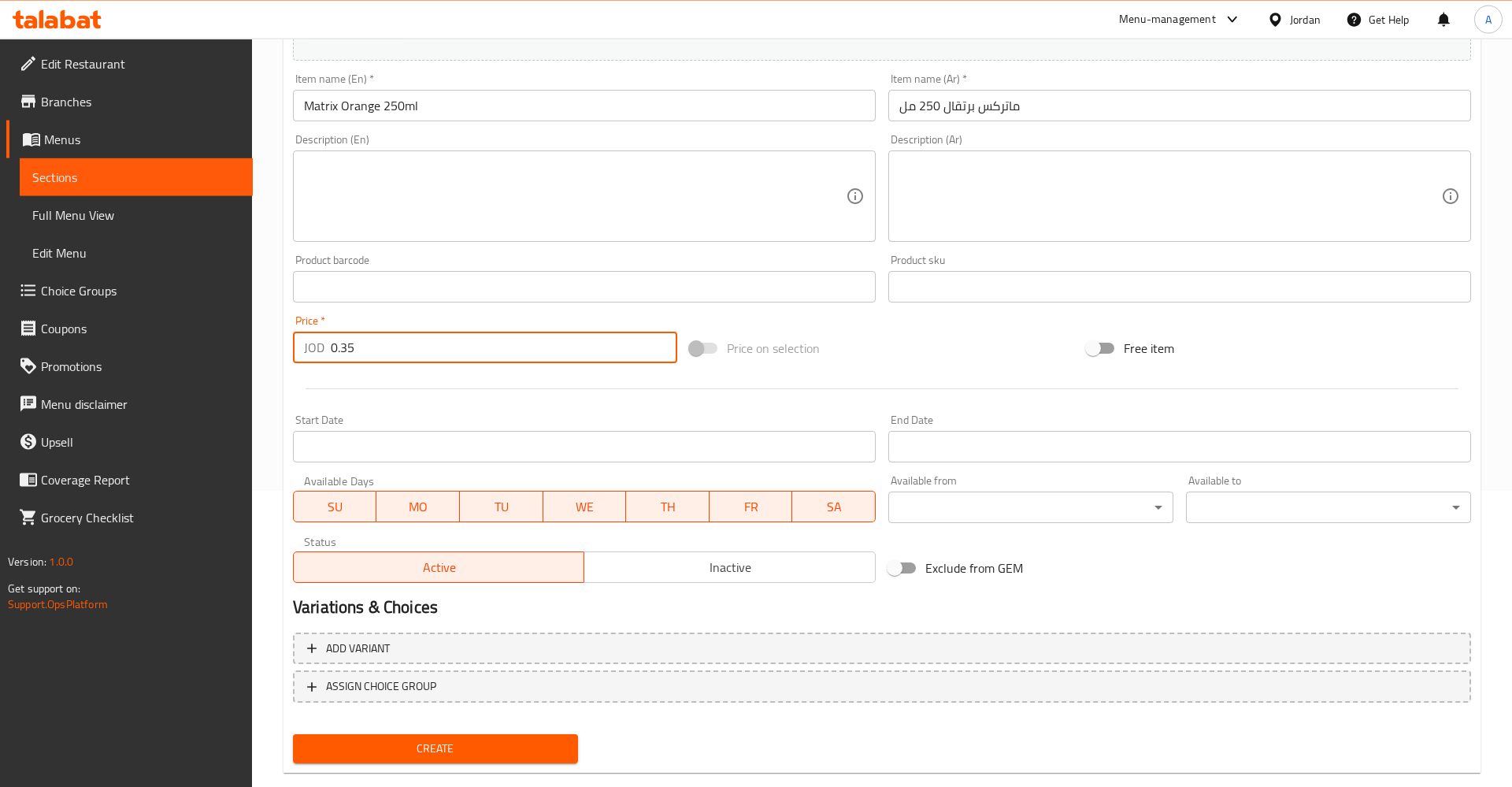
scroll to position [327, 0]
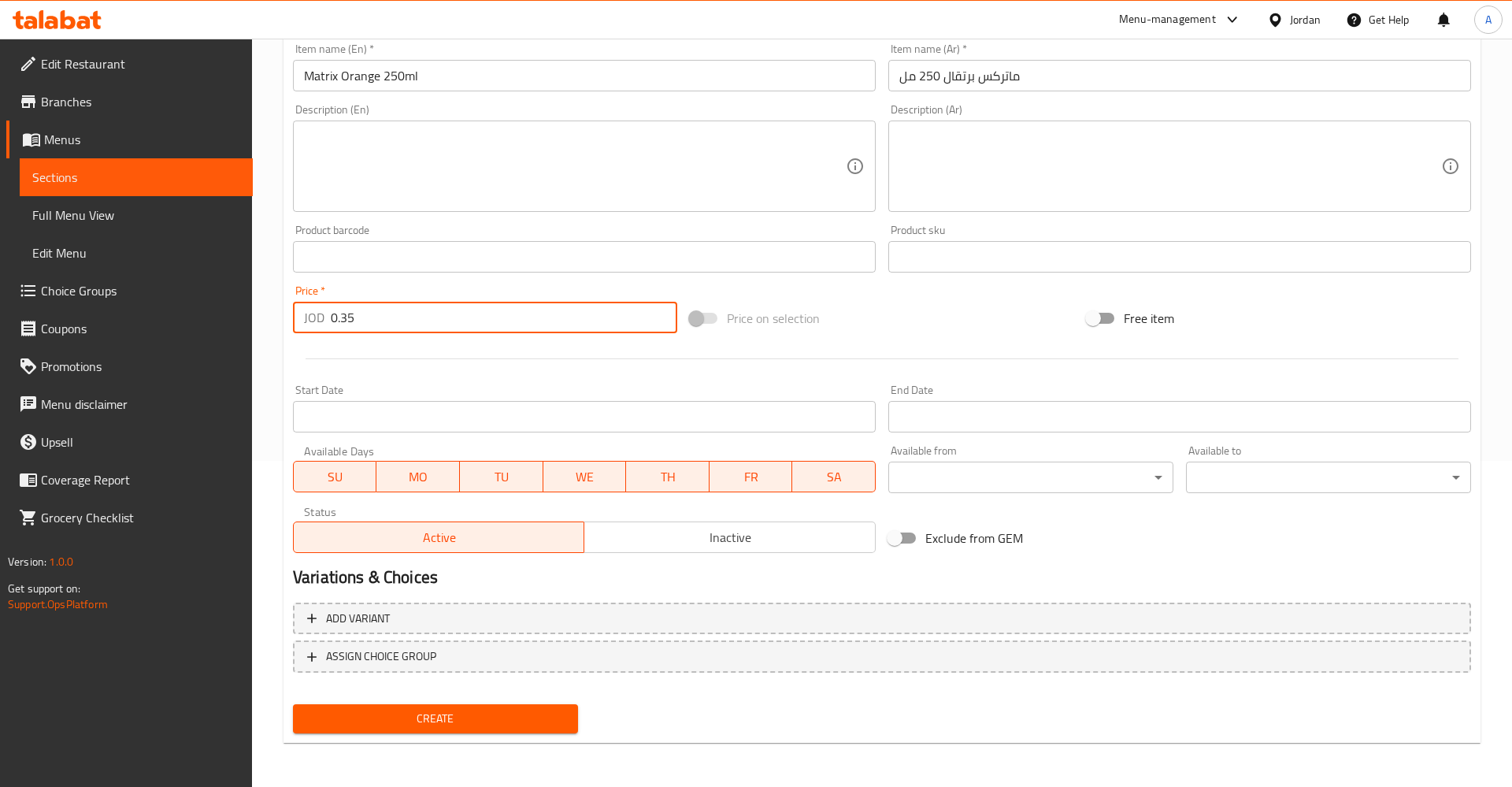
type input "0.35"
click at [486, 715] on span "Create" at bounding box center [435, 719] width 260 height 20
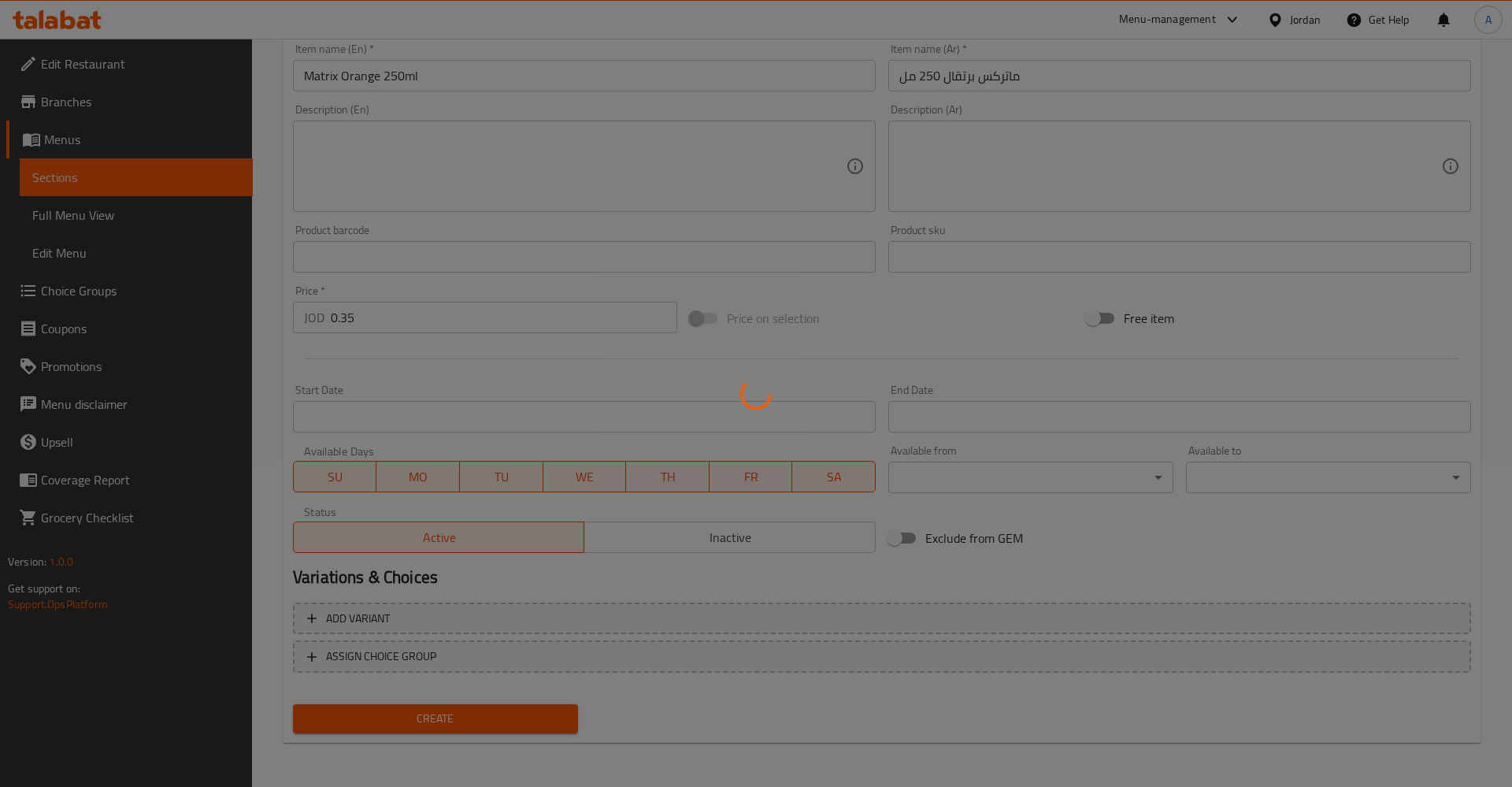
type input "0"
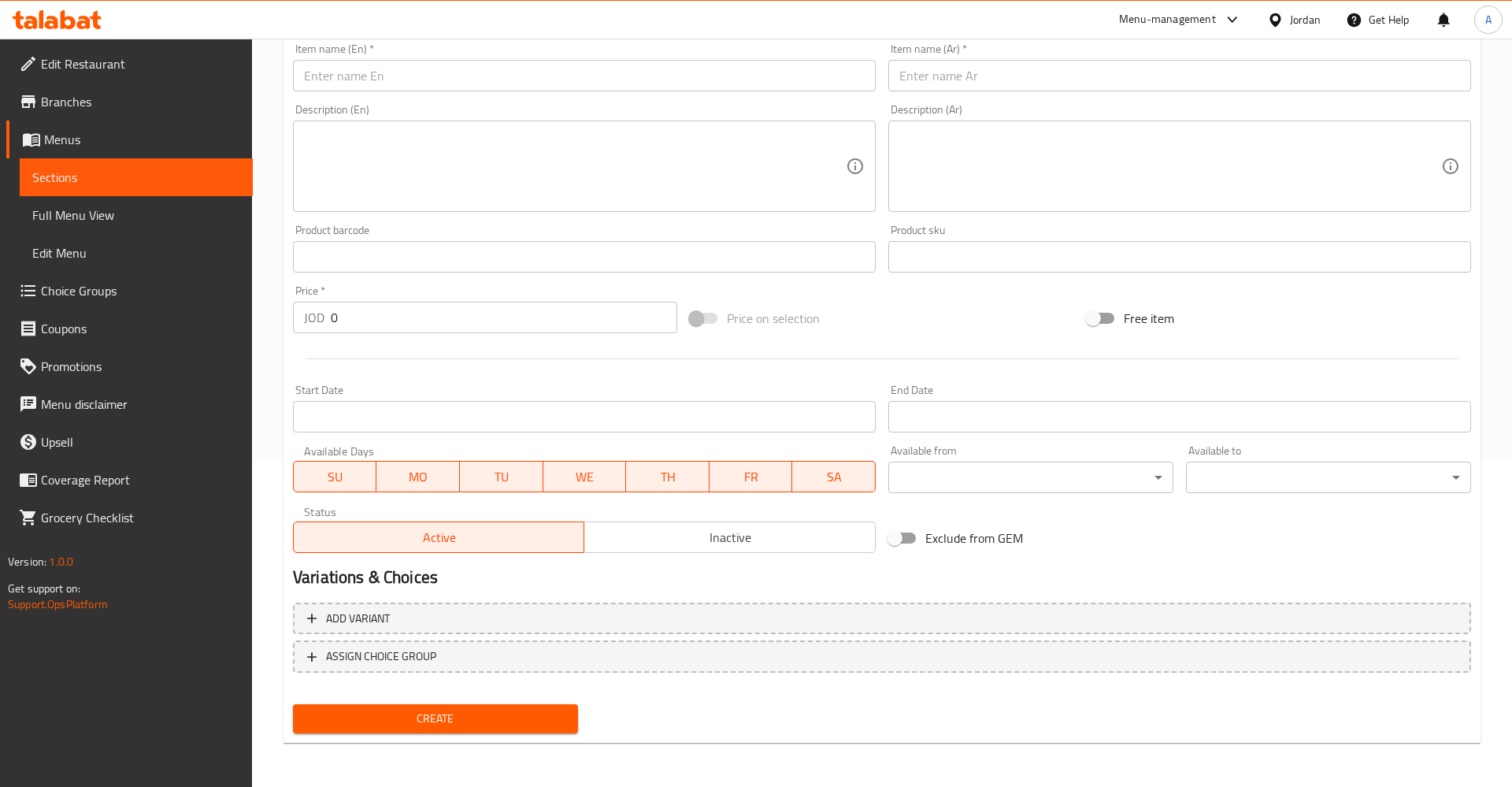
scroll to position [0, 0]
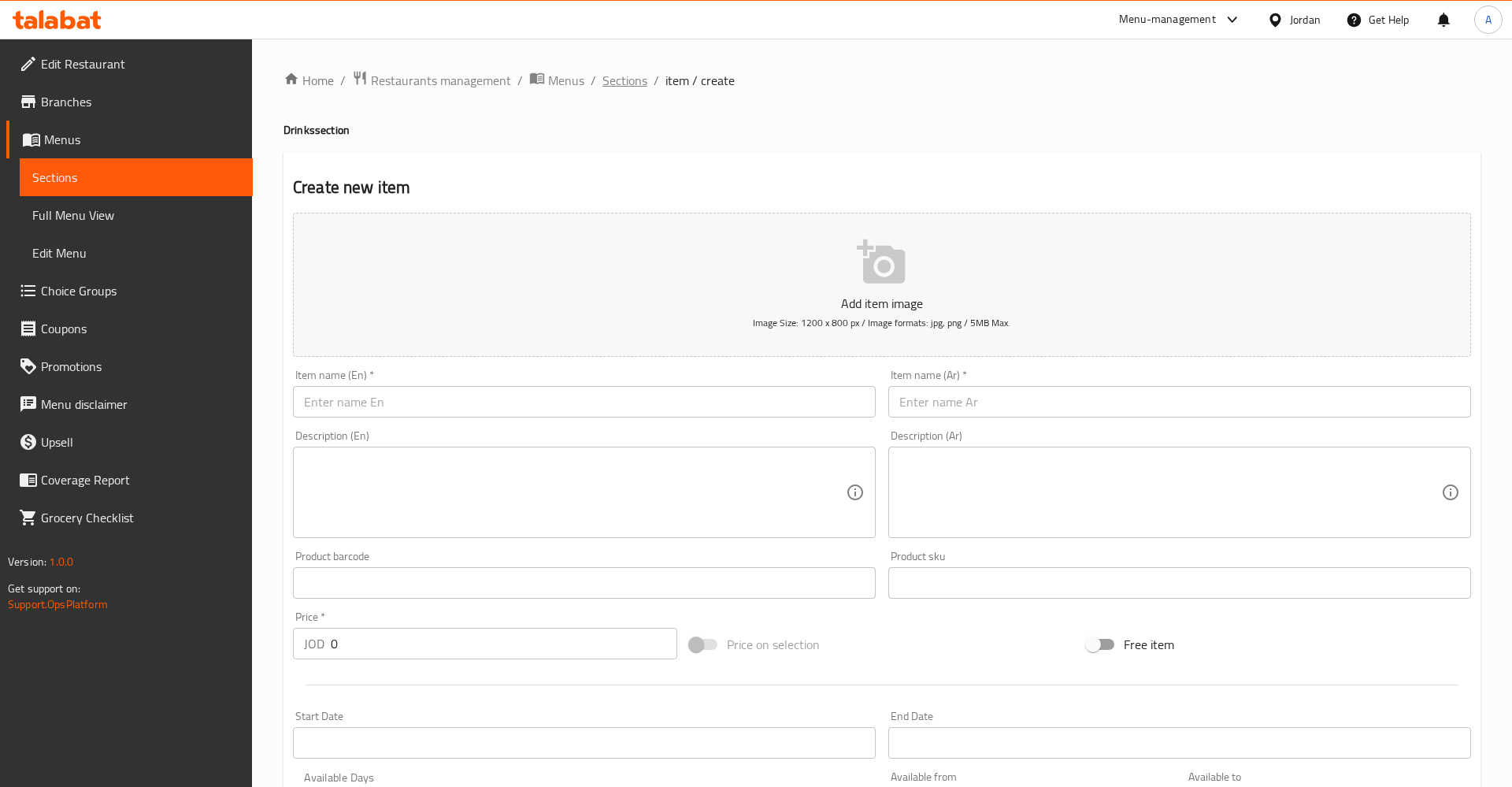
click at [621, 85] on span "Sections" at bounding box center [625, 80] width 45 height 19
